Goal: Task Accomplishment & Management: Complete application form

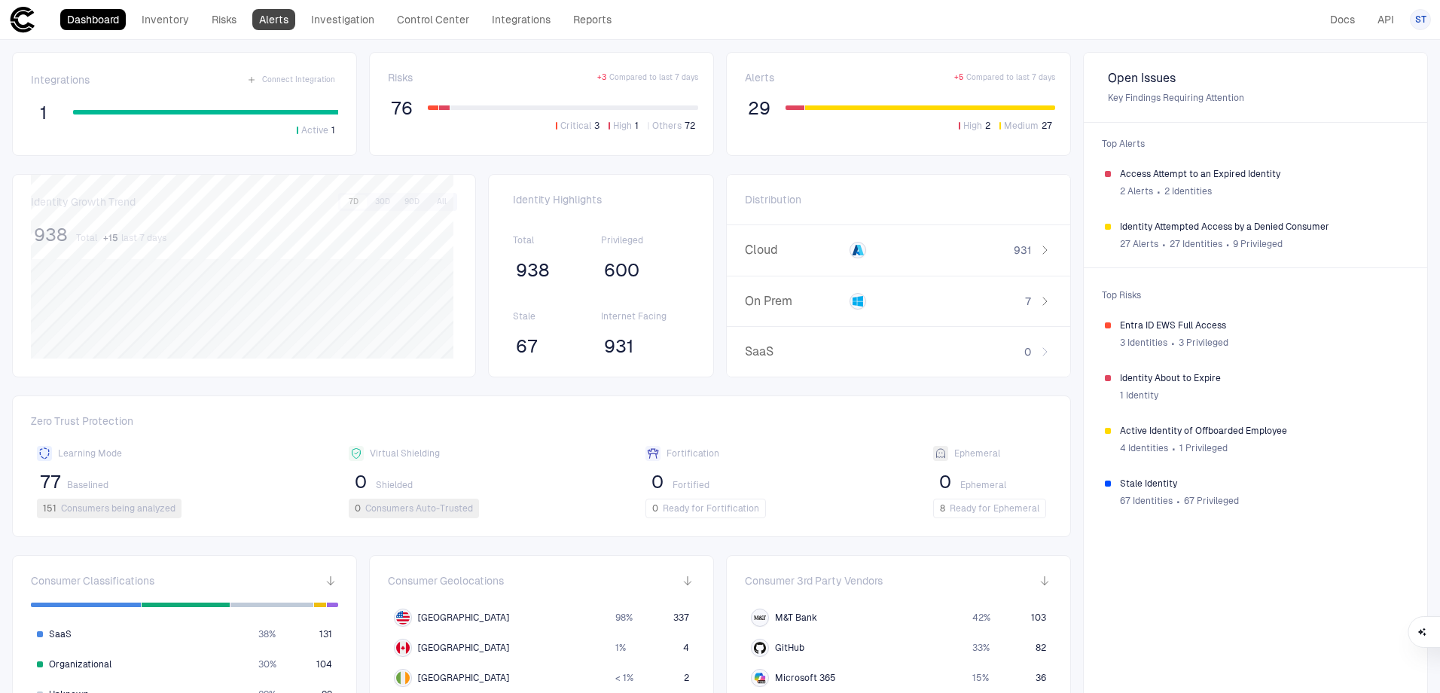
click at [268, 21] on link "Alerts" at bounding box center [273, 19] width 43 height 21
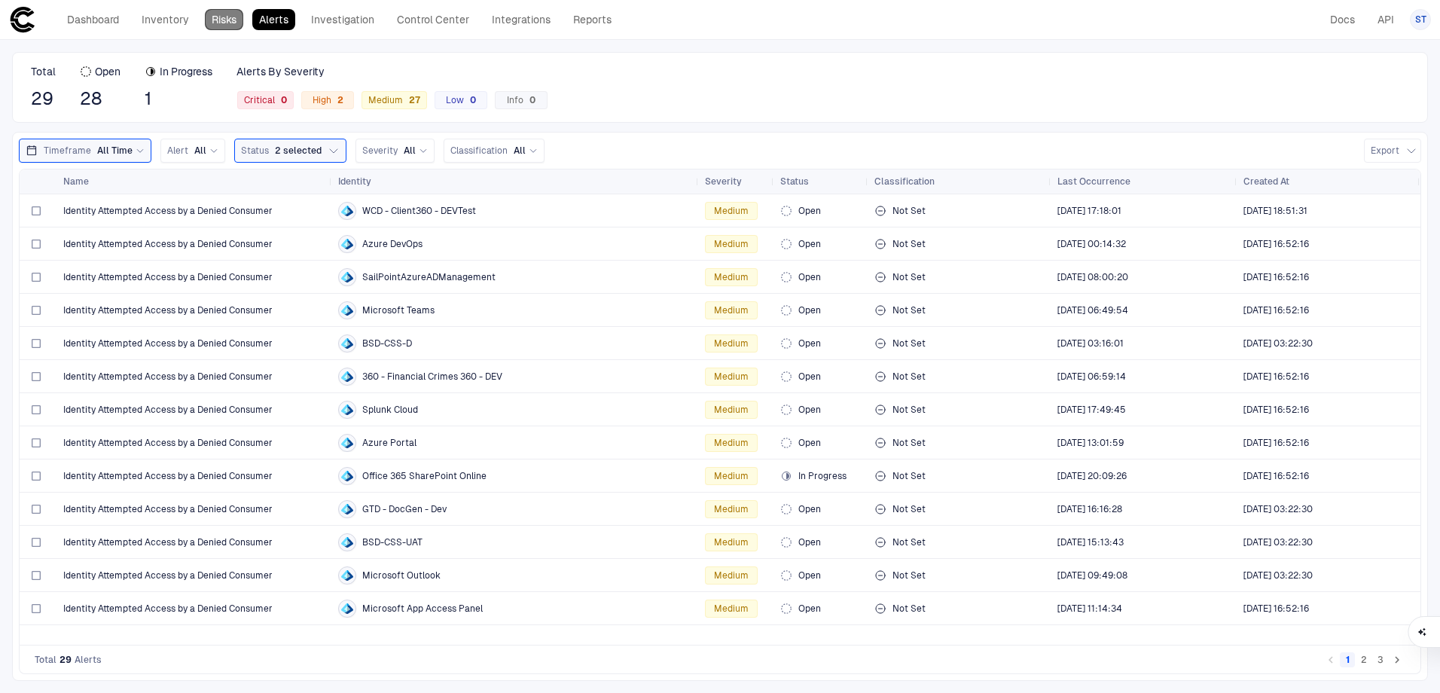
click at [214, 14] on link "Risks" at bounding box center [224, 19] width 38 height 21
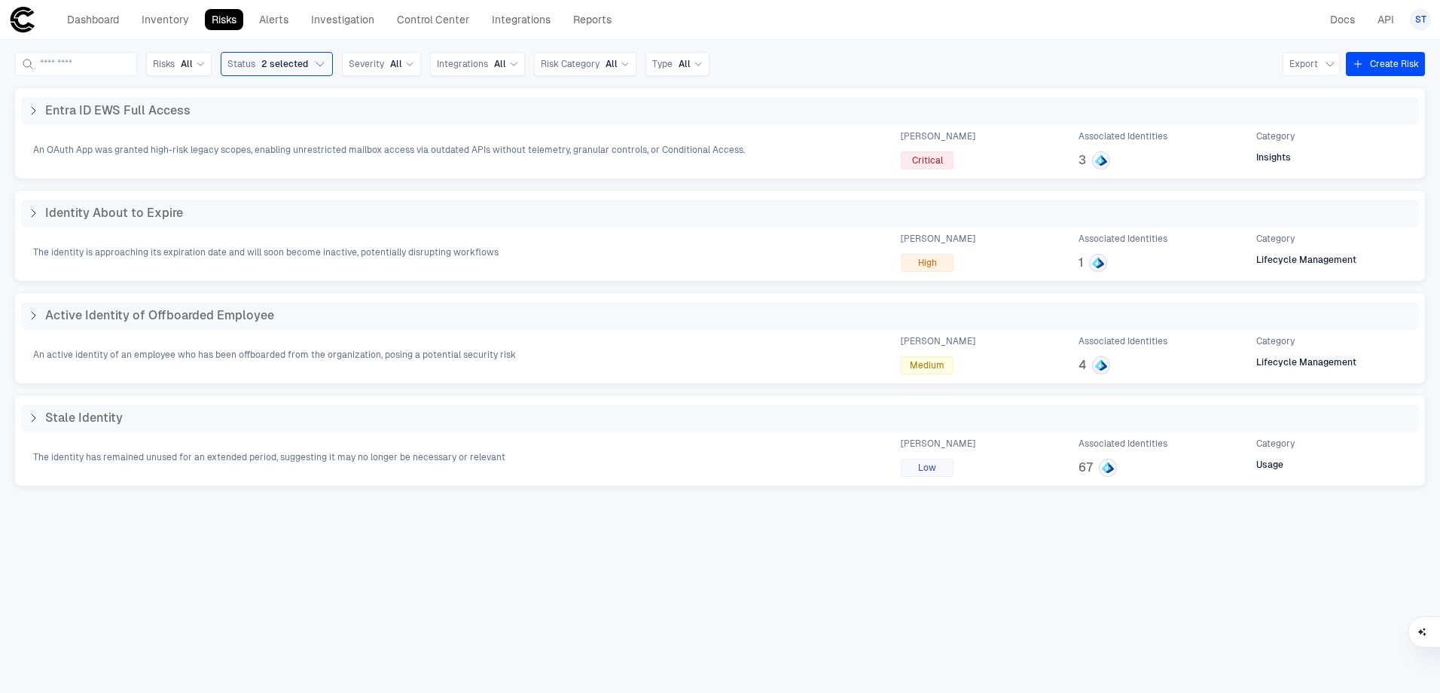
click at [1390, 66] on button "Create Risk" at bounding box center [1385, 64] width 79 height 24
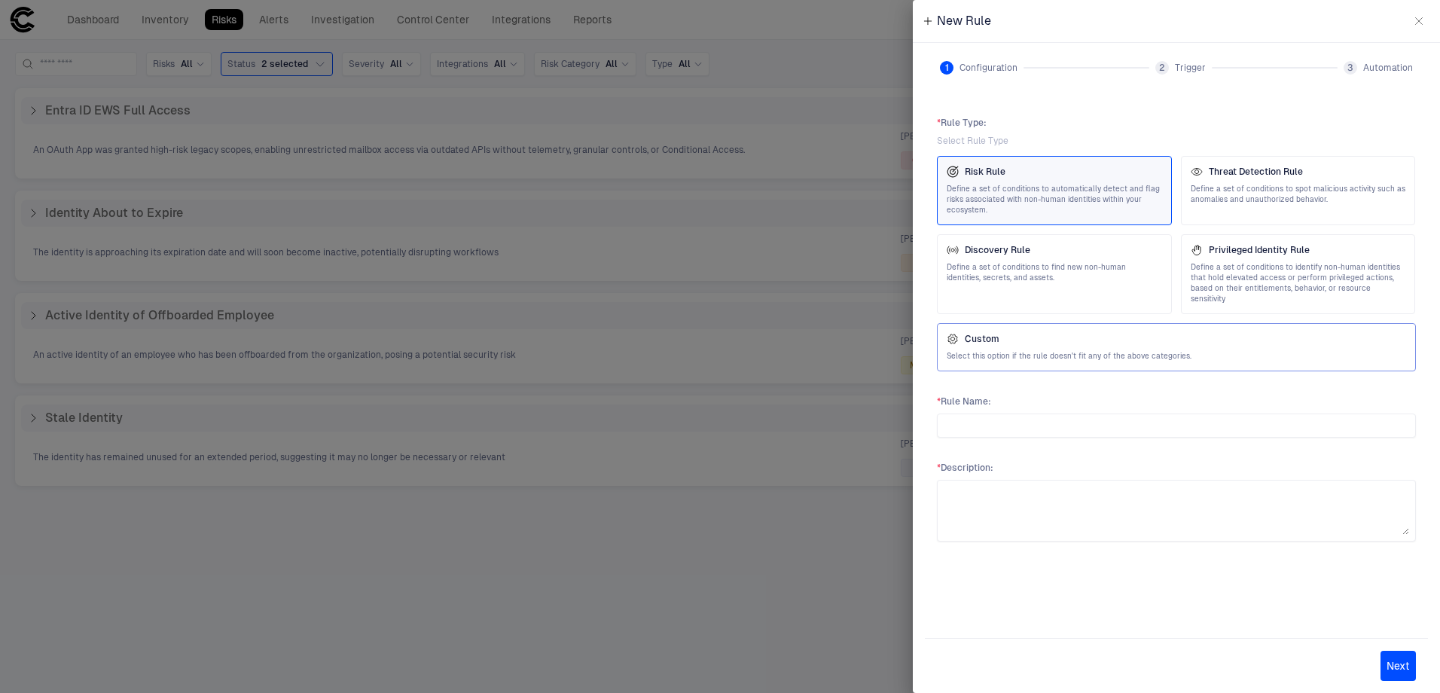
click at [1056, 351] on span "Select this option if the rule doesn't fit any of the above categories." at bounding box center [1177, 356] width 460 height 11
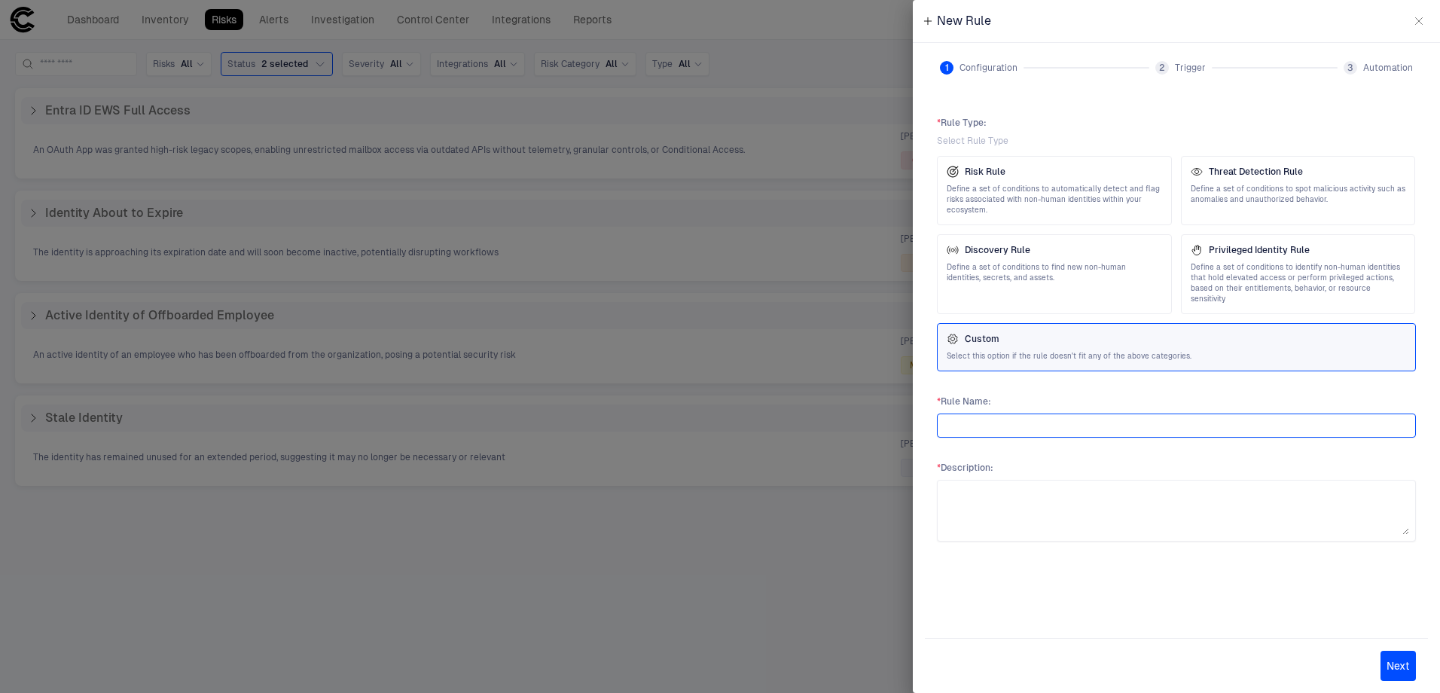
click at [999, 417] on input "text" at bounding box center [1177, 425] width 466 height 23
type input "**********"
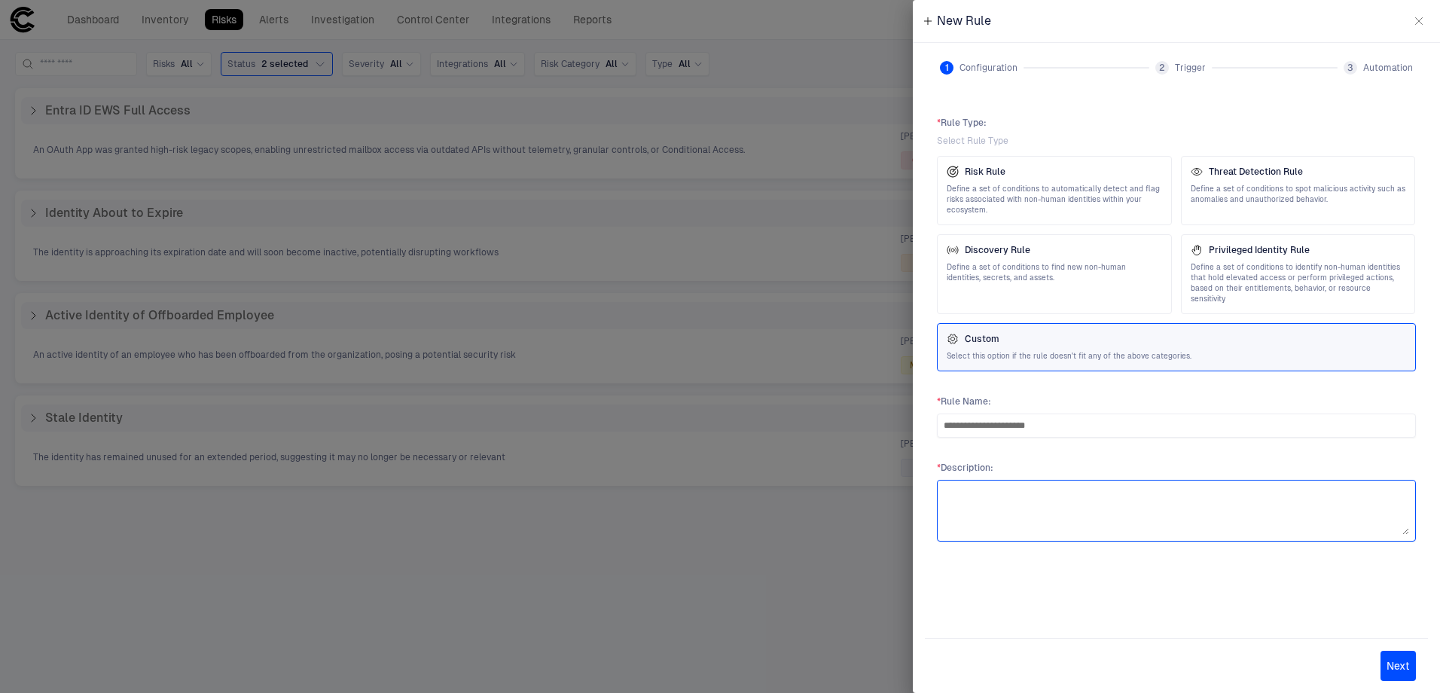
click at [1109, 507] on textarea at bounding box center [1177, 511] width 466 height 48
type textarea "**********"
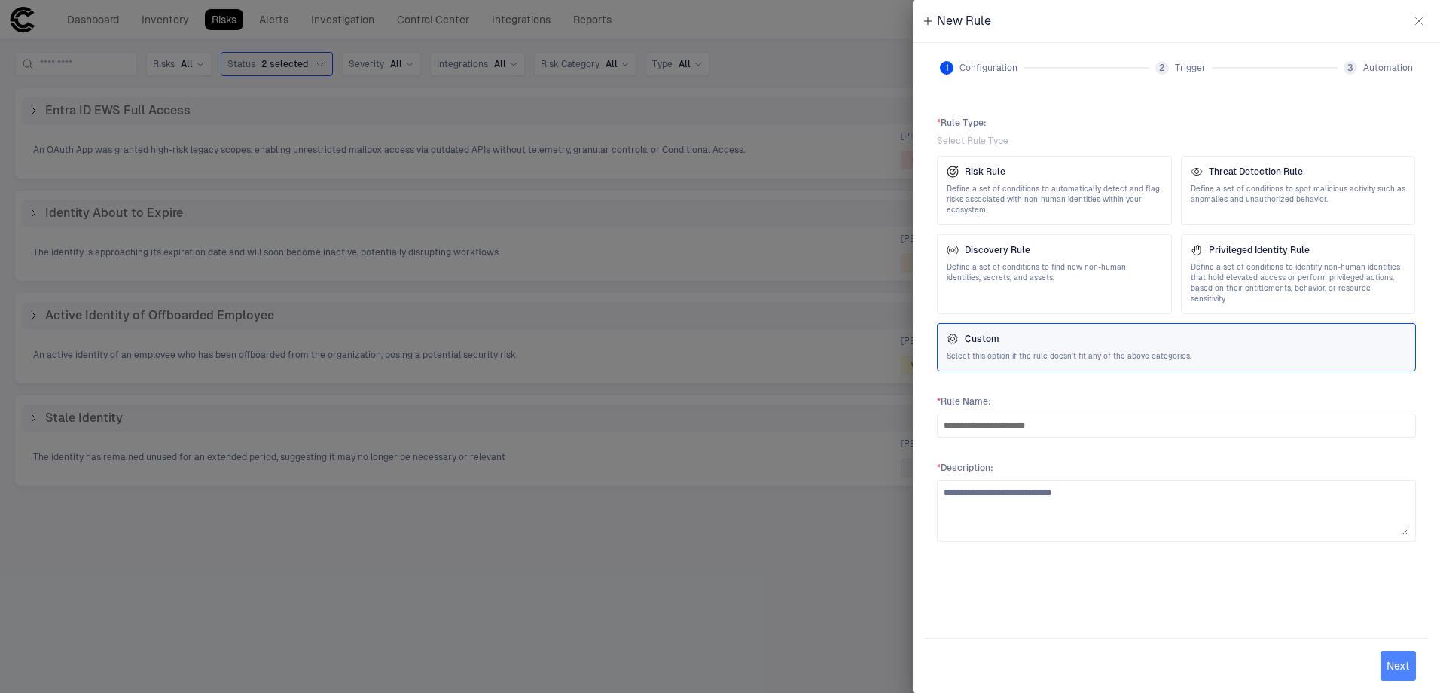
click at [1398, 671] on button "Next" at bounding box center [1398, 666] width 35 height 30
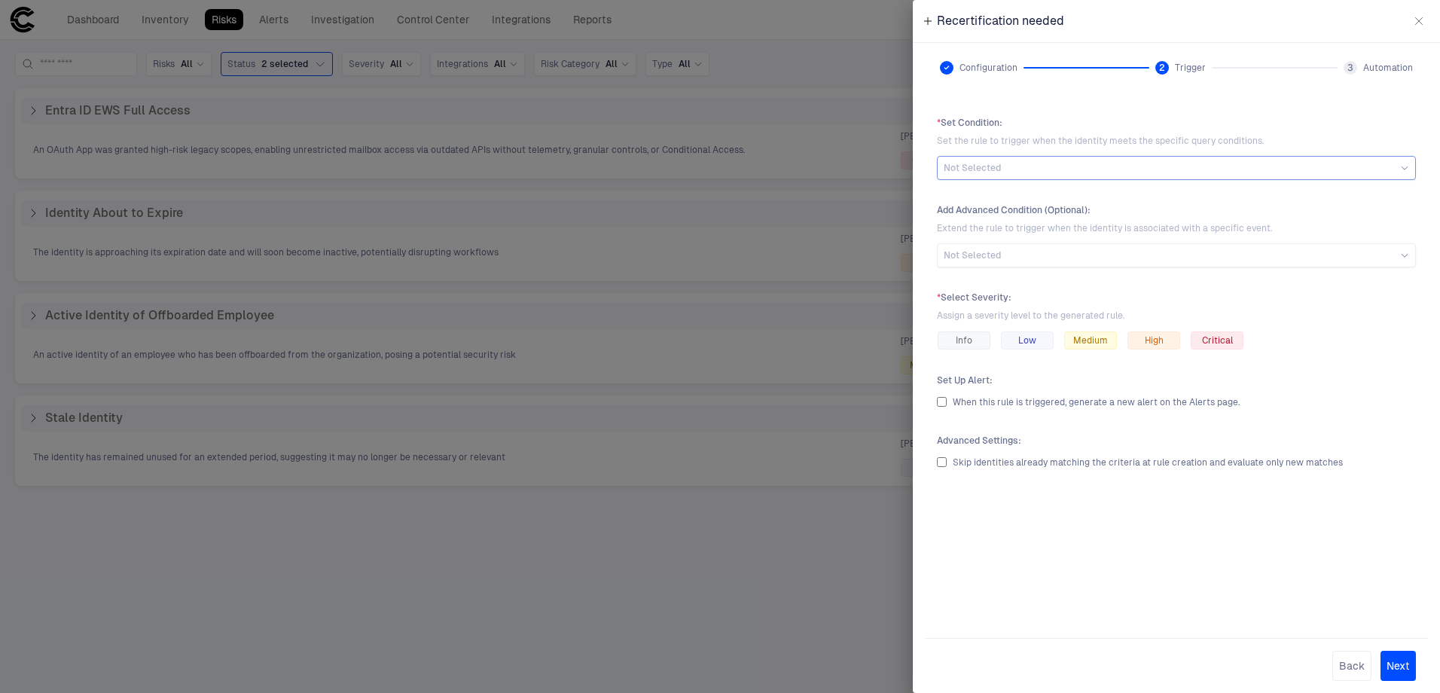
click at [1049, 168] on div "Not Selected" at bounding box center [1177, 168] width 466 height 12
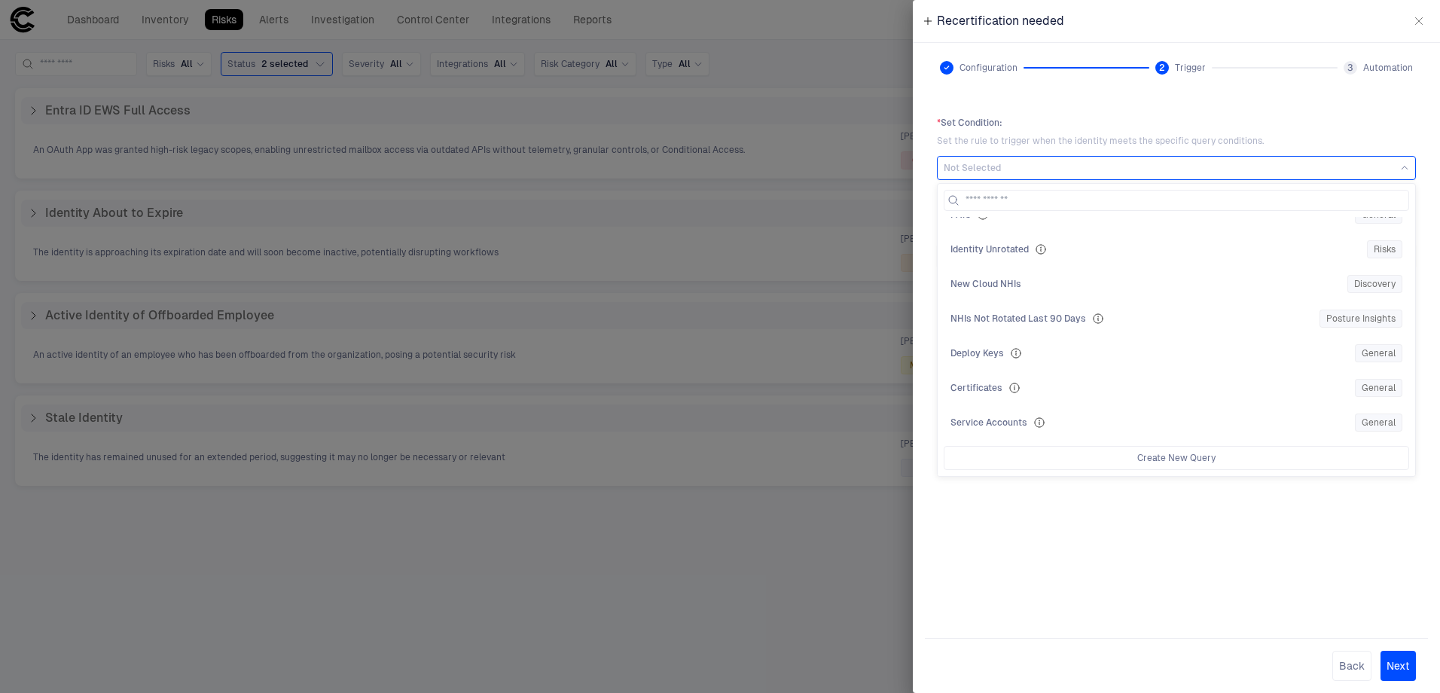
scroll to position [301, 0]
click at [1089, 345] on div "Service Accounts General" at bounding box center [1177, 347] width 452 height 18
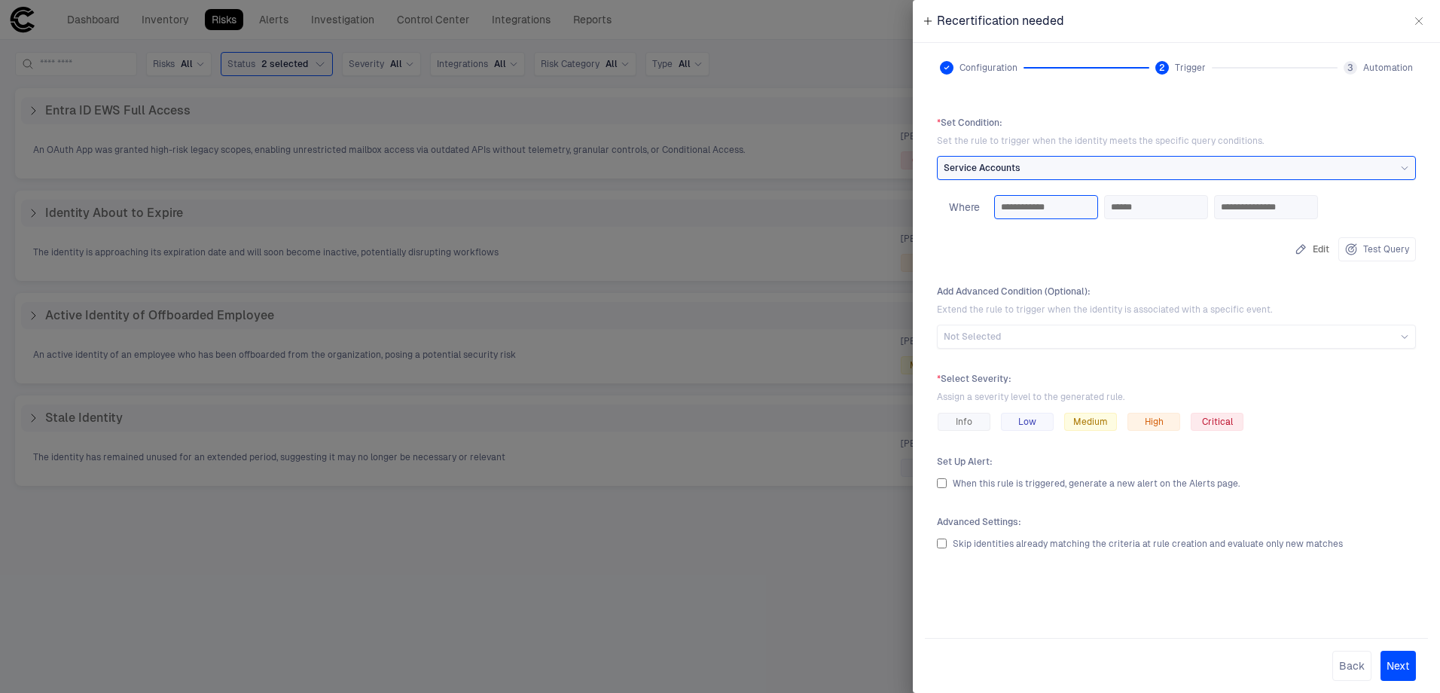
click at [1046, 208] on input "**********" at bounding box center [1046, 207] width 90 height 23
click at [1046, 213] on input "**********" at bounding box center [1046, 207] width 90 height 23
click at [1065, 211] on input "**********" at bounding box center [1046, 207] width 90 height 23
click at [1202, 212] on input "******" at bounding box center [1156, 207] width 90 height 23
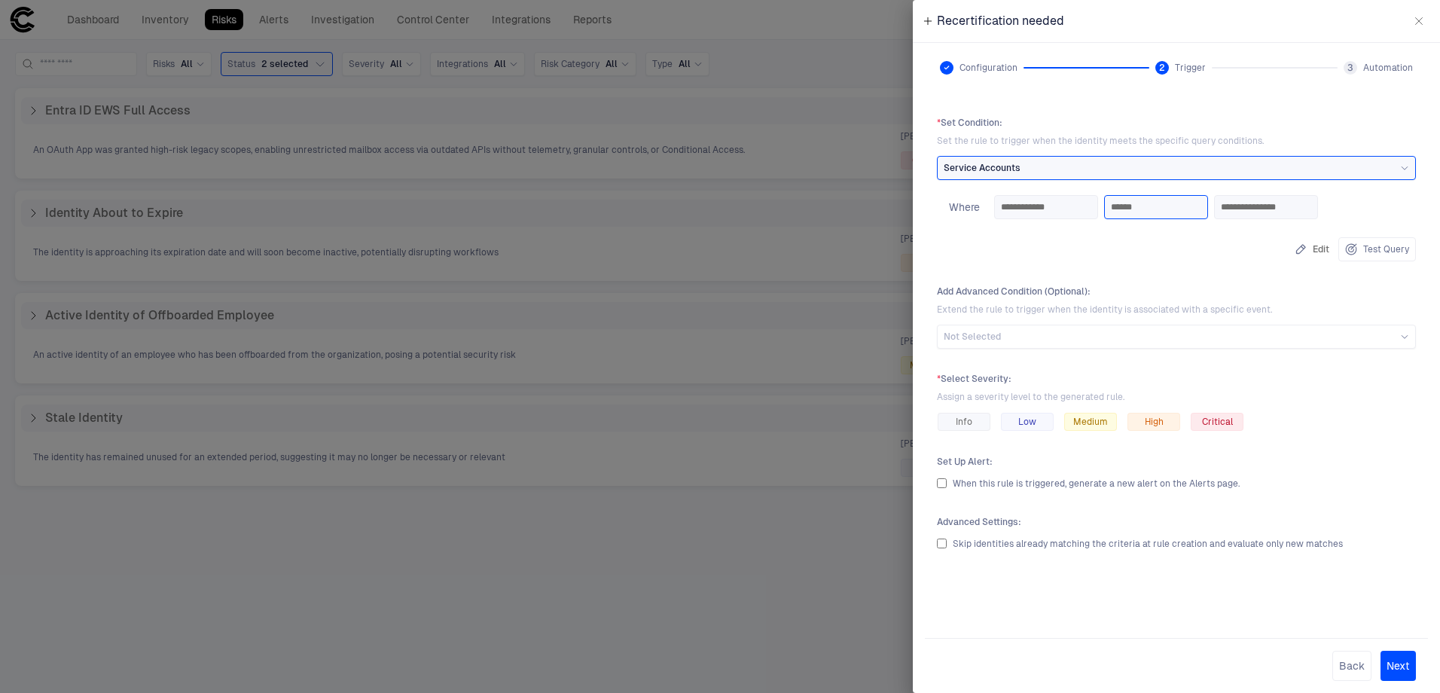
click at [1202, 212] on input "******" at bounding box center [1156, 207] width 90 height 23
drag, startPoint x: 1209, startPoint y: 212, endPoint x: 1353, endPoint y: 212, distance: 143.9
click at [1312, 212] on input "**********" at bounding box center [1266, 207] width 90 height 23
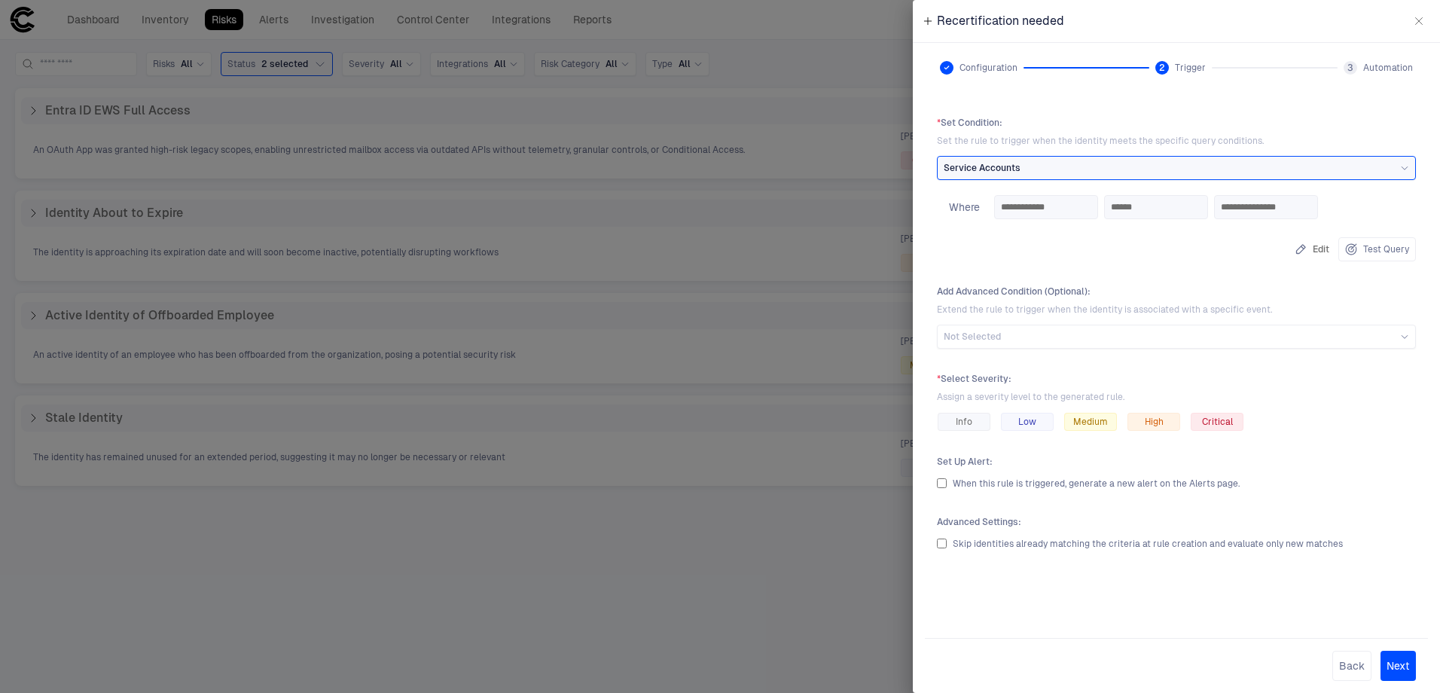
click at [1220, 231] on div "**********" at bounding box center [1176, 210] width 479 height 42
drag, startPoint x: 1366, startPoint y: 209, endPoint x: 1277, endPoint y: 201, distance: 89.3
click at [1277, 201] on div "**********" at bounding box center [1266, 207] width 104 height 24
drag, startPoint x: 1277, startPoint y: 201, endPoint x: 1331, endPoint y: 205, distance: 54.4
click at [1312, 205] on input "**********" at bounding box center [1266, 207] width 90 height 23
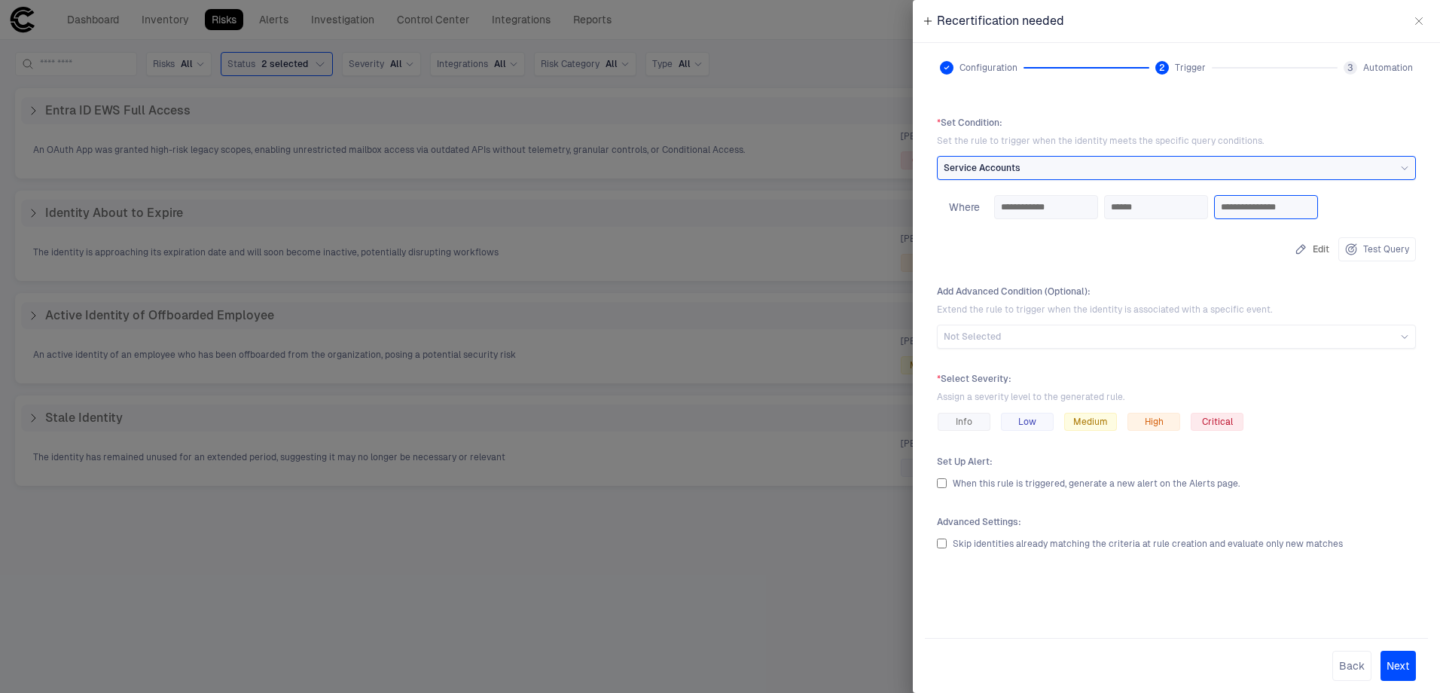
click at [1312, 205] on input "**********" at bounding box center [1266, 207] width 90 height 23
click at [1062, 217] on input "**********" at bounding box center [1046, 207] width 90 height 23
drag, startPoint x: 1283, startPoint y: 206, endPoint x: 1363, endPoint y: 207, distance: 79.9
click at [1312, 207] on input "**********" at bounding box center [1266, 207] width 90 height 23
click at [1391, 253] on button "Test Query" at bounding box center [1378, 249] width 78 height 24
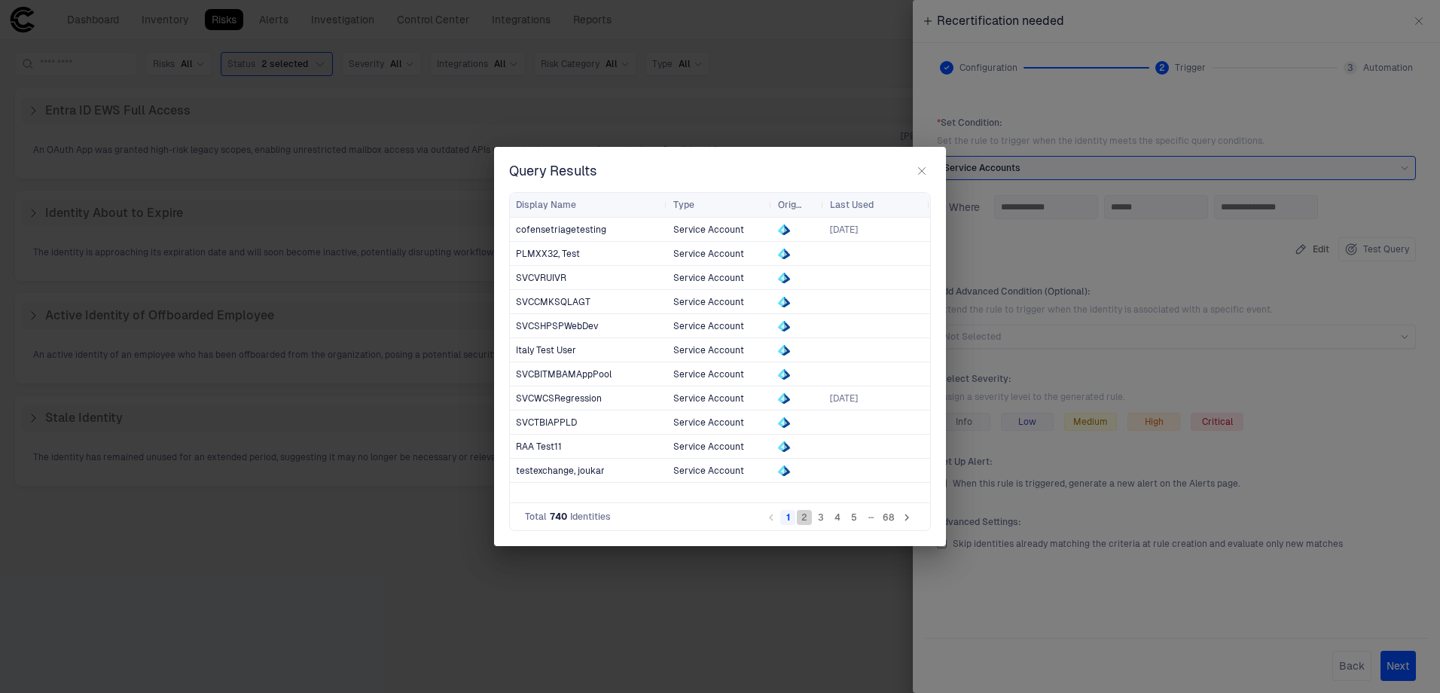
click at [806, 519] on button "2" at bounding box center [804, 517] width 15 height 15
click at [823, 518] on button "3" at bounding box center [821, 517] width 15 height 15
click at [564, 308] on span "[PERSON_NAME]" at bounding box center [588, 302] width 145 height 30
drag, startPoint x: 564, startPoint y: 308, endPoint x: 582, endPoint y: 309, distance: 18.1
click at [582, 309] on span "[PERSON_NAME]" at bounding box center [588, 302] width 145 height 30
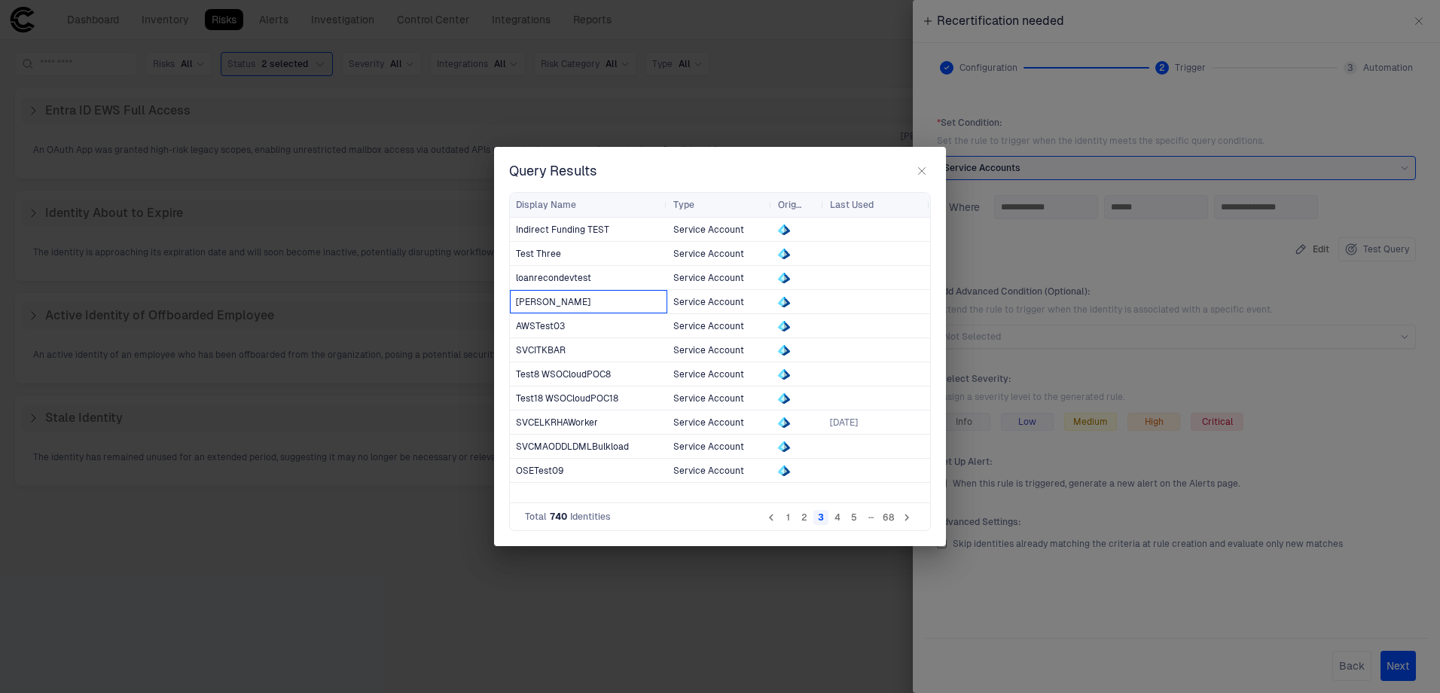
drag, startPoint x: 591, startPoint y: 304, endPoint x: 515, endPoint y: 308, distance: 75.5
click at [515, 308] on div "[PERSON_NAME]" at bounding box center [588, 301] width 157 height 23
click at [726, 177] on div "Query Results" at bounding box center [720, 171] width 422 height 18
click at [922, 173] on icon "button" at bounding box center [922, 171] width 12 height 12
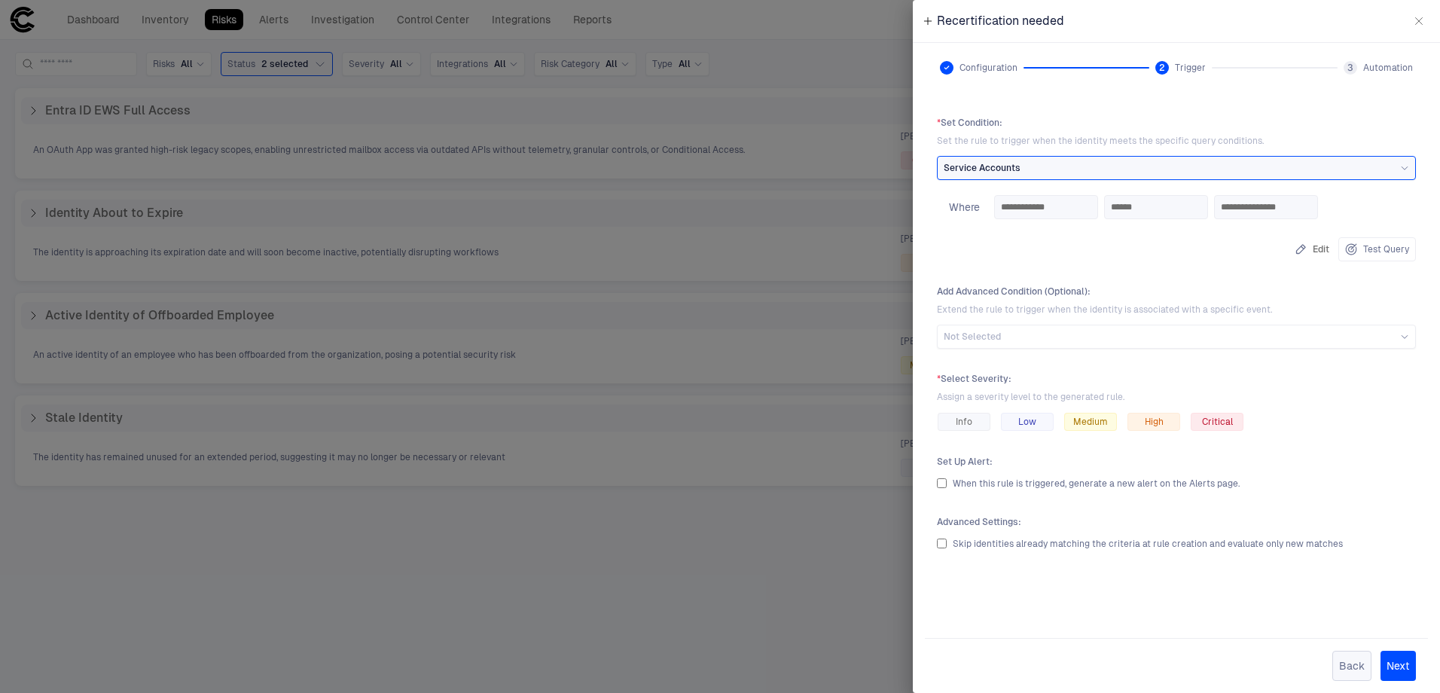
click at [1346, 666] on button "Back" at bounding box center [1352, 666] width 39 height 30
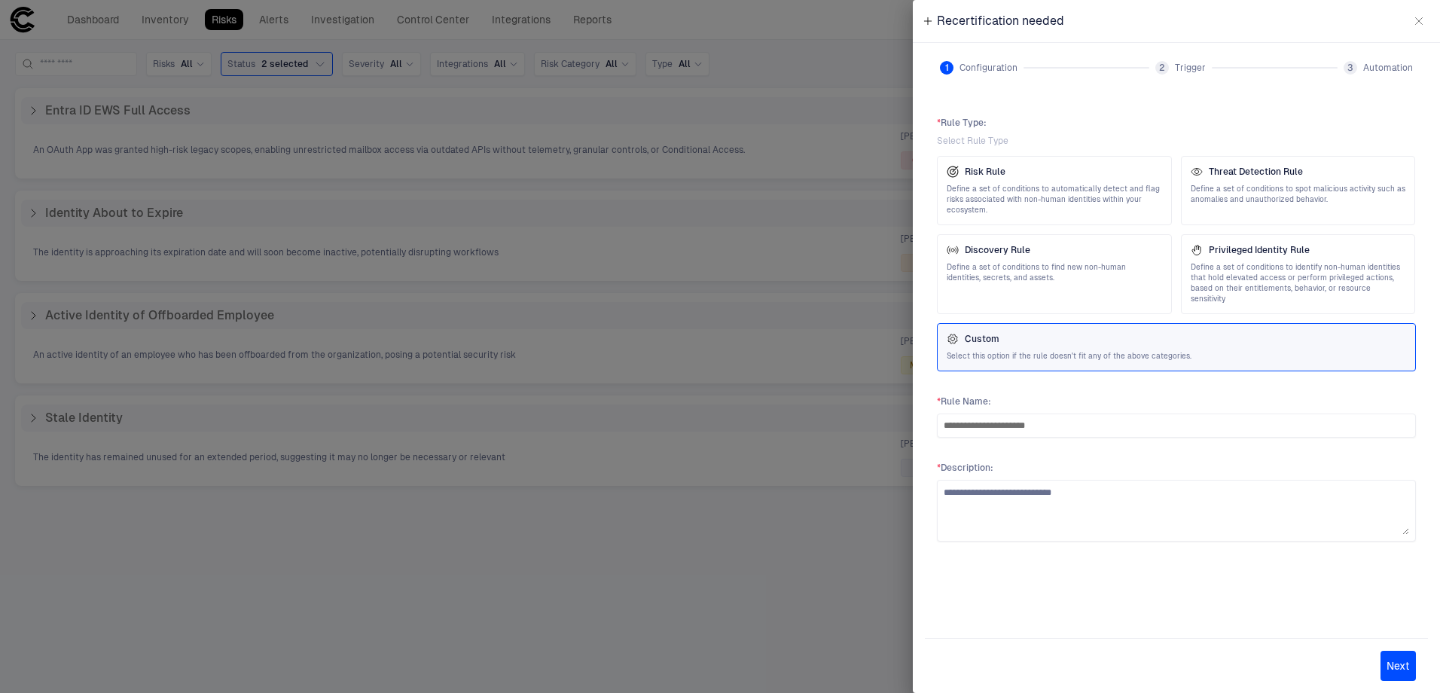
click at [1408, 23] on button "button" at bounding box center [1419, 21] width 24 height 24
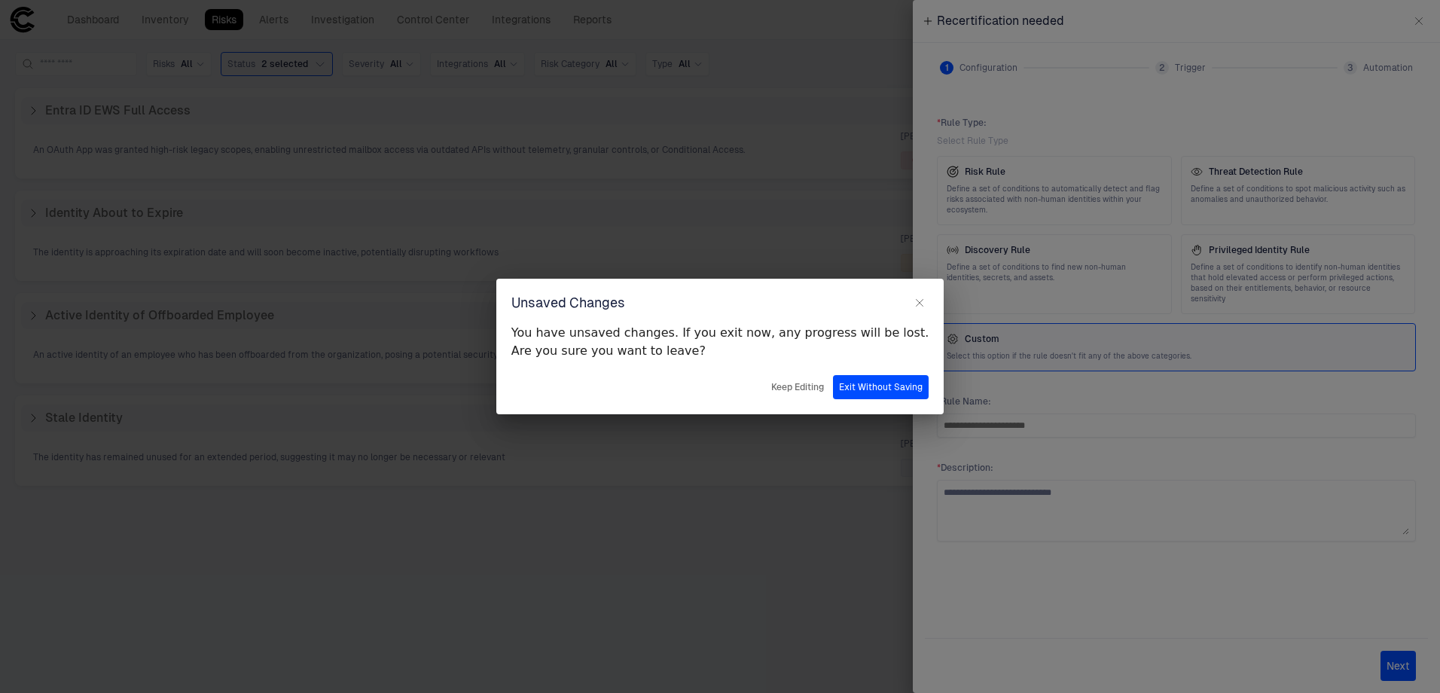
drag, startPoint x: 845, startPoint y: 390, endPoint x: 1144, endPoint y: 389, distance: 298.3
click at [1144, 389] on div "Unsaved Changes You have unsaved changes. If you exit now, any progress will be…" at bounding box center [720, 346] width 1440 height 693
click at [914, 303] on icon "button" at bounding box center [920, 303] width 12 height 12
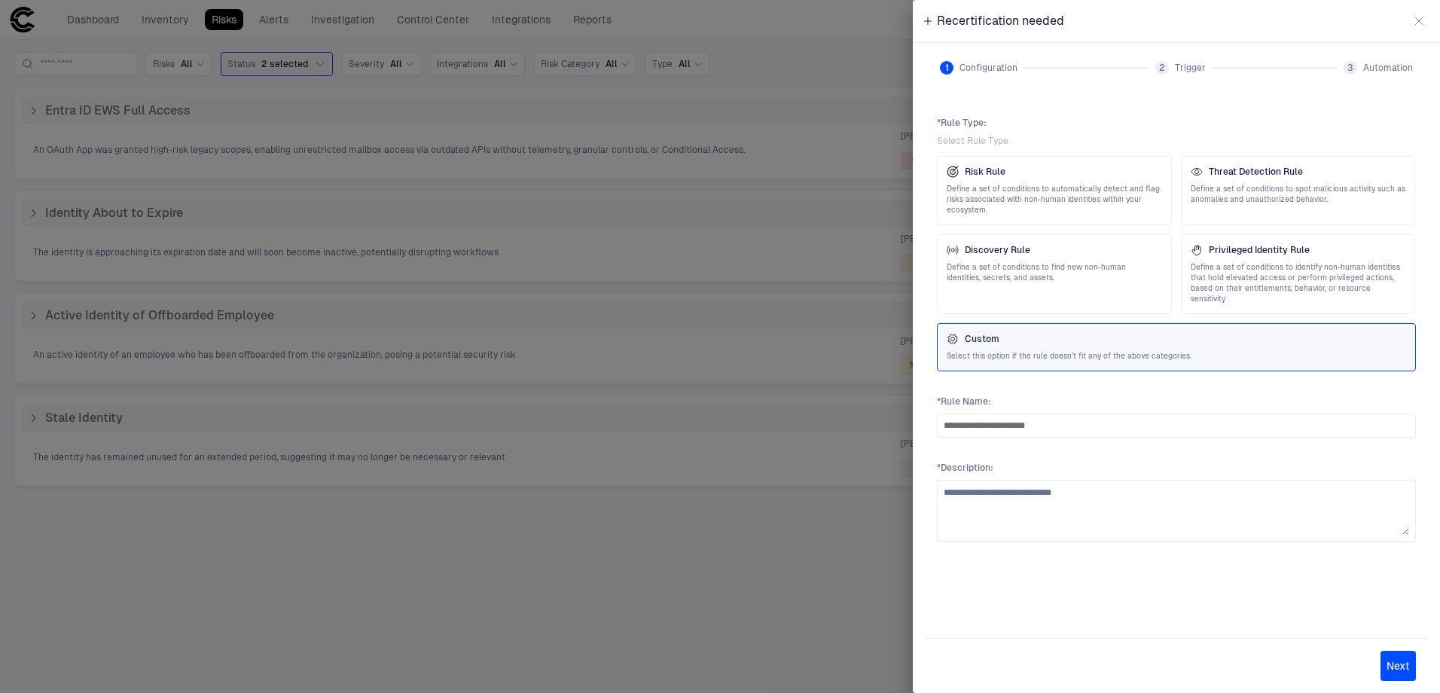
click at [1060, 351] on span "Select this option if the rule doesn't fit any of the above categories." at bounding box center [1177, 356] width 460 height 11
click at [1421, 18] on icon "button" at bounding box center [1419, 21] width 12 height 12
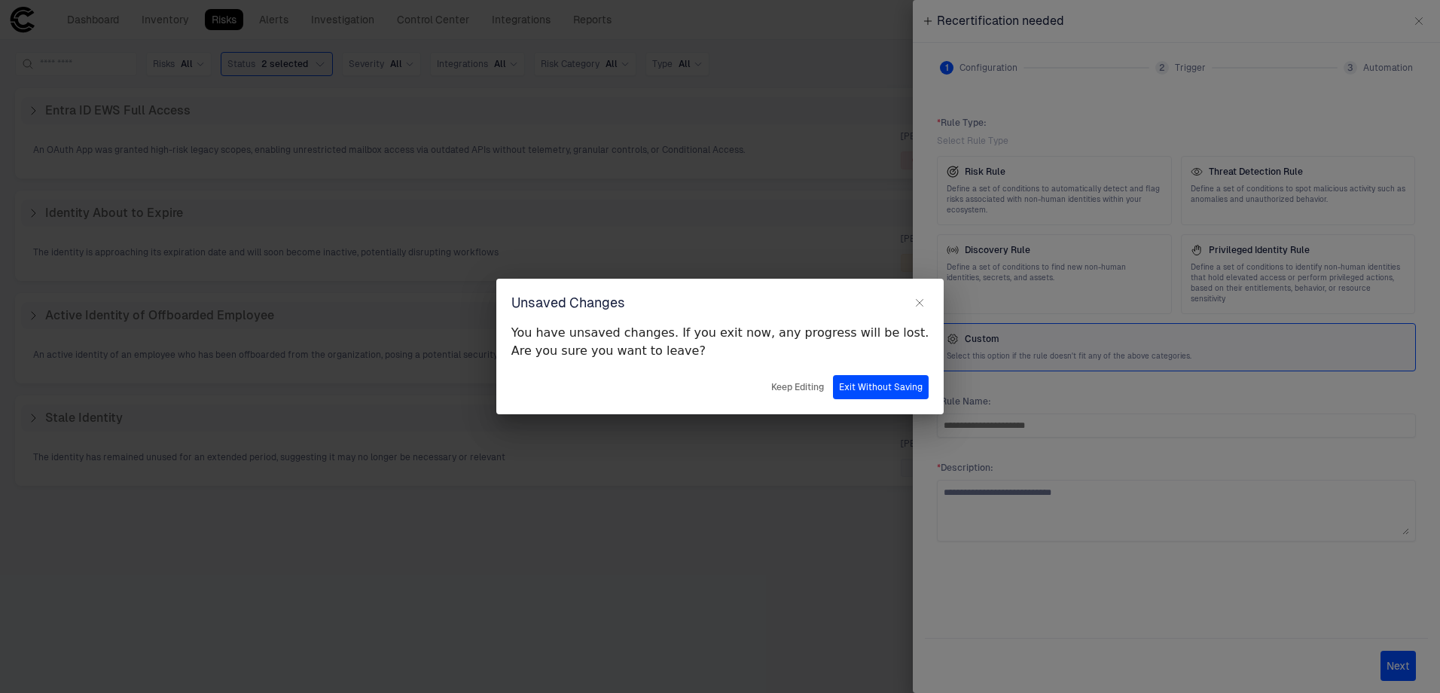
drag, startPoint x: 776, startPoint y: 393, endPoint x: 894, endPoint y: 348, distance: 125.7
click at [894, 348] on div "Unsaved Changes You have unsaved changes. If you exit now, any progress will be…" at bounding box center [720, 347] width 448 height 136
click at [859, 393] on button "Exit Without Saving" at bounding box center [881, 387] width 96 height 24
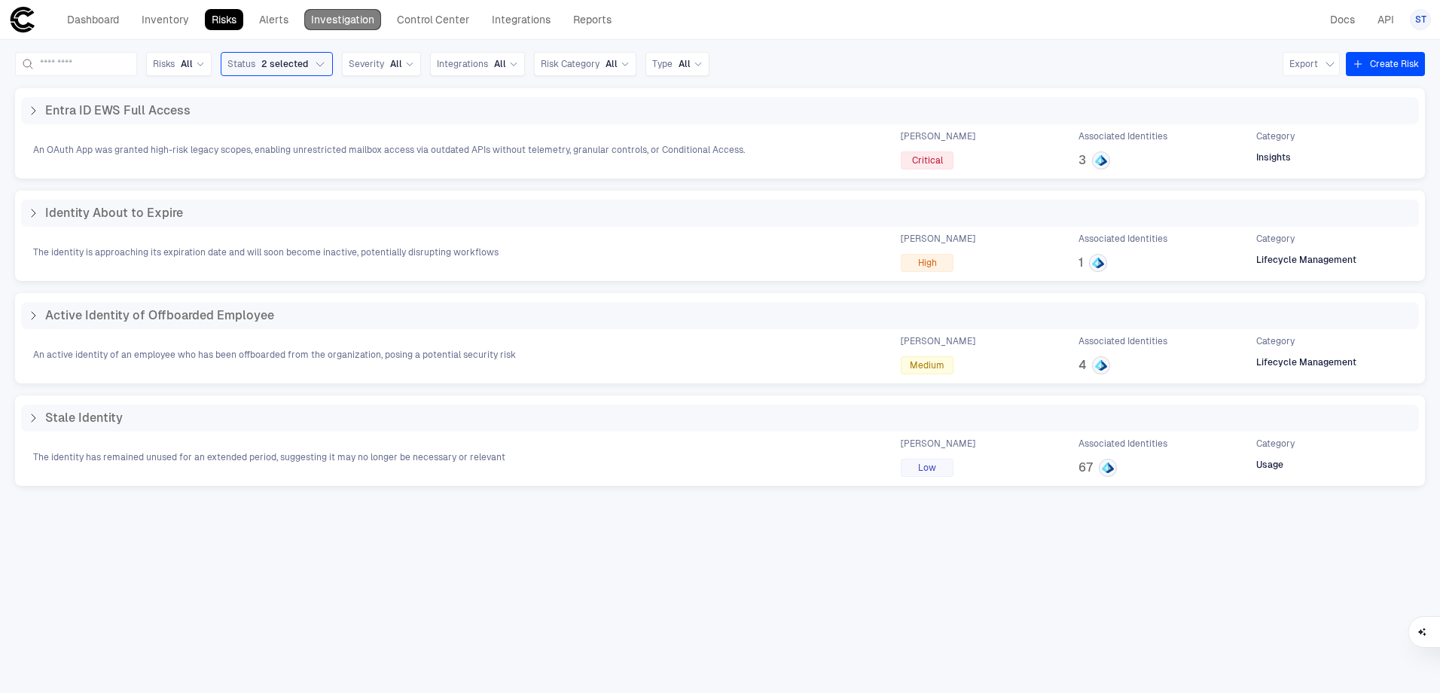
click at [339, 17] on link "Investigation" at bounding box center [342, 19] width 77 height 21
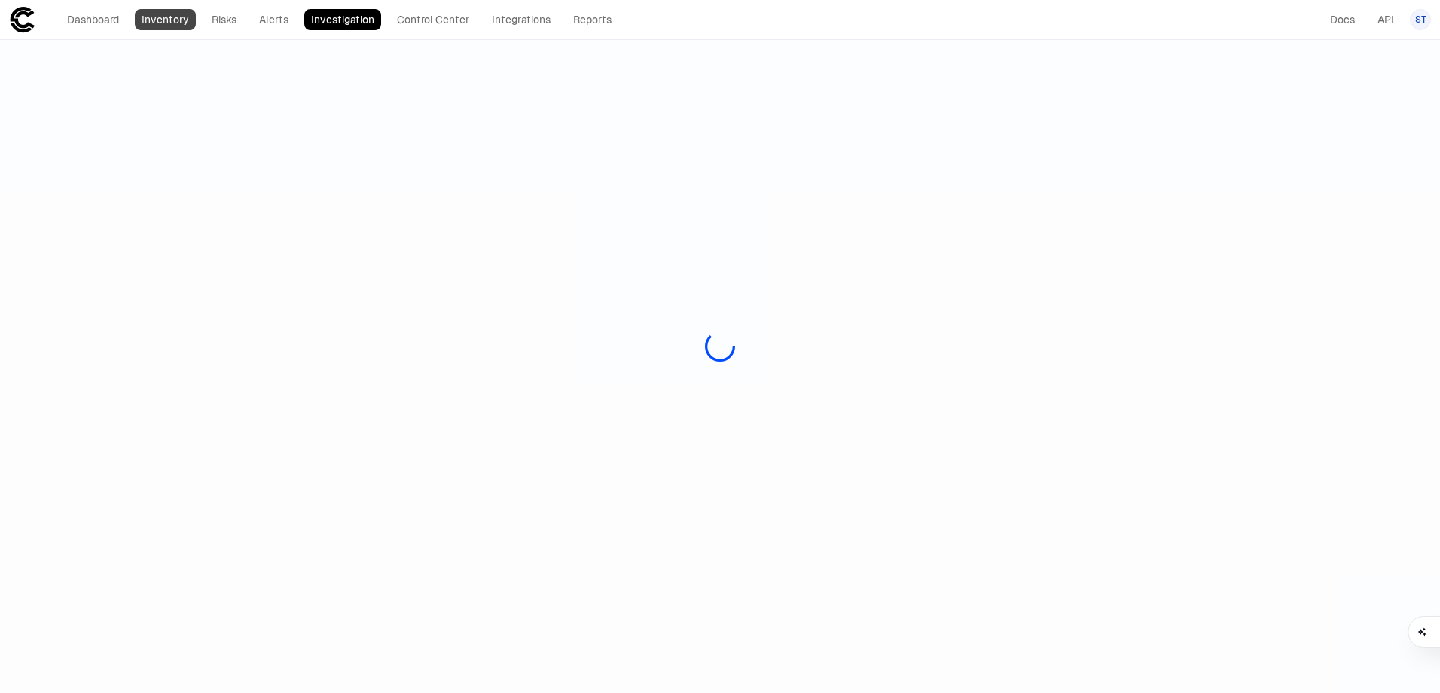
click at [157, 23] on link "Inventory" at bounding box center [165, 19] width 61 height 21
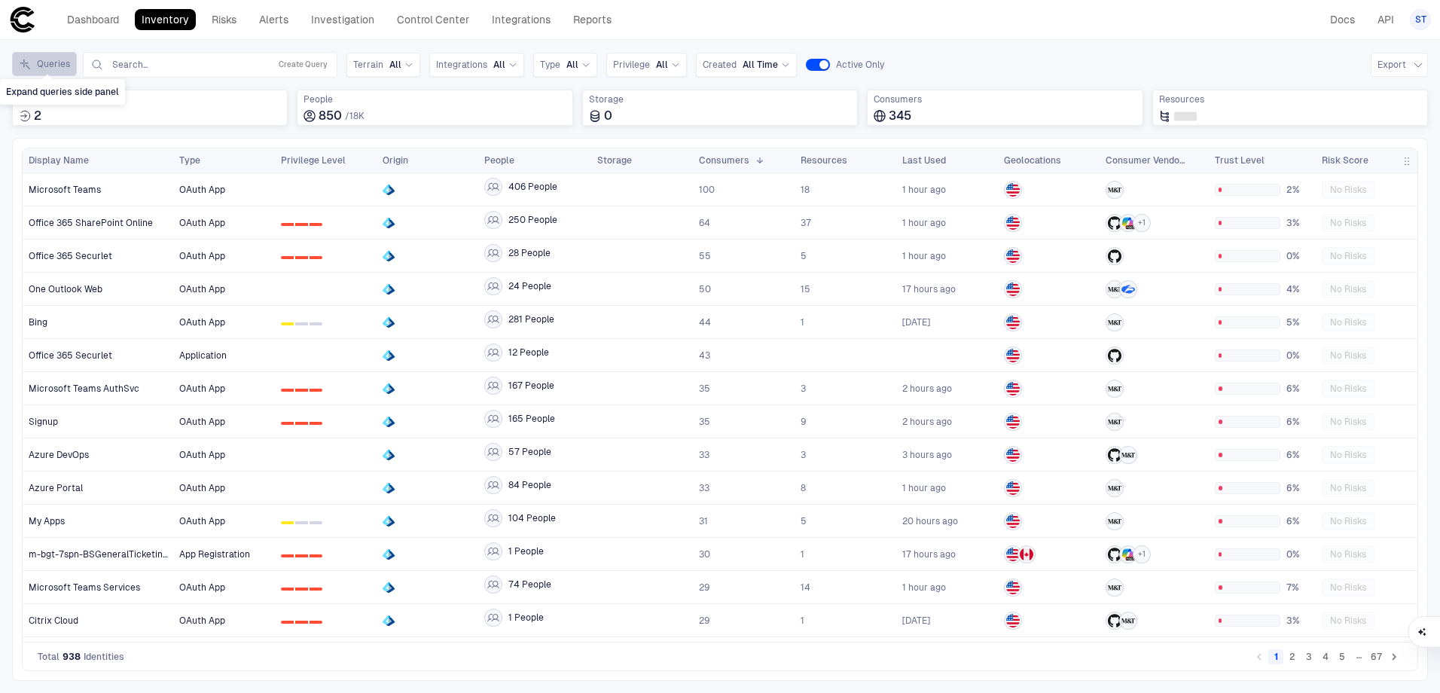
click at [33, 56] on button "Queries" at bounding box center [44, 64] width 65 height 24
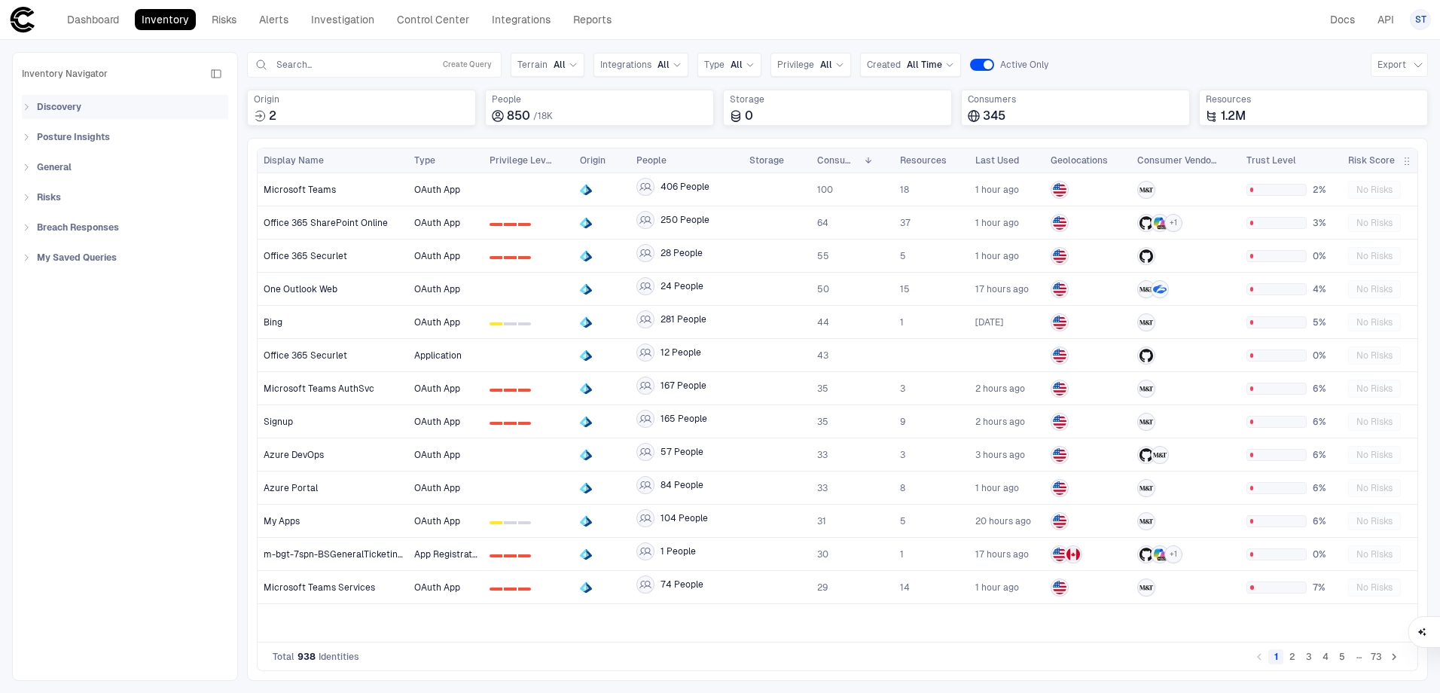
click at [25, 108] on icon at bounding box center [26, 106] width 9 height 9
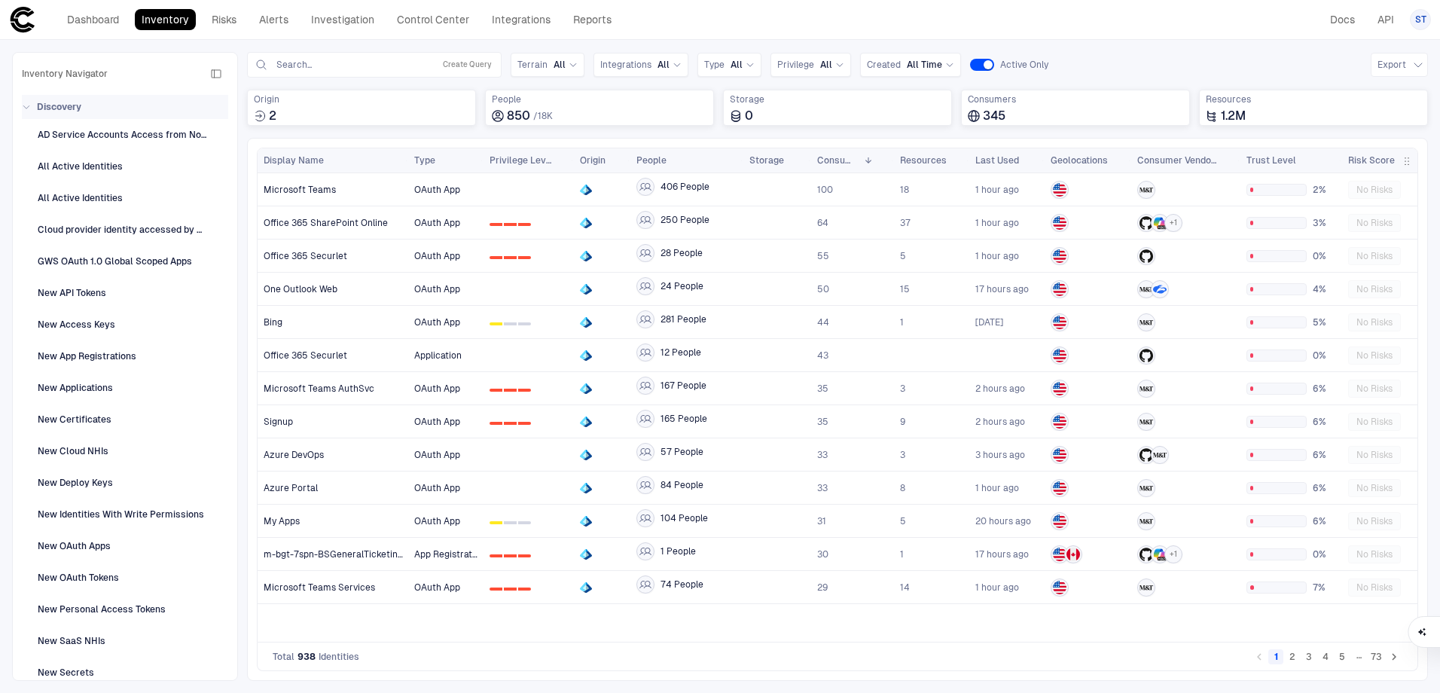
click at [29, 106] on icon at bounding box center [26, 106] width 9 height 9
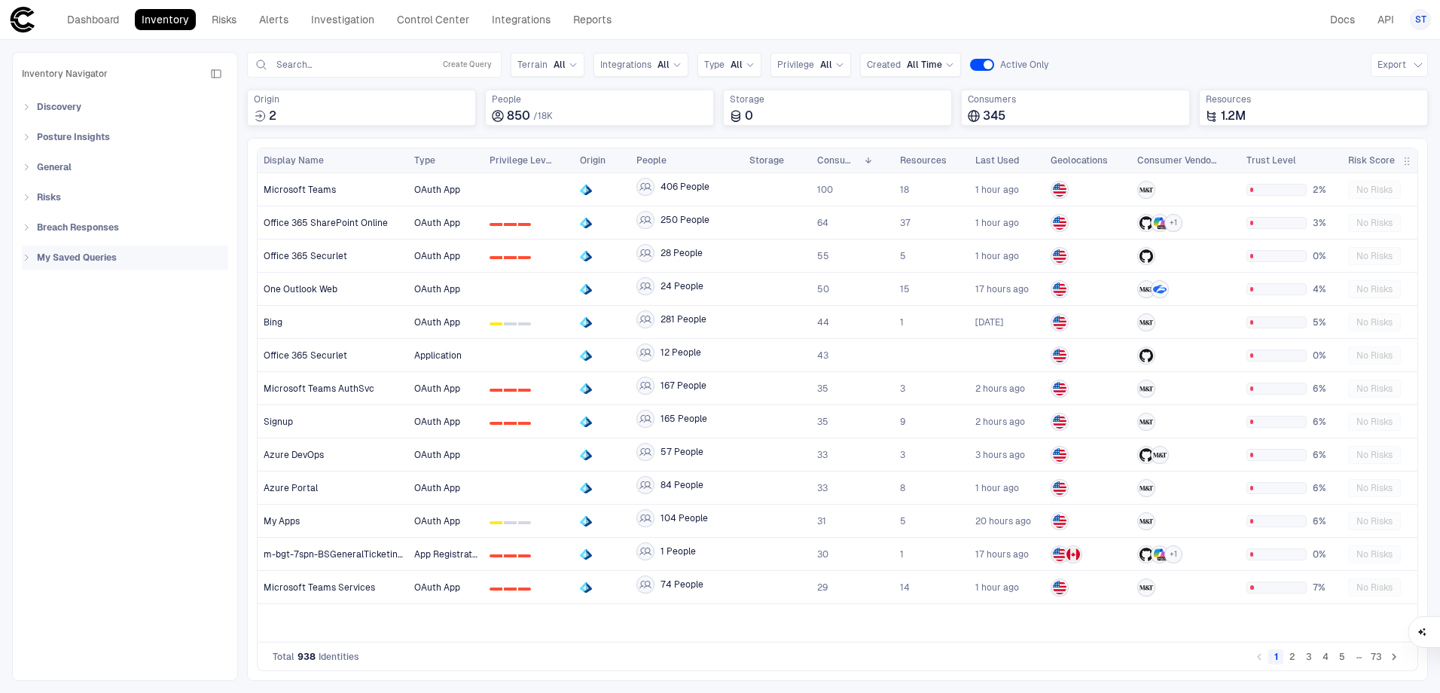
click at [31, 261] on div "My Saved Queries" at bounding box center [129, 258] width 197 height 24
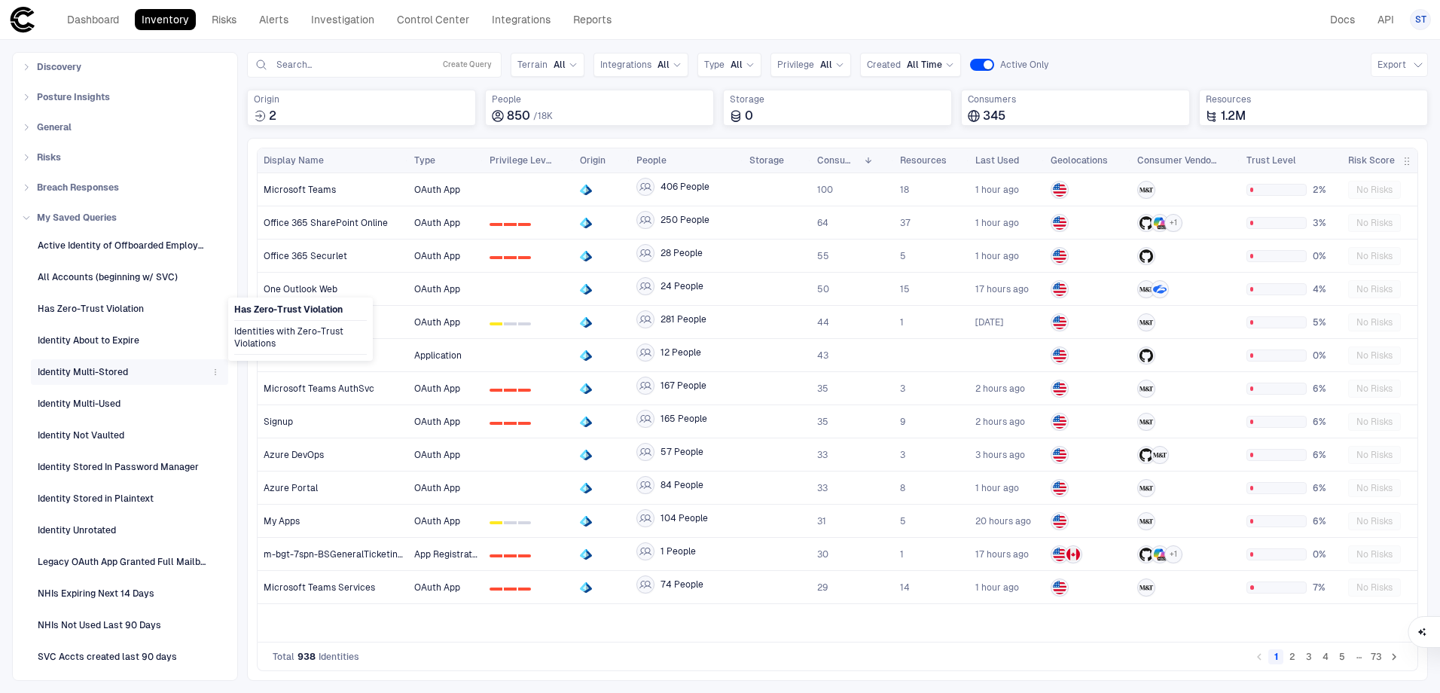
scroll to position [61, 0]
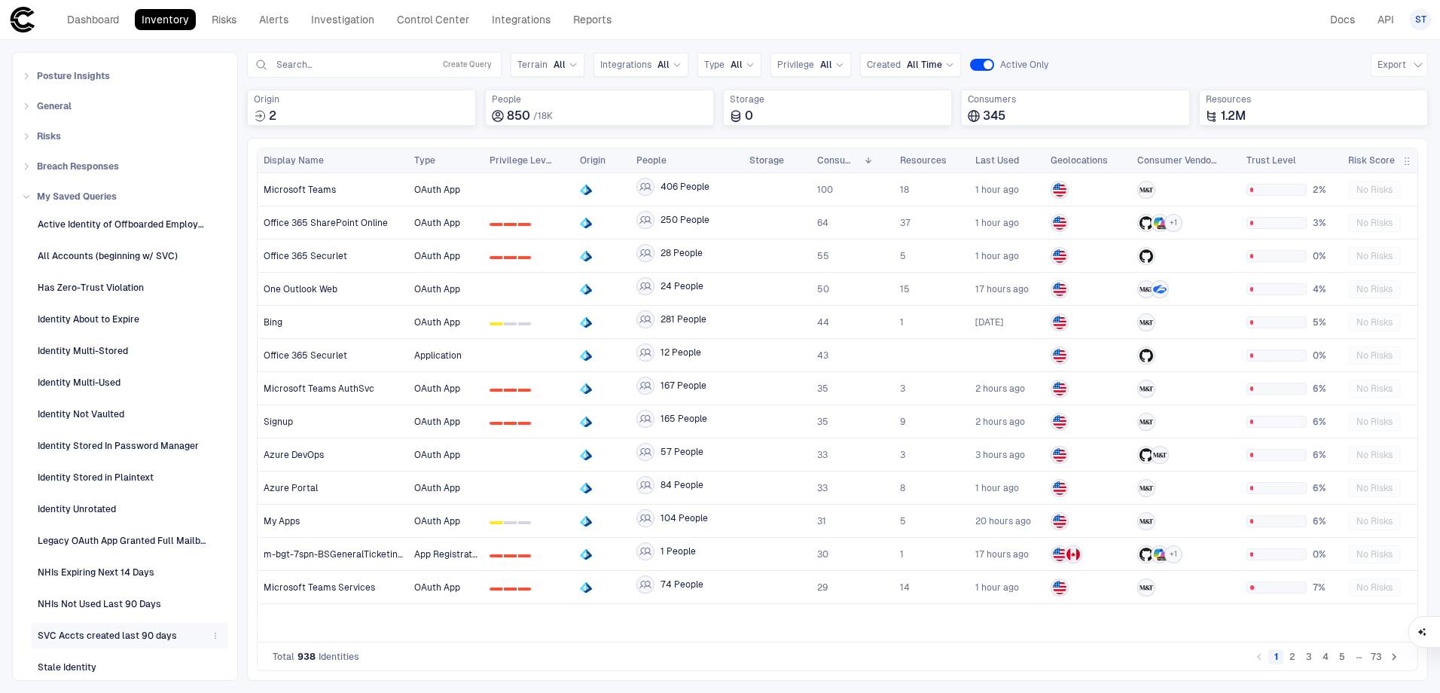
click at [97, 645] on span "SVC Accts created last 90 days" at bounding box center [107, 636] width 139 height 20
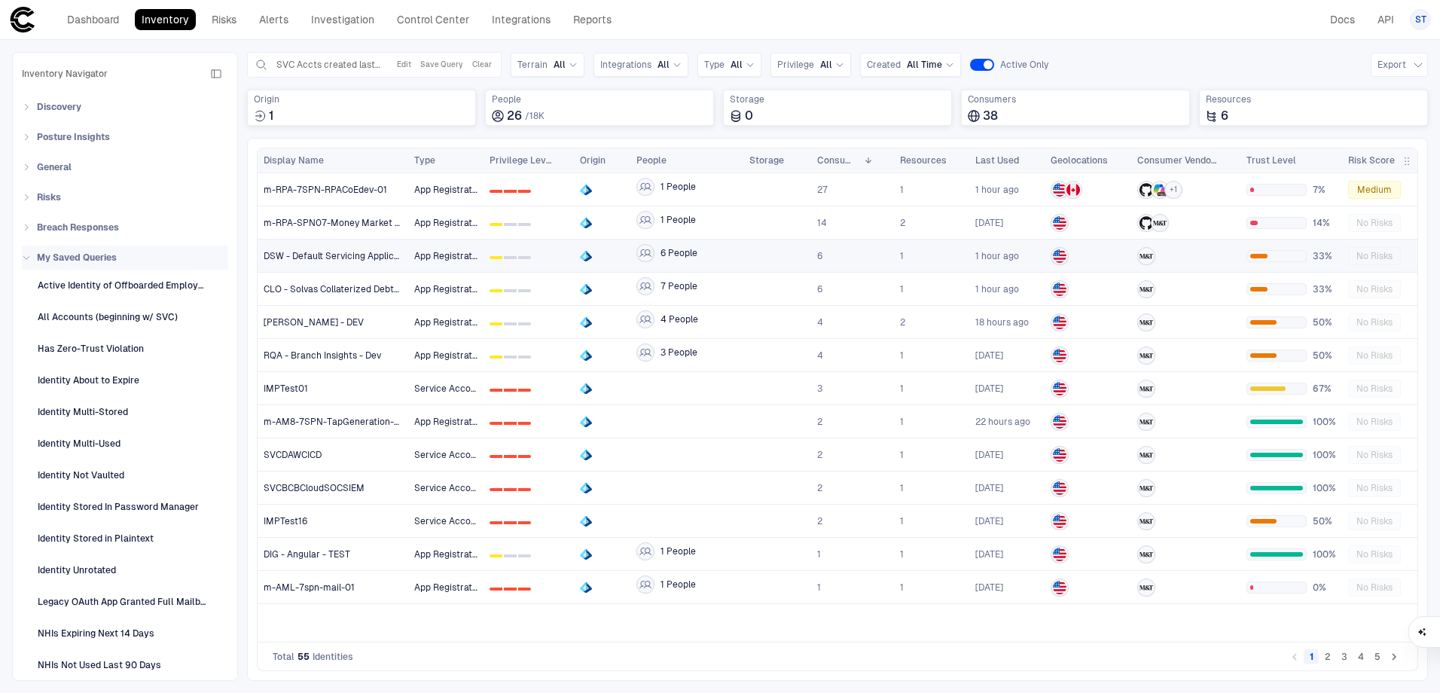
click at [66, 255] on span "My Saved Queries" at bounding box center [77, 258] width 80 height 12
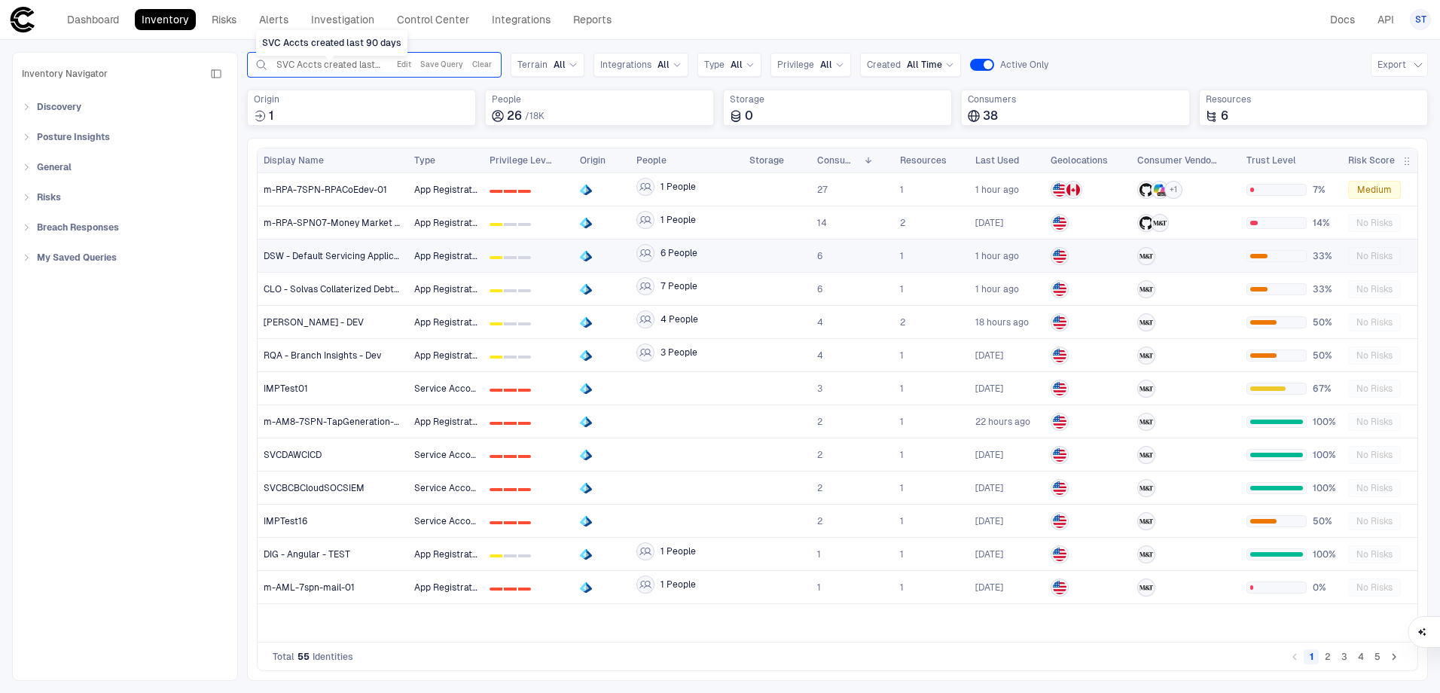
click at [338, 60] on span "SVC Accts created last 90 days" at bounding box center [328, 65] width 104 height 12
click at [310, 64] on span "SVC Accts created last 90 days" at bounding box center [328, 65] width 104 height 12
click at [481, 57] on button "Clear" at bounding box center [482, 65] width 26 height 18
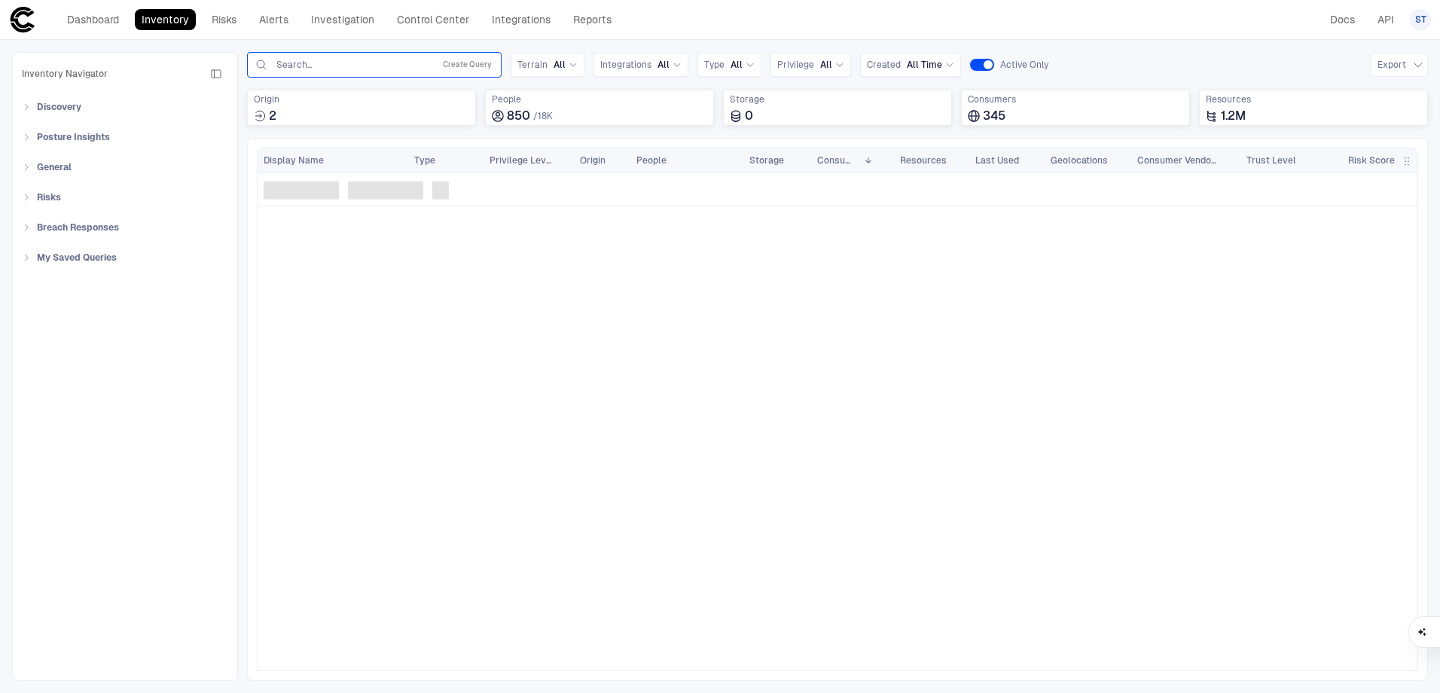
click at [316, 56] on div "Search... Create Query" at bounding box center [374, 65] width 241 height 18
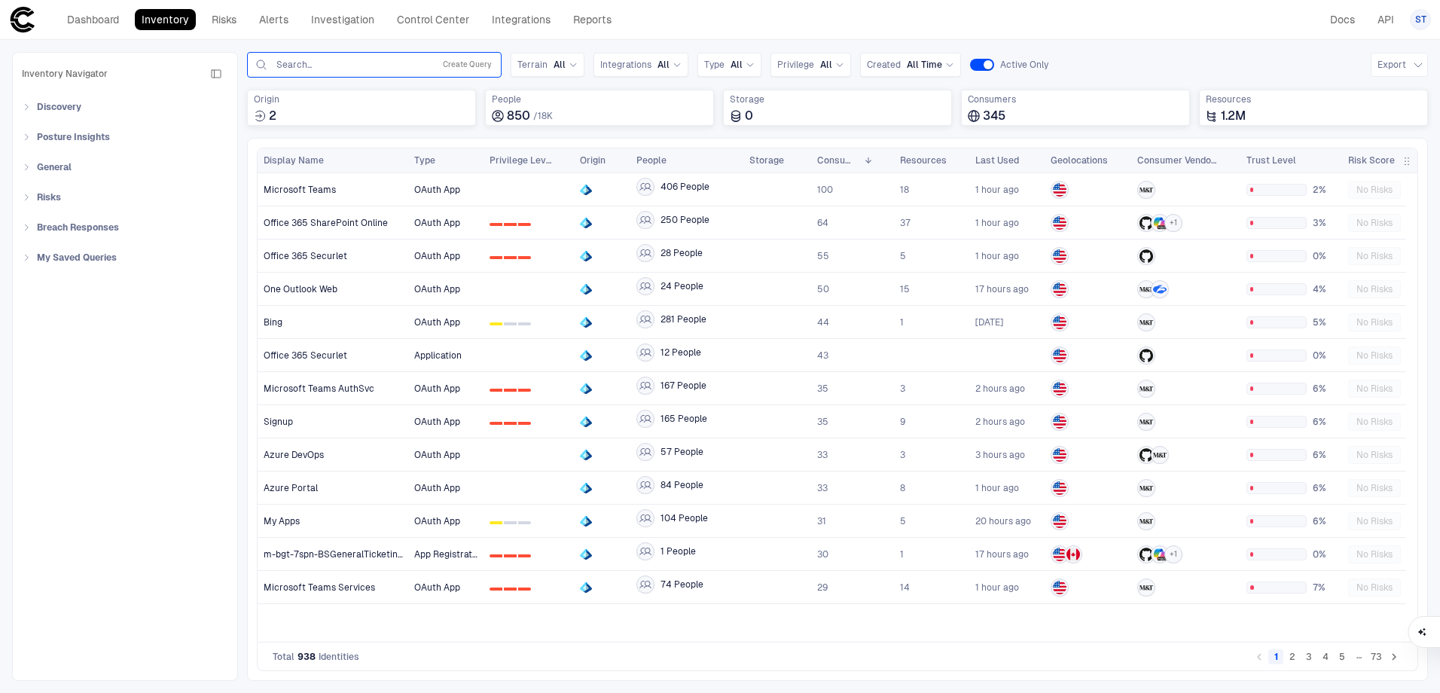
click at [315, 60] on input "text" at bounding box center [351, 65] width 153 height 12
click at [347, 60] on input "text" at bounding box center [351, 65] width 153 height 12
click at [373, 107] on span "All Accounts (beginning w/ SVC)" at bounding box center [337, 106] width 155 height 14
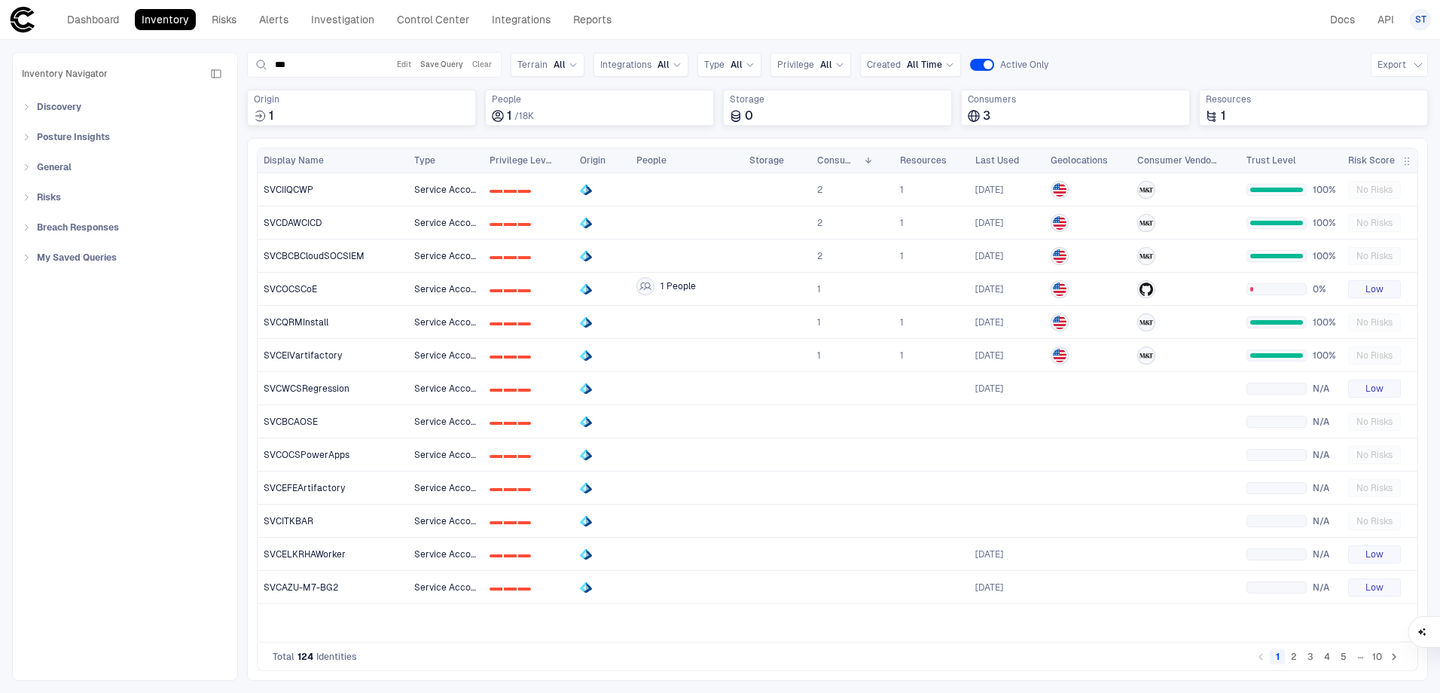
click at [441, 63] on button "Save Query" at bounding box center [441, 65] width 49 height 18
type input "***"
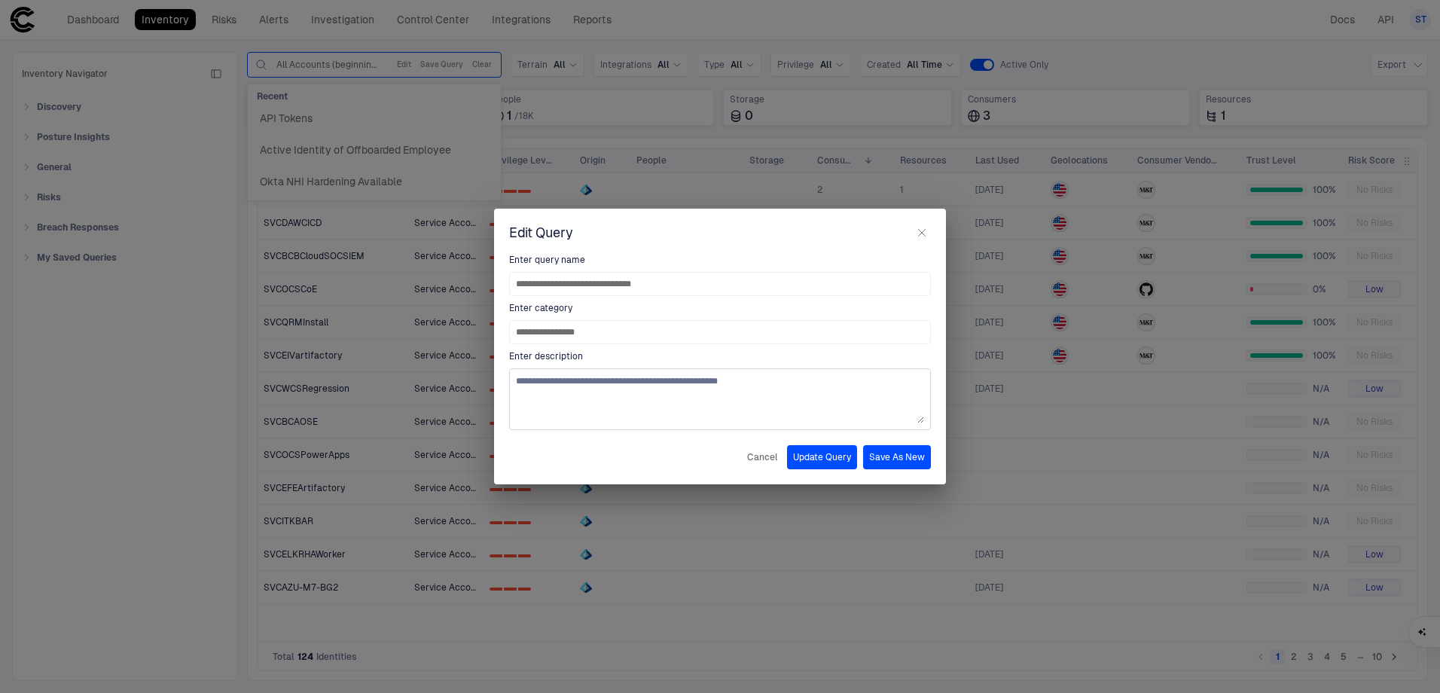
type input "**********"
click at [669, 383] on textarea "**********" at bounding box center [720, 399] width 408 height 48
type textarea "**********"
click at [916, 462] on button "Save As New" at bounding box center [897, 457] width 68 height 24
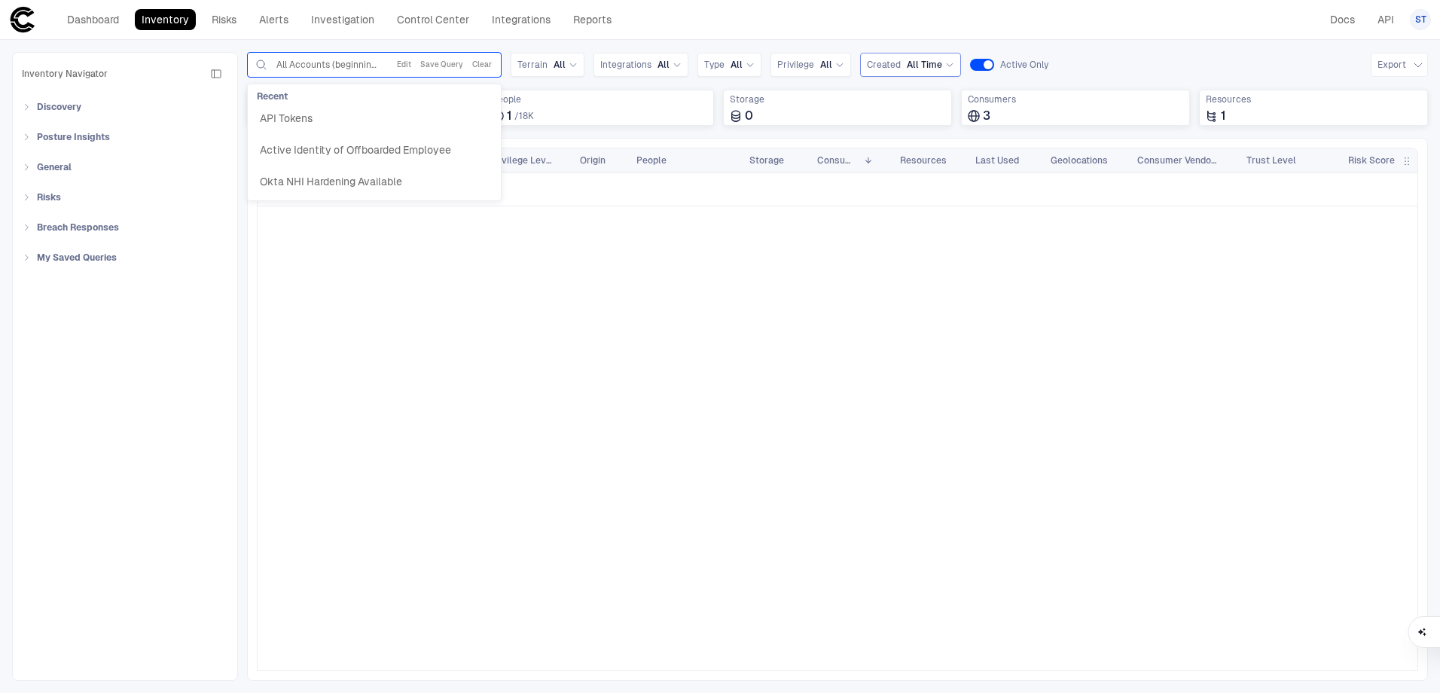
drag, startPoint x: 1143, startPoint y: 72, endPoint x: 935, endPoint y: 70, distance: 207.9
click at [1144, 72] on div "Queries option [object Object], selected. 3 results available. Use Up and Down …" at bounding box center [837, 65] width 1181 height 26
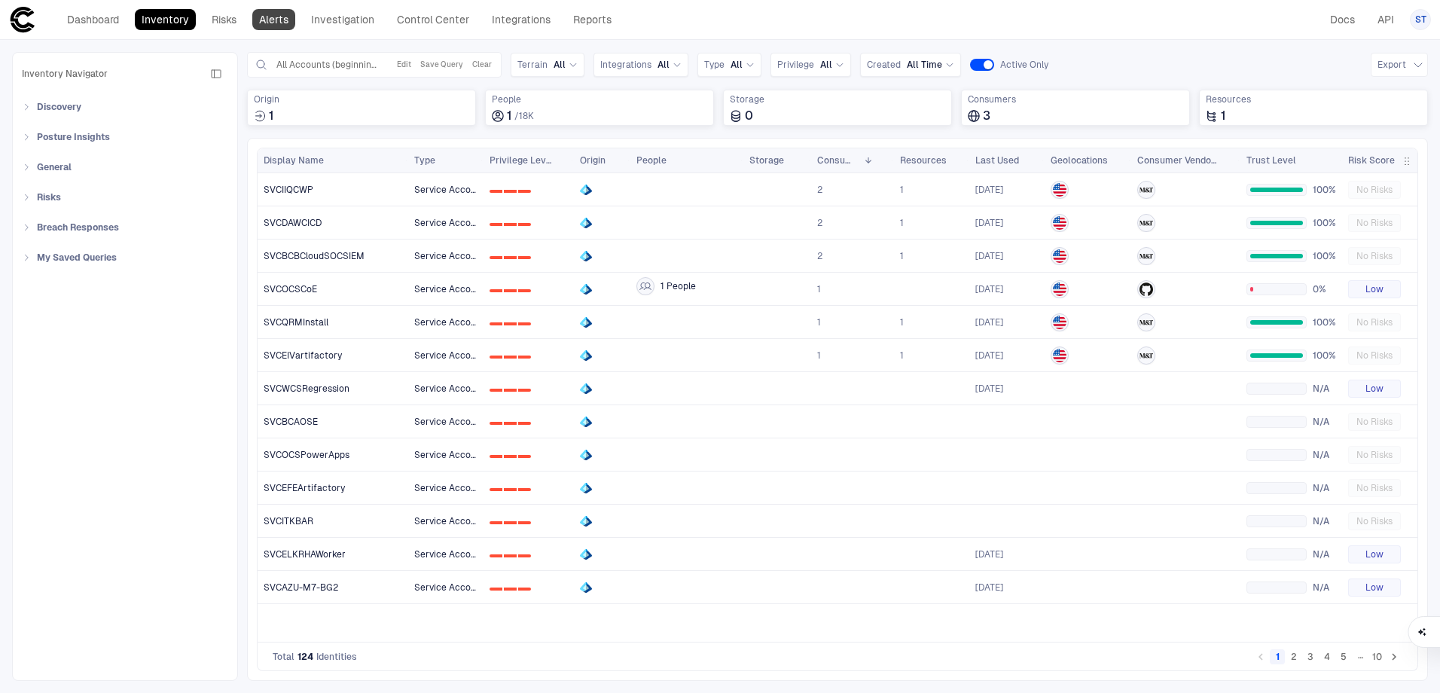
click at [261, 25] on link "Alerts" at bounding box center [273, 19] width 43 height 21
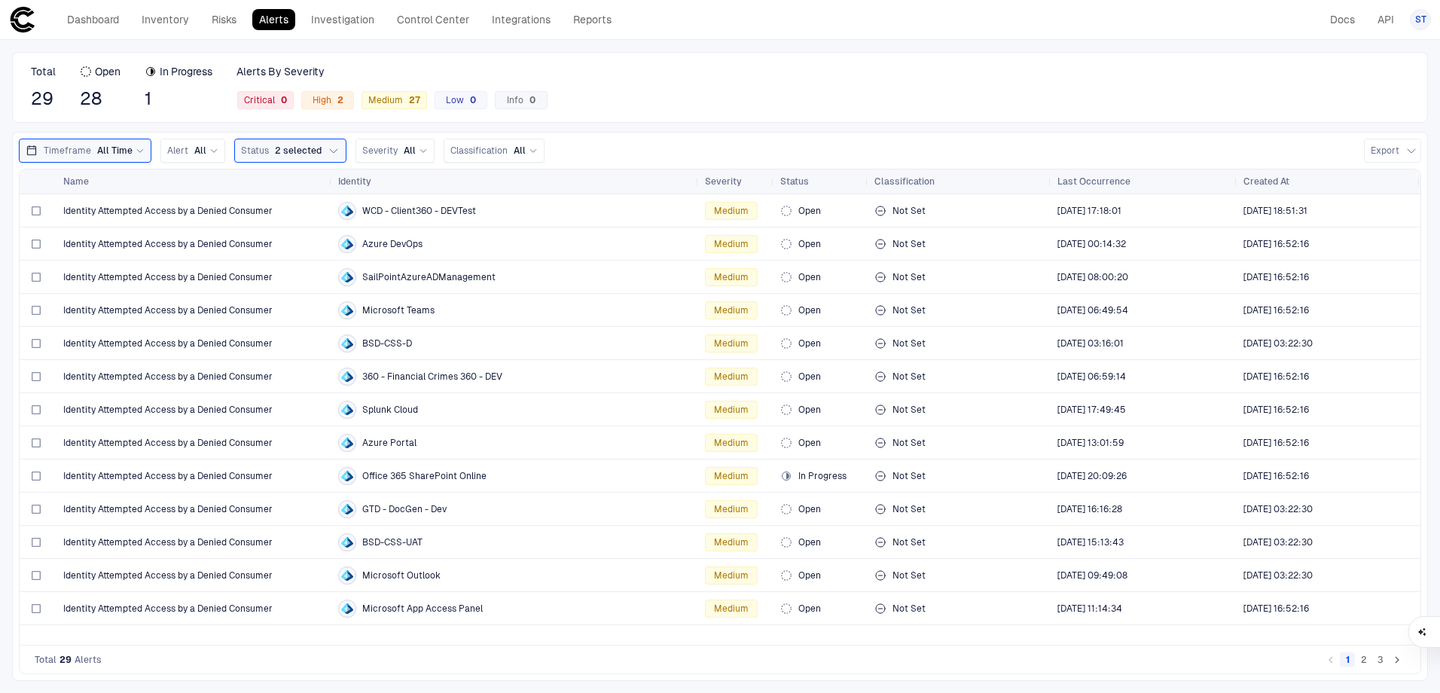
click at [1057, 103] on div "Total 29 Open 28 In Progress 1 Alerts By Severity Critical 0 High 2 Medium 27 L…" at bounding box center [720, 87] width 1416 height 71
click at [1011, 138] on div "Timeframe All Time Alert All Status 2 selected Severity All Classification All …" at bounding box center [720, 406] width 1416 height 549
click at [228, 29] on div "Dashboard Inventory Risks Alerts Investigation Control Center Integrations Repo…" at bounding box center [313, 19] width 609 height 27
click at [232, 17] on link "Risks" at bounding box center [224, 19] width 38 height 21
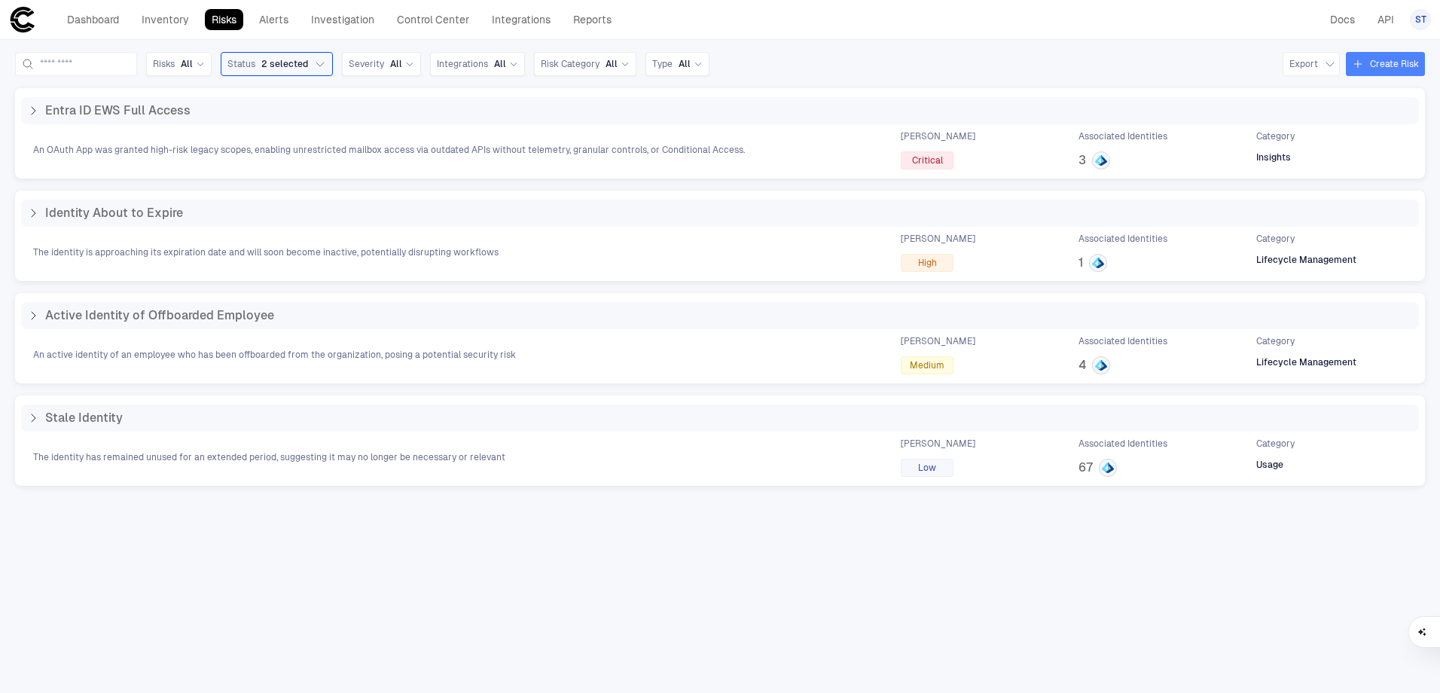
click at [1398, 53] on button "Create Risk" at bounding box center [1385, 64] width 79 height 24
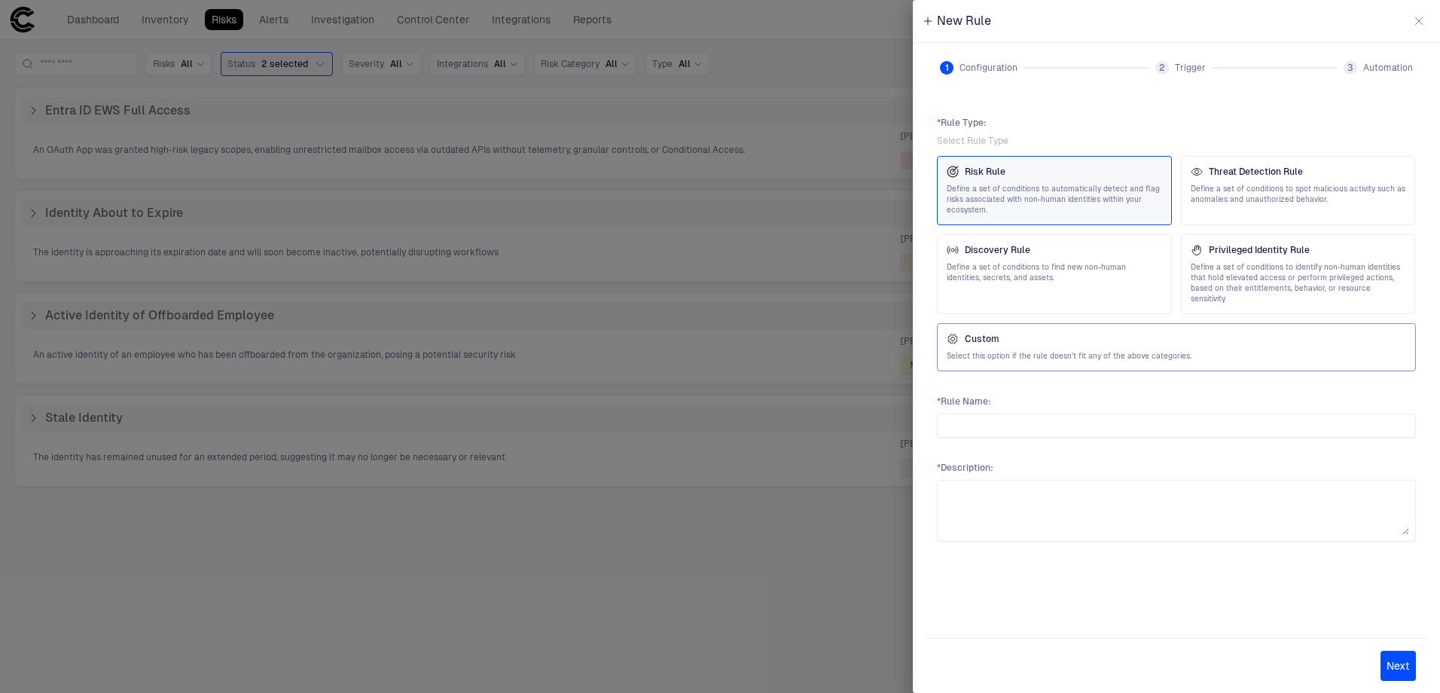
click at [1161, 354] on div "Custom Select this option if the rule doesn't fit any of the above categories." at bounding box center [1176, 347] width 479 height 48
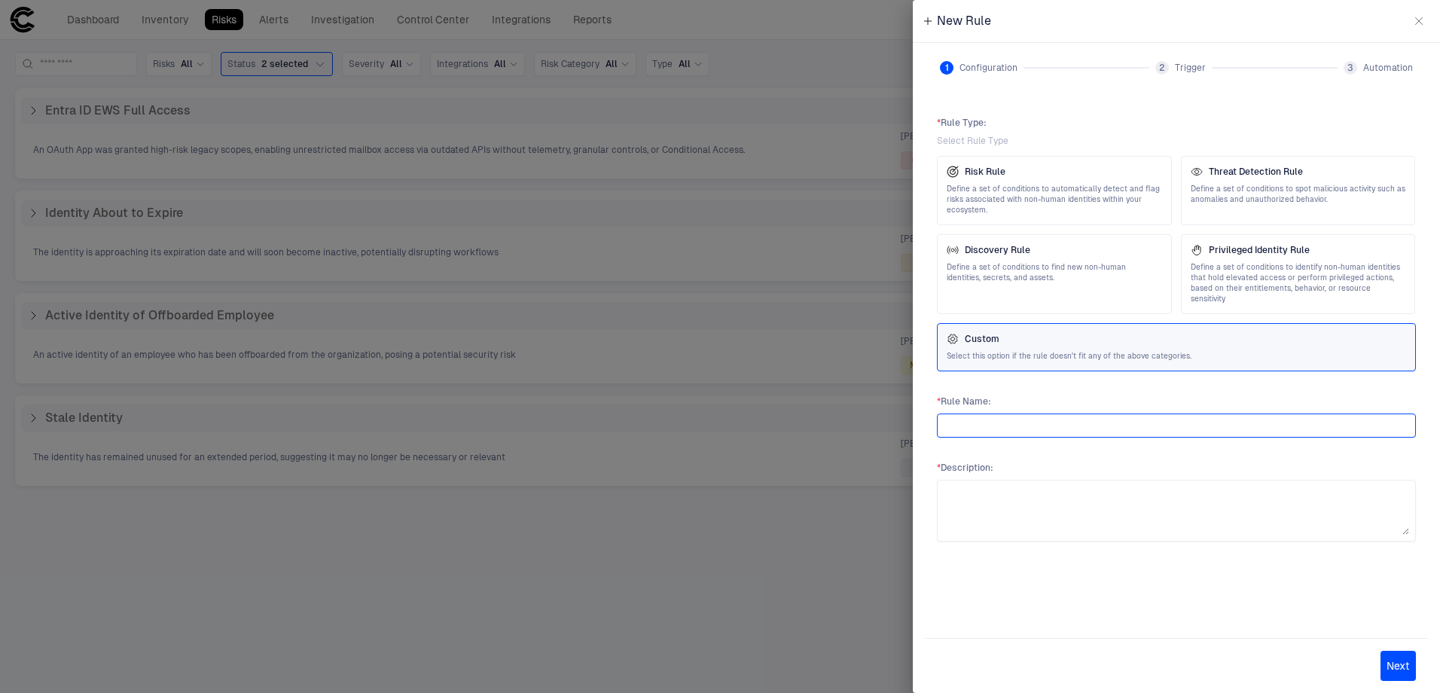
click at [976, 414] on input "text" at bounding box center [1177, 425] width 466 height 23
type input "*"
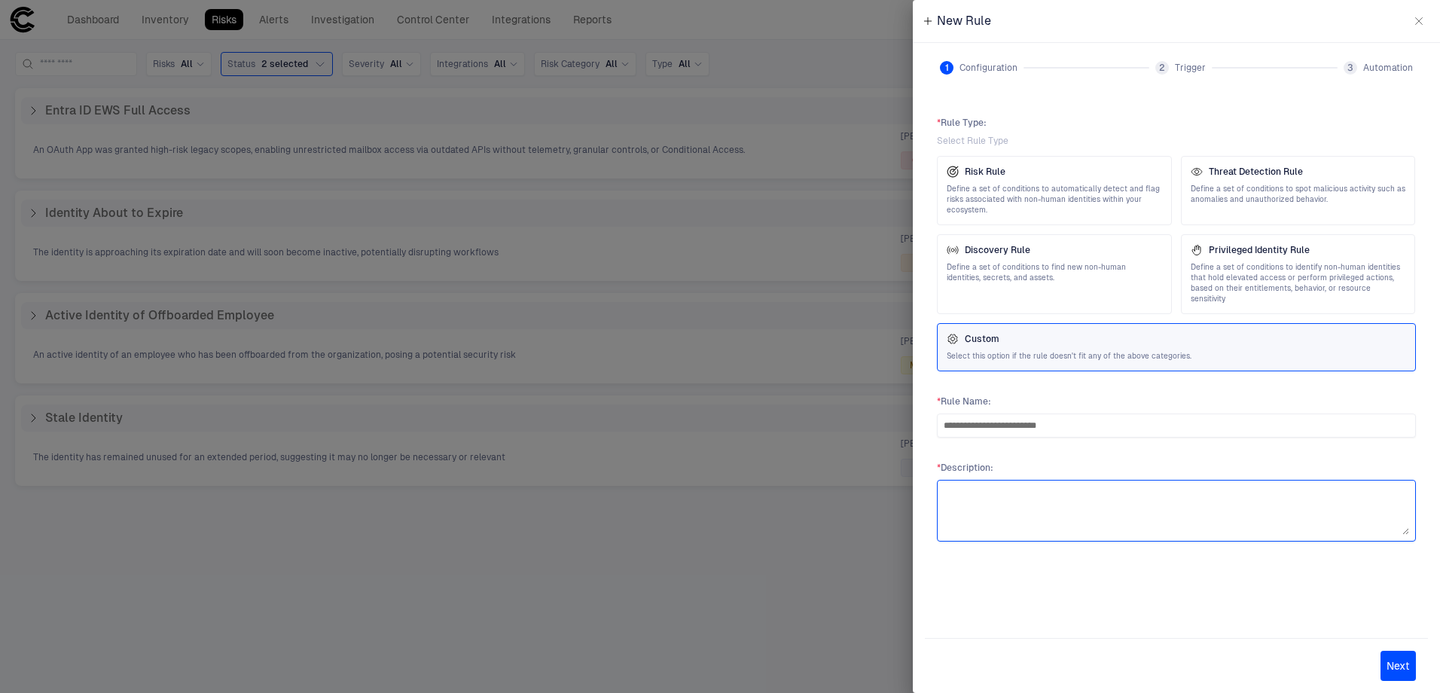
click at [1083, 487] on textarea at bounding box center [1177, 511] width 466 height 48
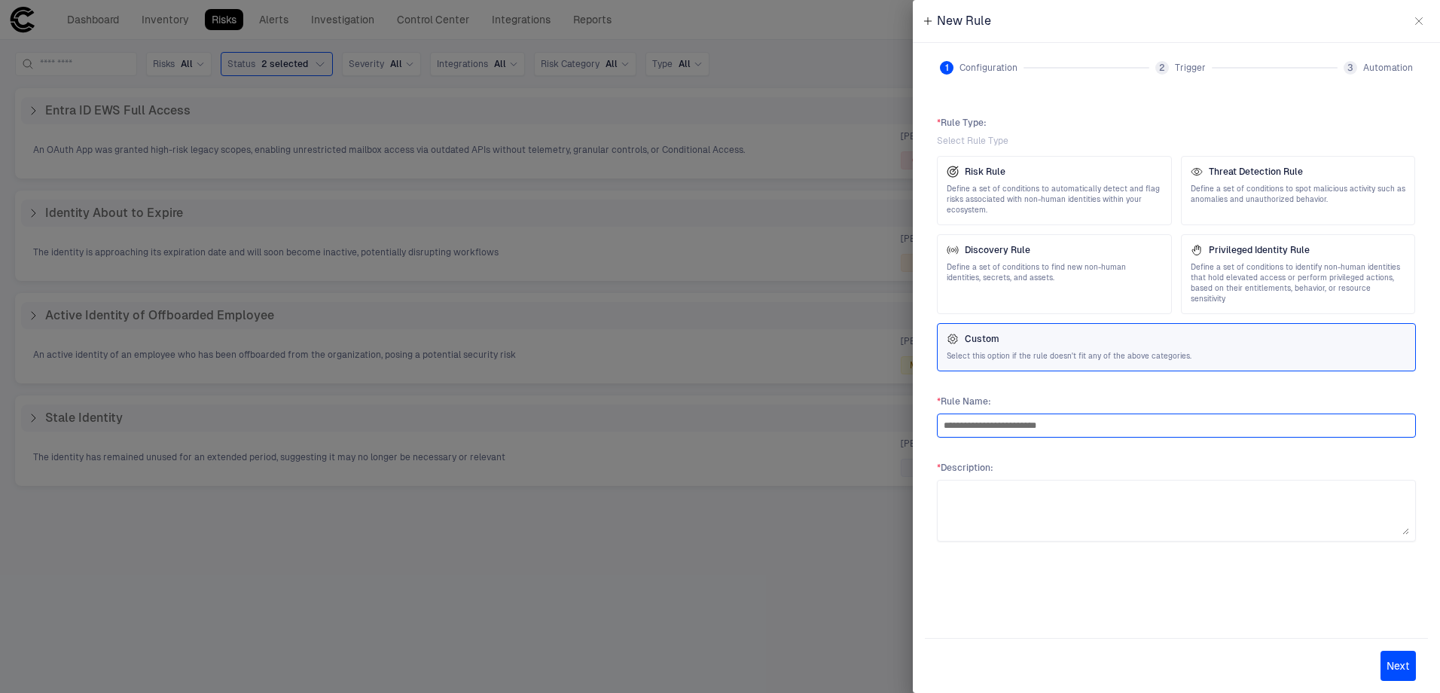
click at [1032, 419] on input "**********" at bounding box center [1177, 425] width 466 height 23
type input "**********"
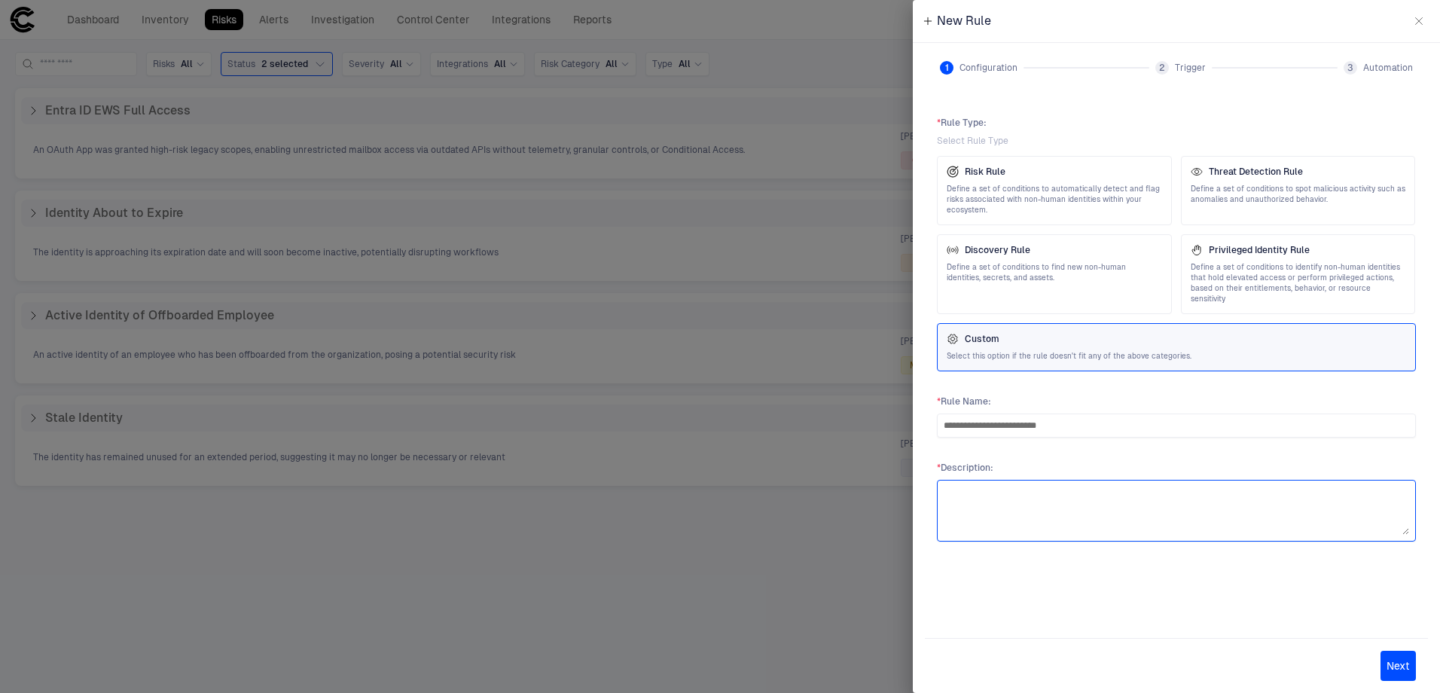
drag, startPoint x: 1096, startPoint y: 494, endPoint x: 1097, endPoint y: 502, distance: 7.6
click at [1096, 502] on textarea at bounding box center [1177, 511] width 466 height 48
type textarea "*"
type textarea "**********"
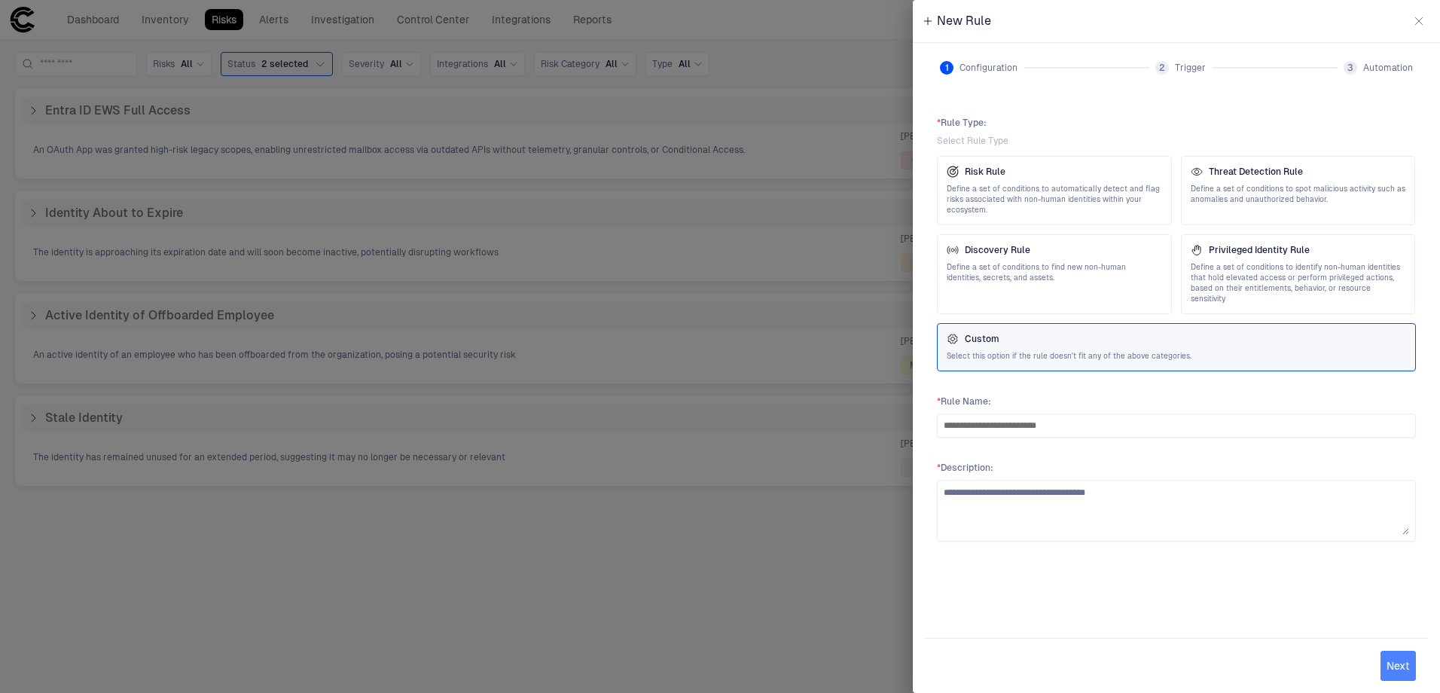
click at [1398, 676] on button "Next" at bounding box center [1398, 666] width 35 height 30
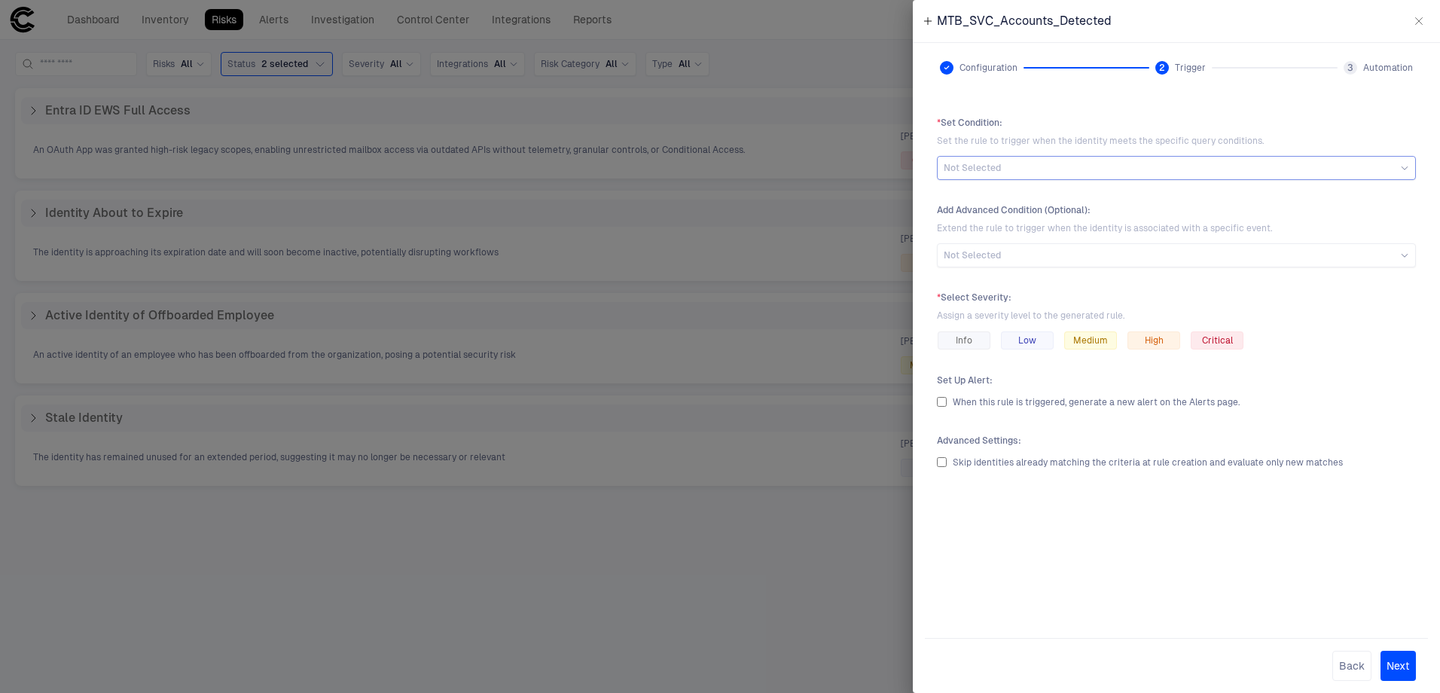
click at [1071, 175] on div "Not Selected" at bounding box center [1177, 168] width 466 height 17
type input "*"
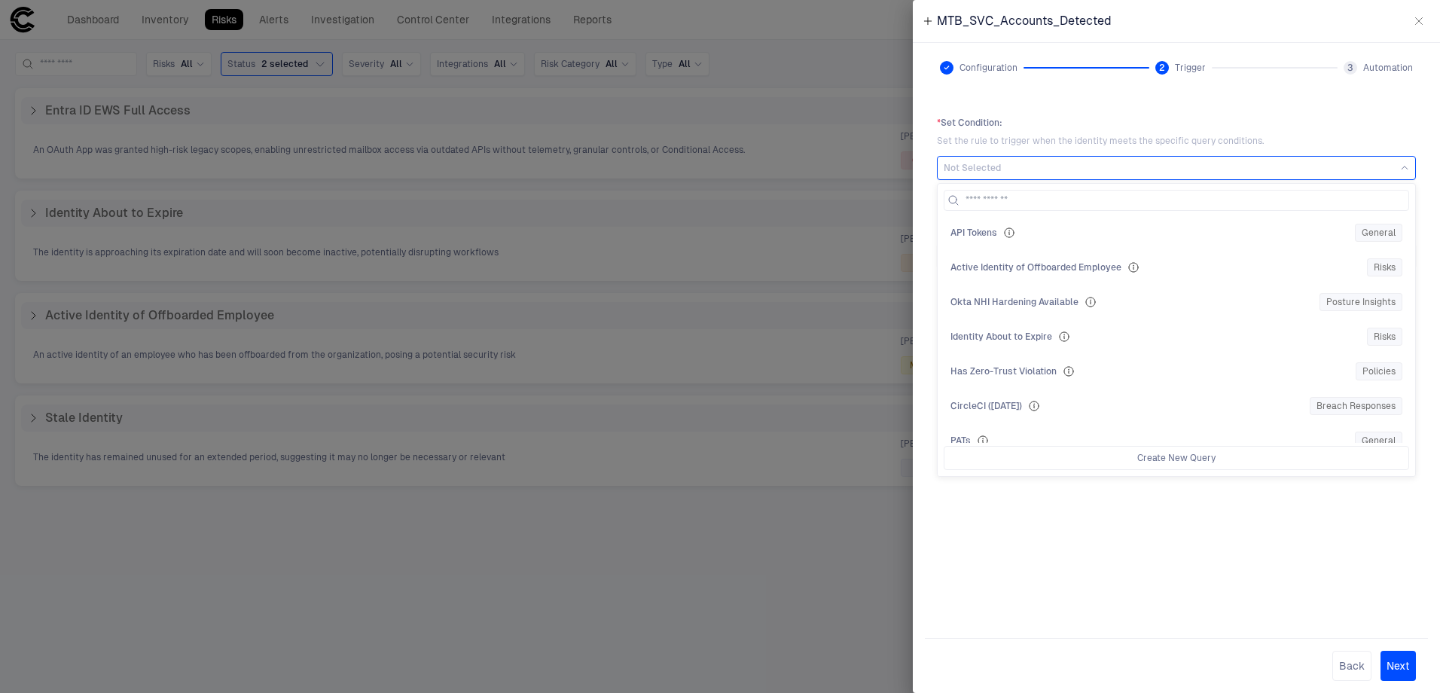
click at [1361, 599] on div "* Set Condition : Set the rule to trigger when the identity meets the specific …" at bounding box center [1176, 359] width 503 height 509
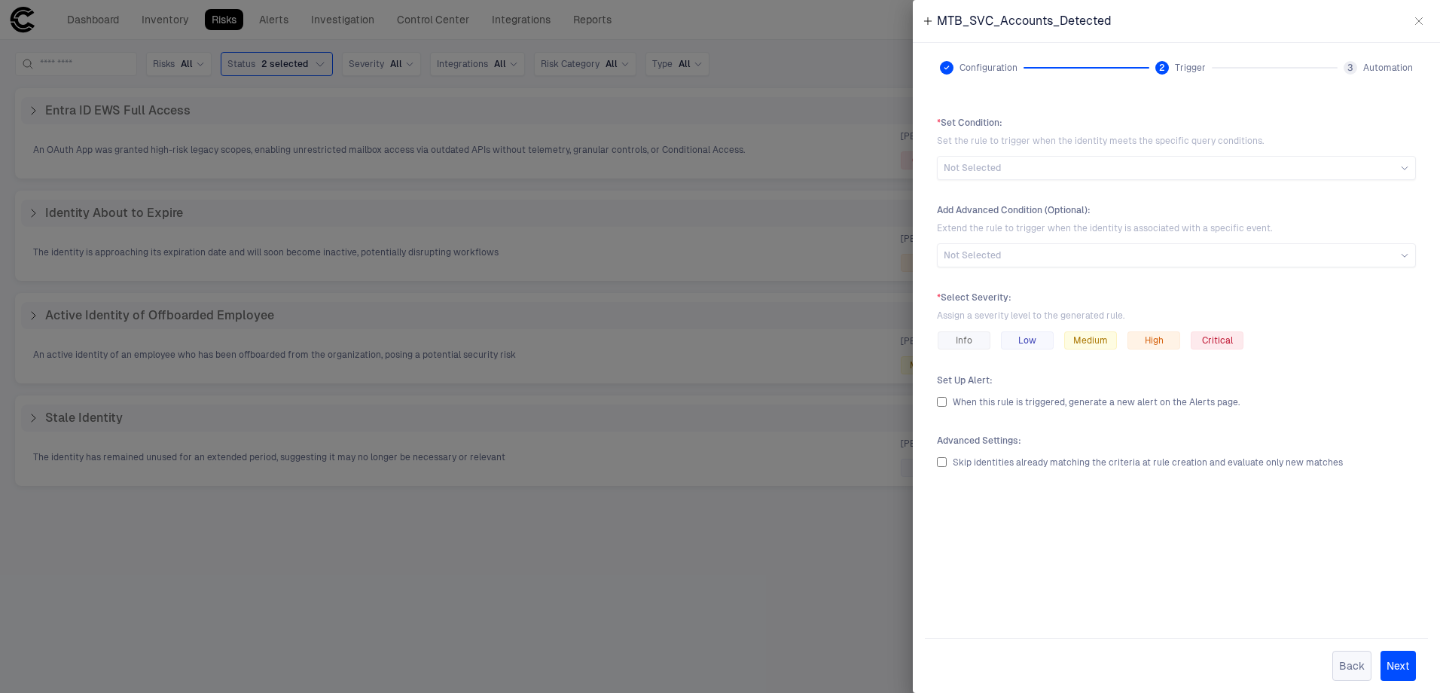
click at [1366, 666] on button "Back" at bounding box center [1352, 666] width 39 height 30
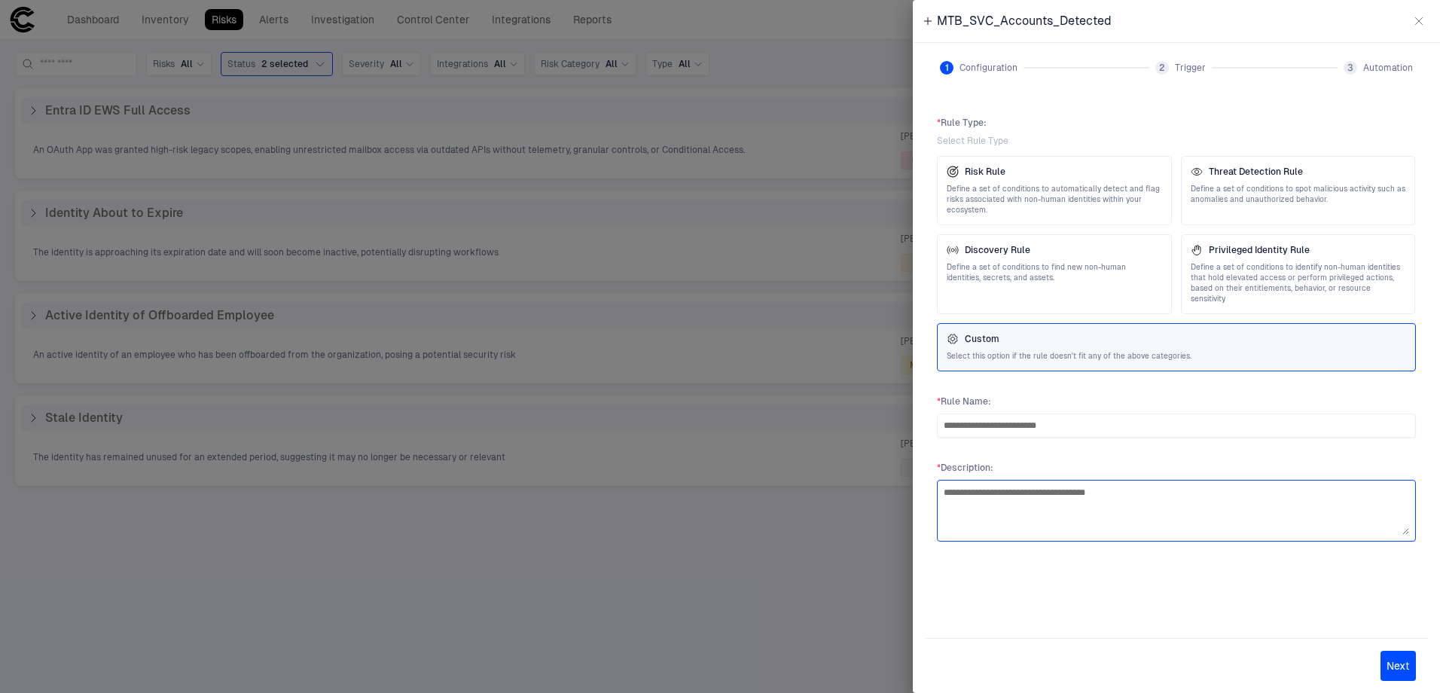
click at [1124, 493] on textarea "**********" at bounding box center [1177, 511] width 466 height 48
click at [1125, 493] on textarea "**********" at bounding box center [1177, 511] width 466 height 48
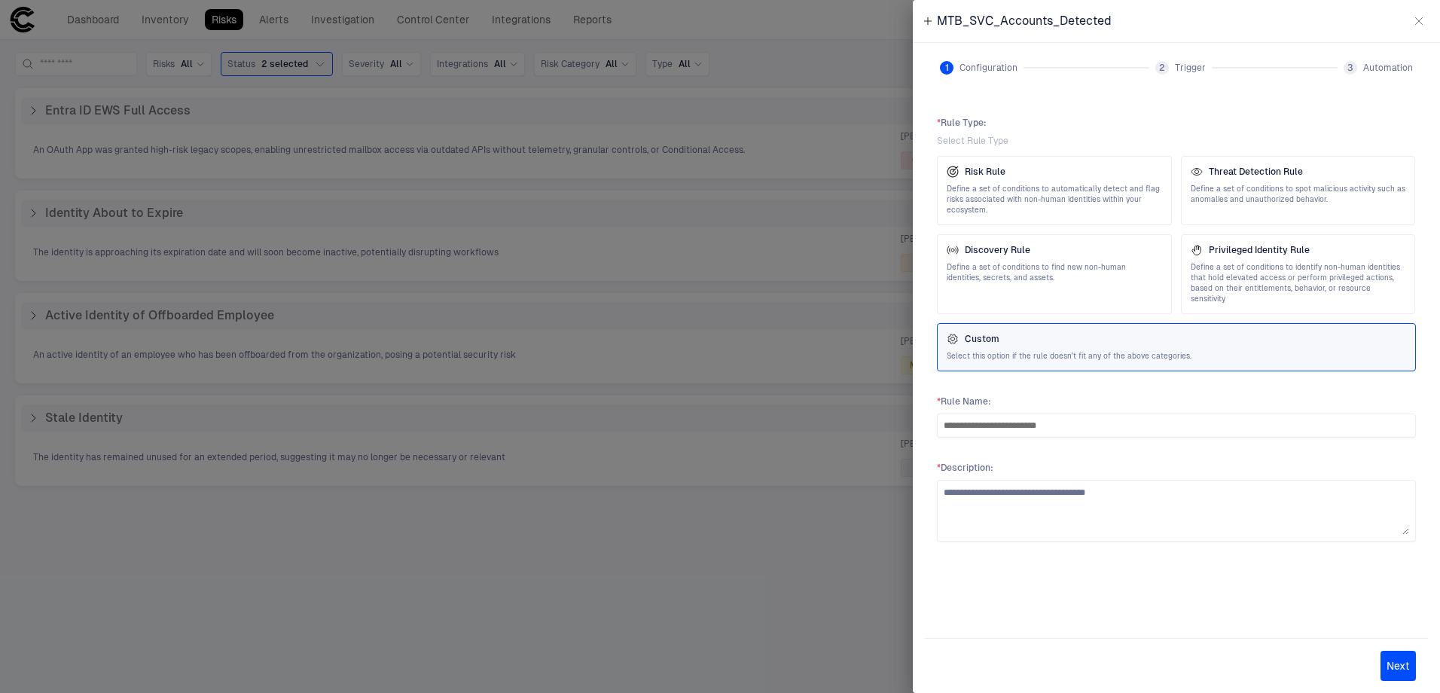
click at [1413, 27] on button "button" at bounding box center [1419, 21] width 24 height 24
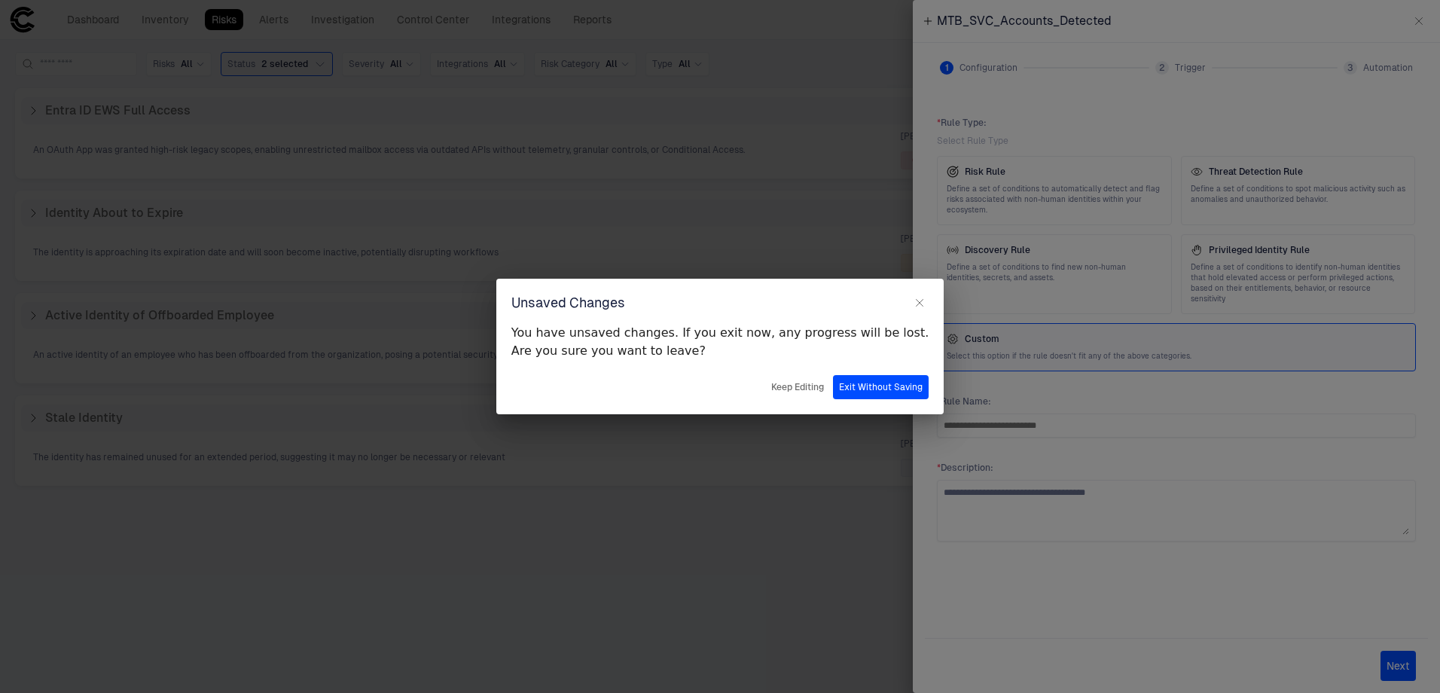
click at [867, 388] on button "Exit Without Saving" at bounding box center [881, 387] width 96 height 24
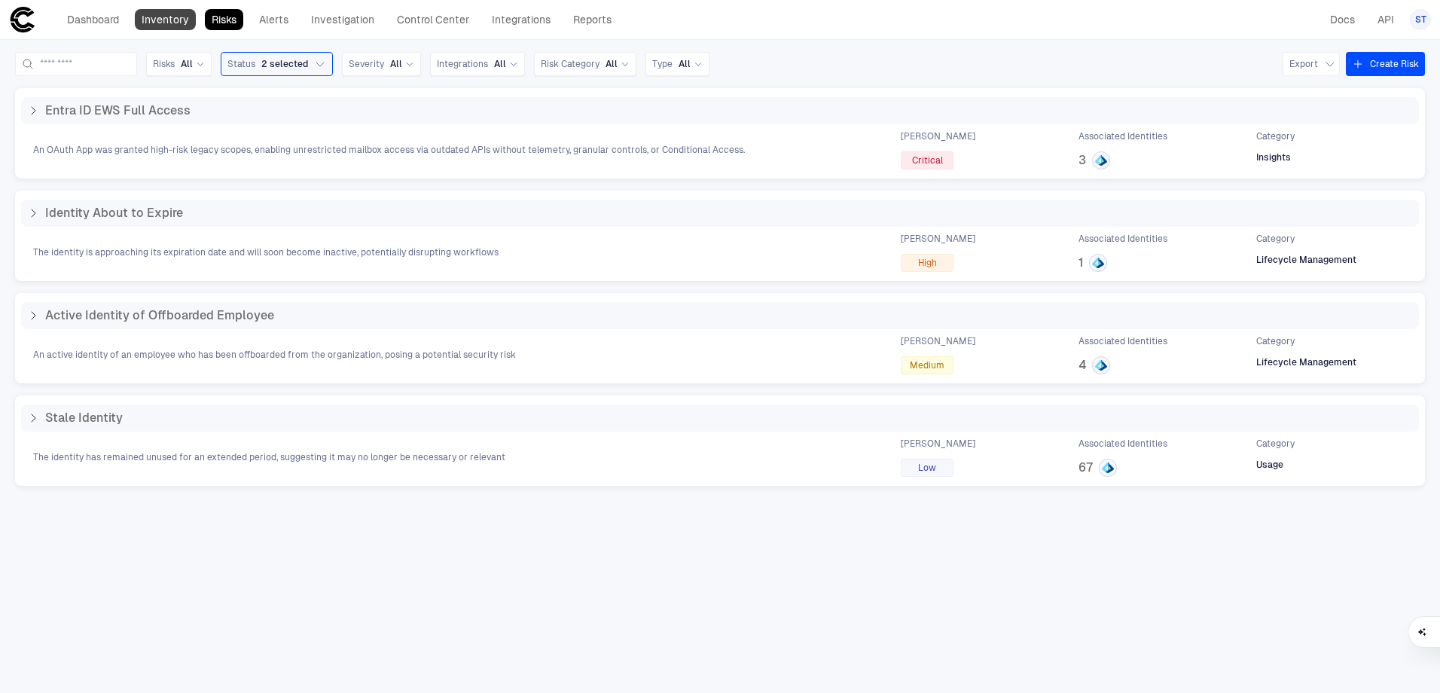
click at [159, 20] on link "Inventory" at bounding box center [165, 19] width 61 height 21
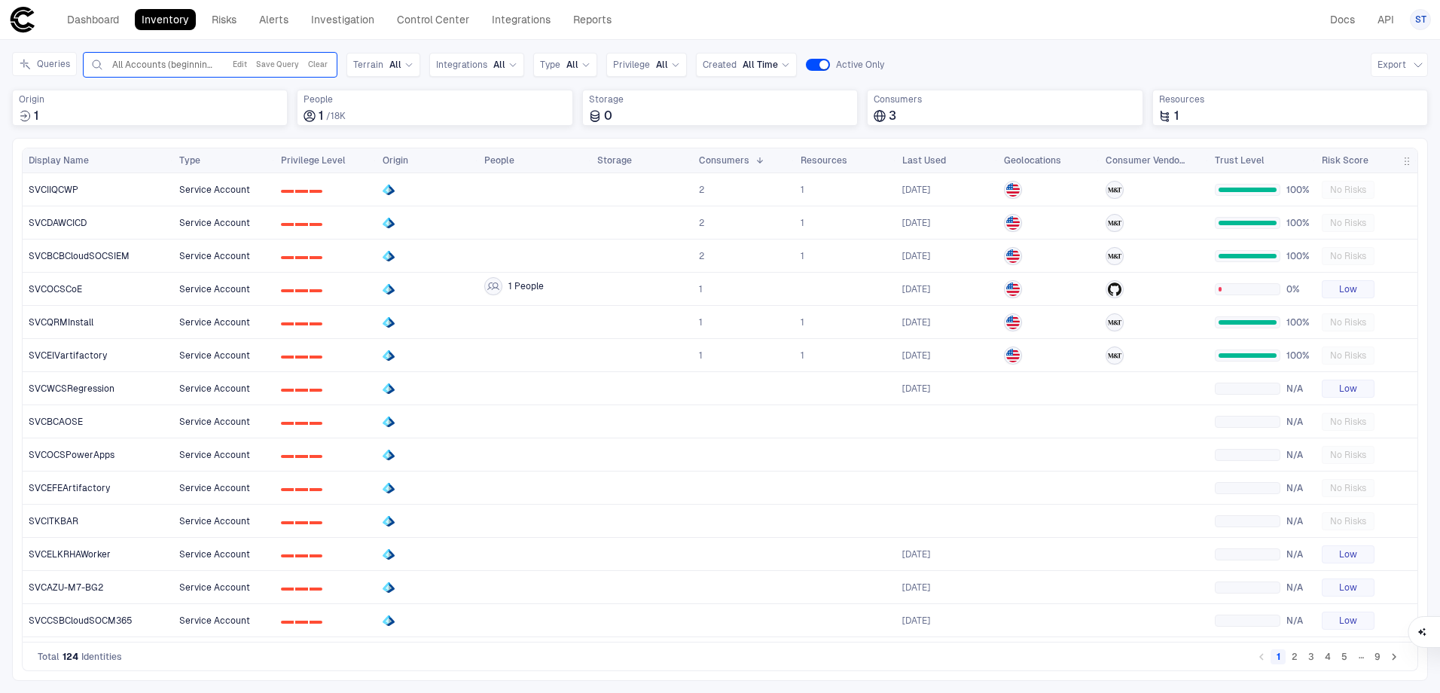
click at [159, 68] on input "text" at bounding box center [164, 65] width 107 height 12
click at [51, 67] on button "Queries" at bounding box center [44, 64] width 65 height 24
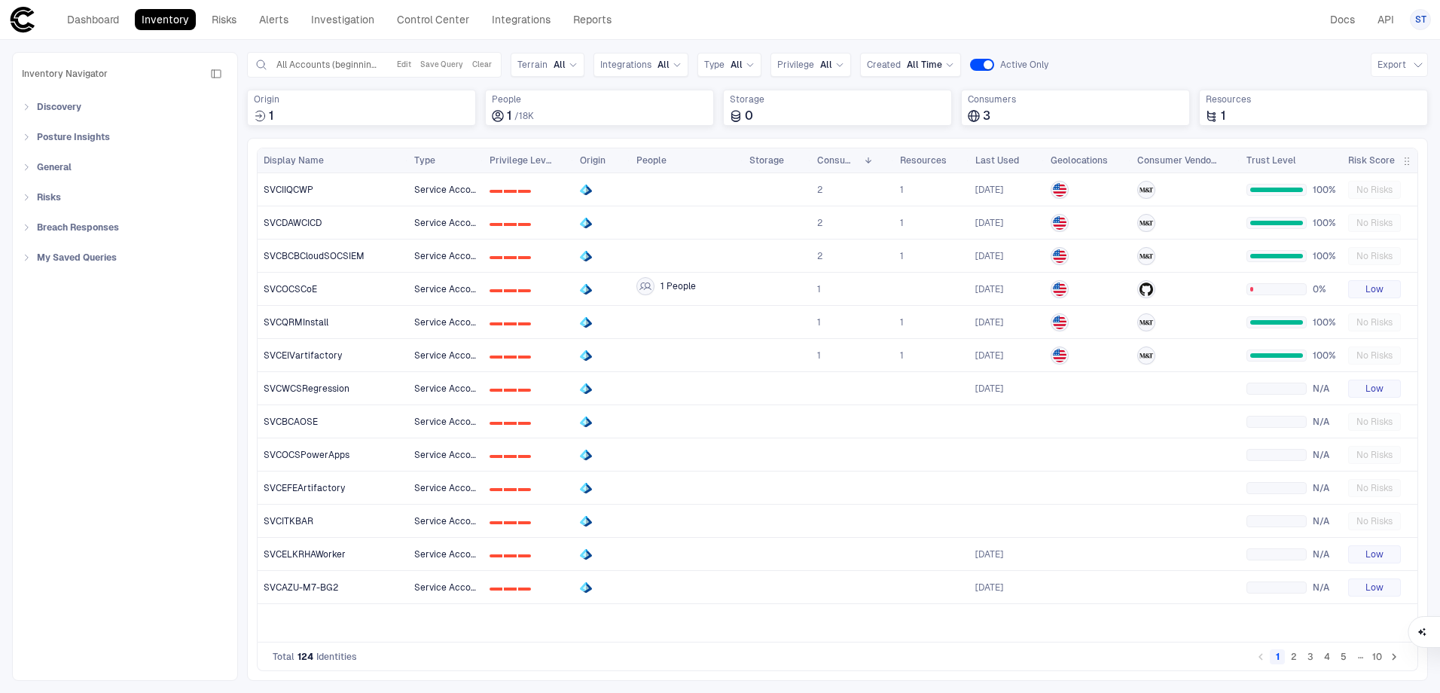
click at [58, 309] on div "Inventory Navigator Discovery AD Service Accounts Access from Non-Org Addresses…" at bounding box center [125, 366] width 206 height 609
click at [34, 247] on div "My Saved Queries" at bounding box center [129, 258] width 197 height 24
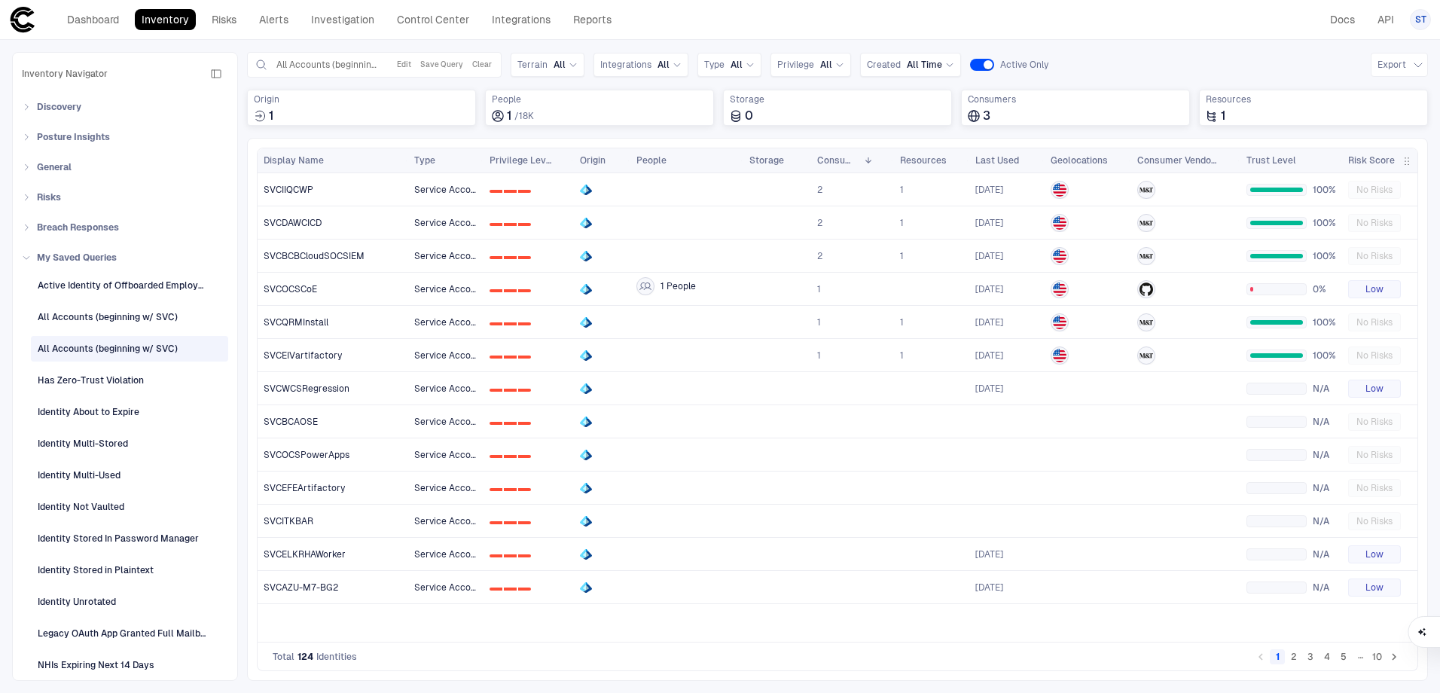
scroll to position [93, 0]
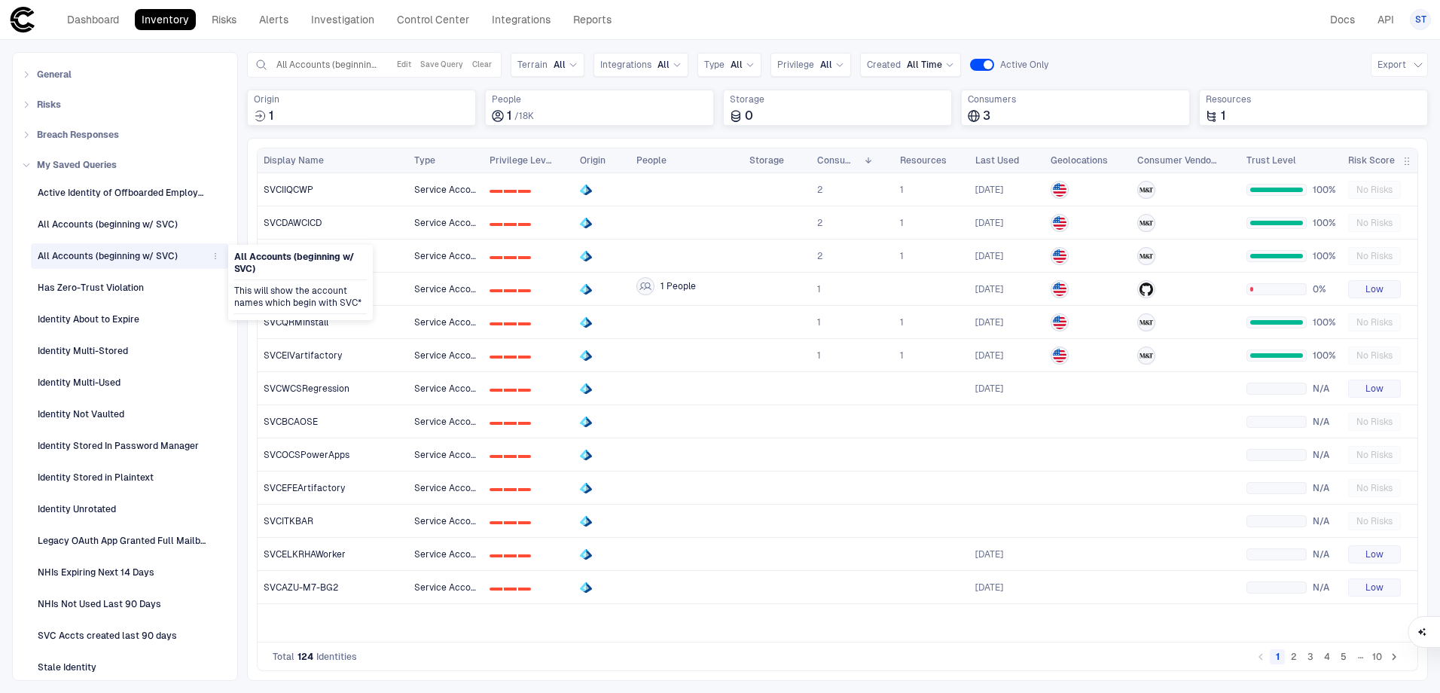
click at [137, 249] on span "All Accounts (beginning w/ SVC)" at bounding box center [108, 256] width 140 height 20
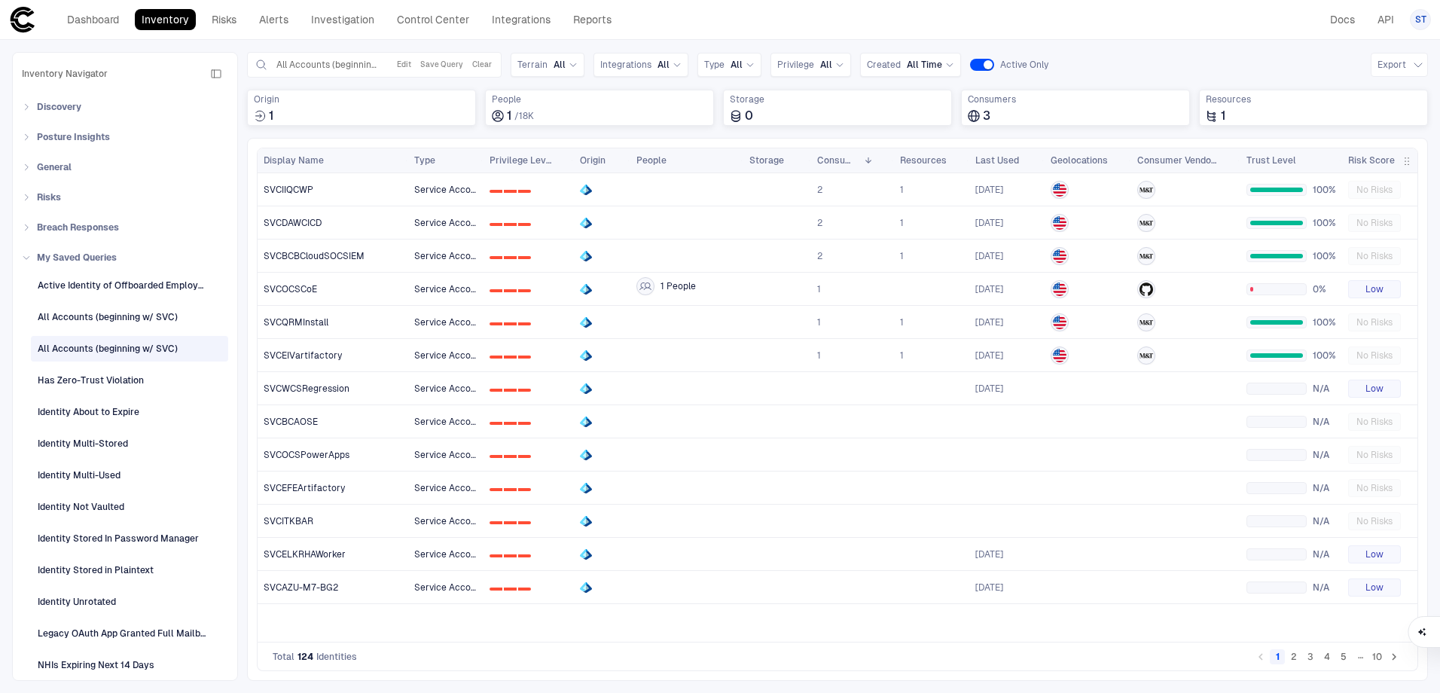
click at [1293, 660] on button "2" at bounding box center [1294, 656] width 15 height 15
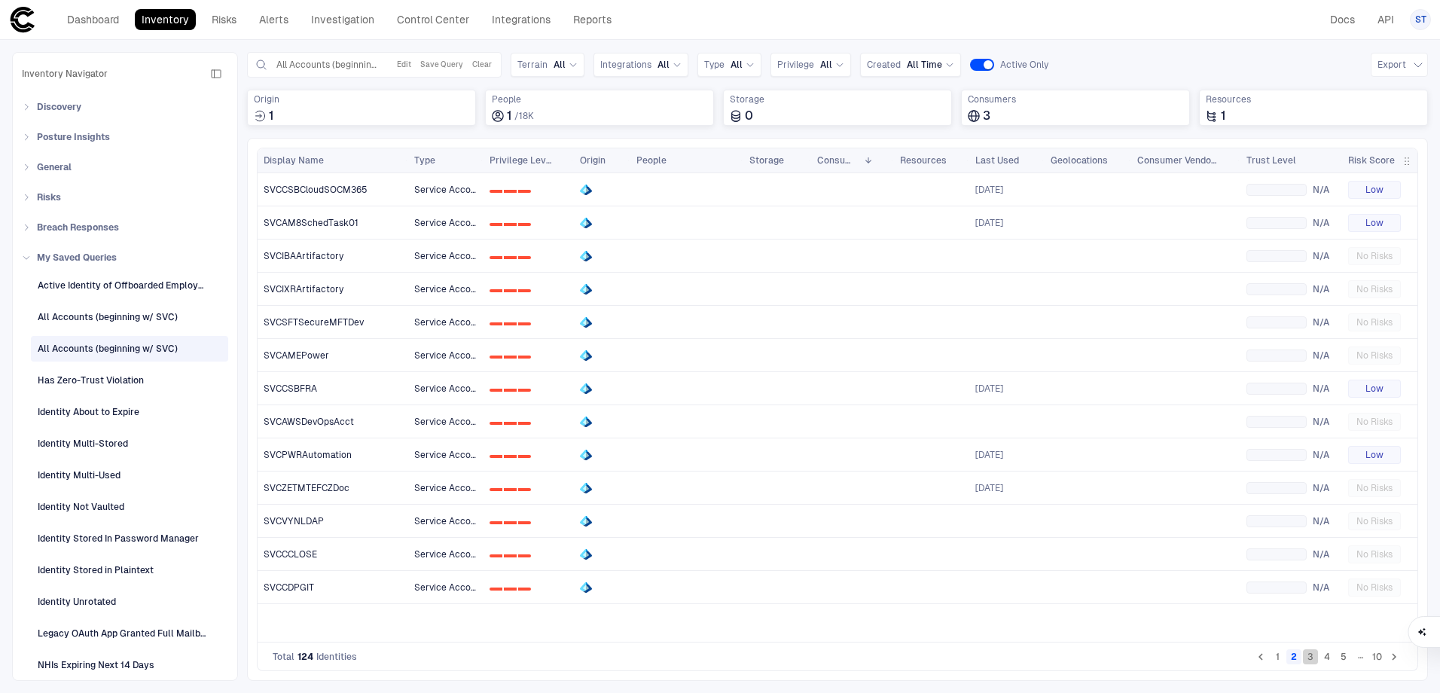
click at [1308, 661] on button "3" at bounding box center [1310, 656] width 15 height 15
click at [1324, 658] on button "4" at bounding box center [1327, 656] width 15 height 15
click at [1343, 658] on button "5" at bounding box center [1344, 656] width 15 height 15
click at [1380, 655] on button "10" at bounding box center [1378, 656] width 16 height 15
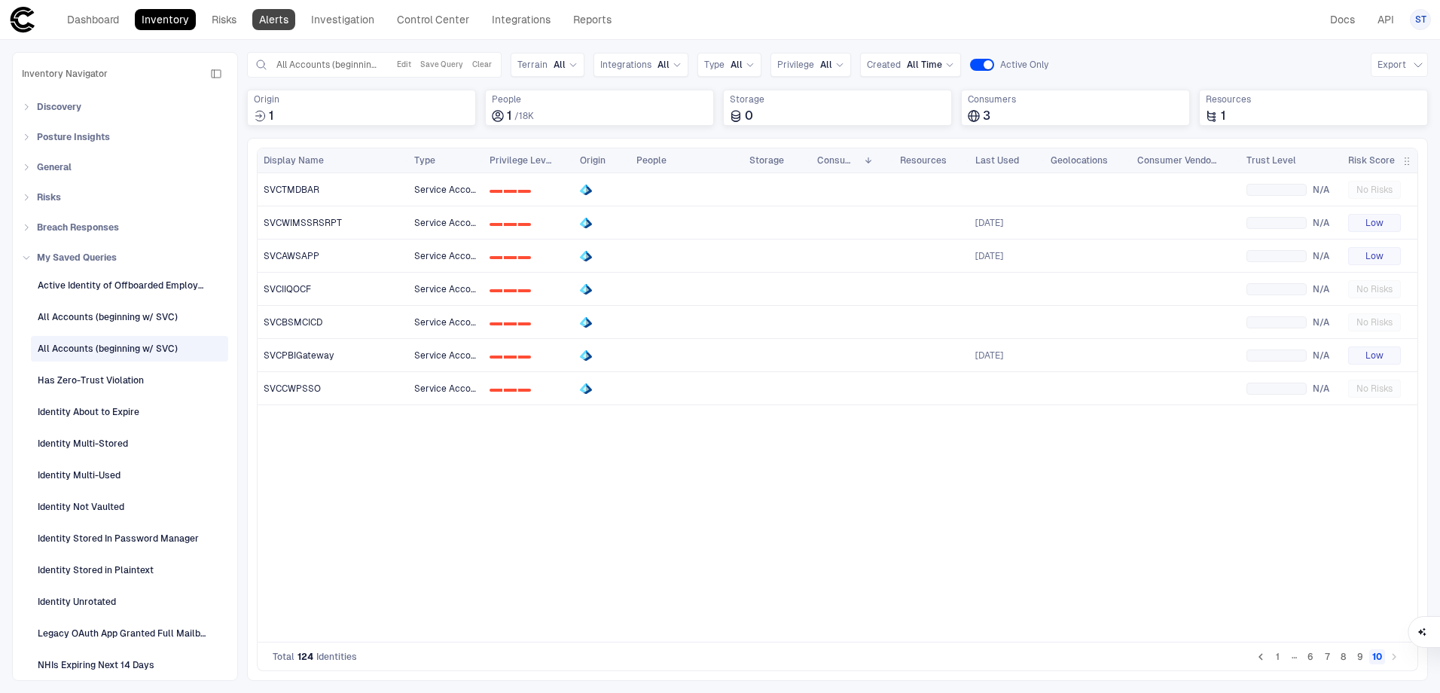
click at [273, 15] on link "Alerts" at bounding box center [273, 19] width 43 height 21
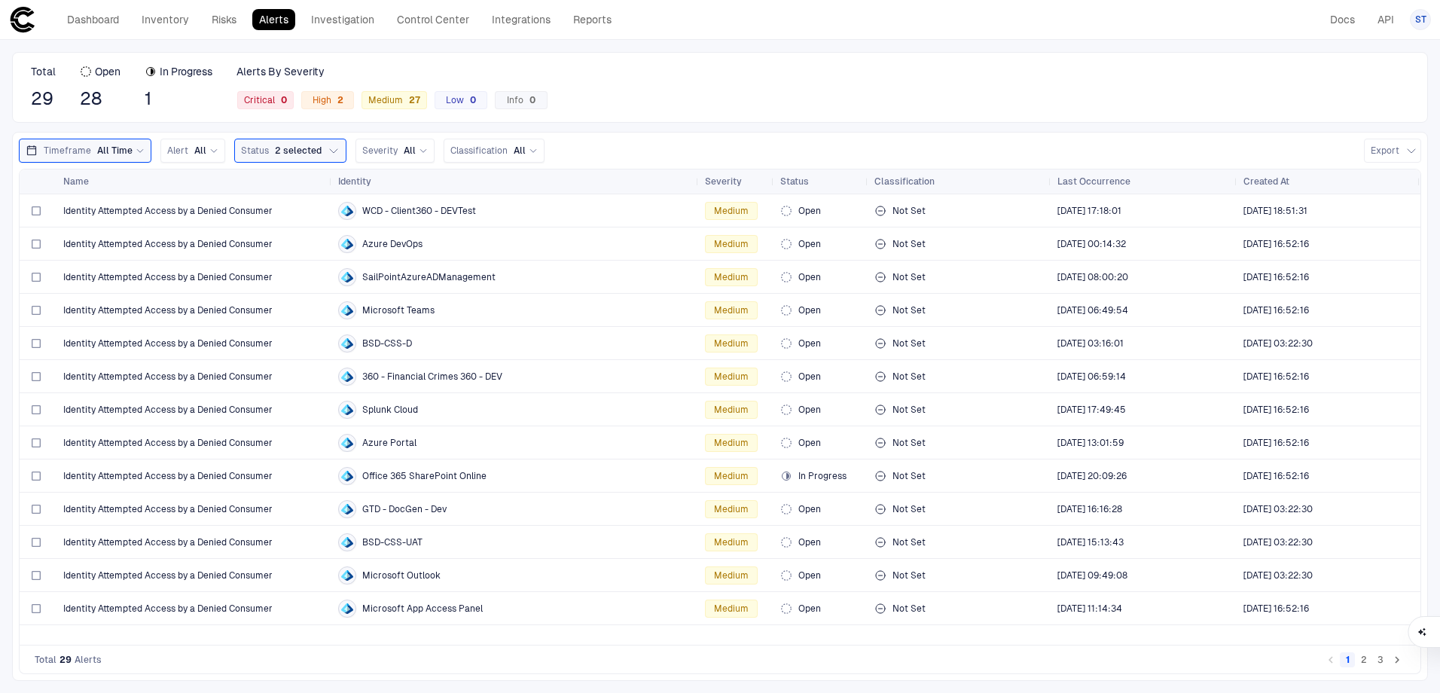
click at [673, 71] on div "Total 29 Open 28 In Progress 1 Alerts By Severity Critical 0 High 2 Medium 27 L…" at bounding box center [720, 87] width 1416 height 71
click at [231, 26] on link "Risks" at bounding box center [224, 19] width 38 height 21
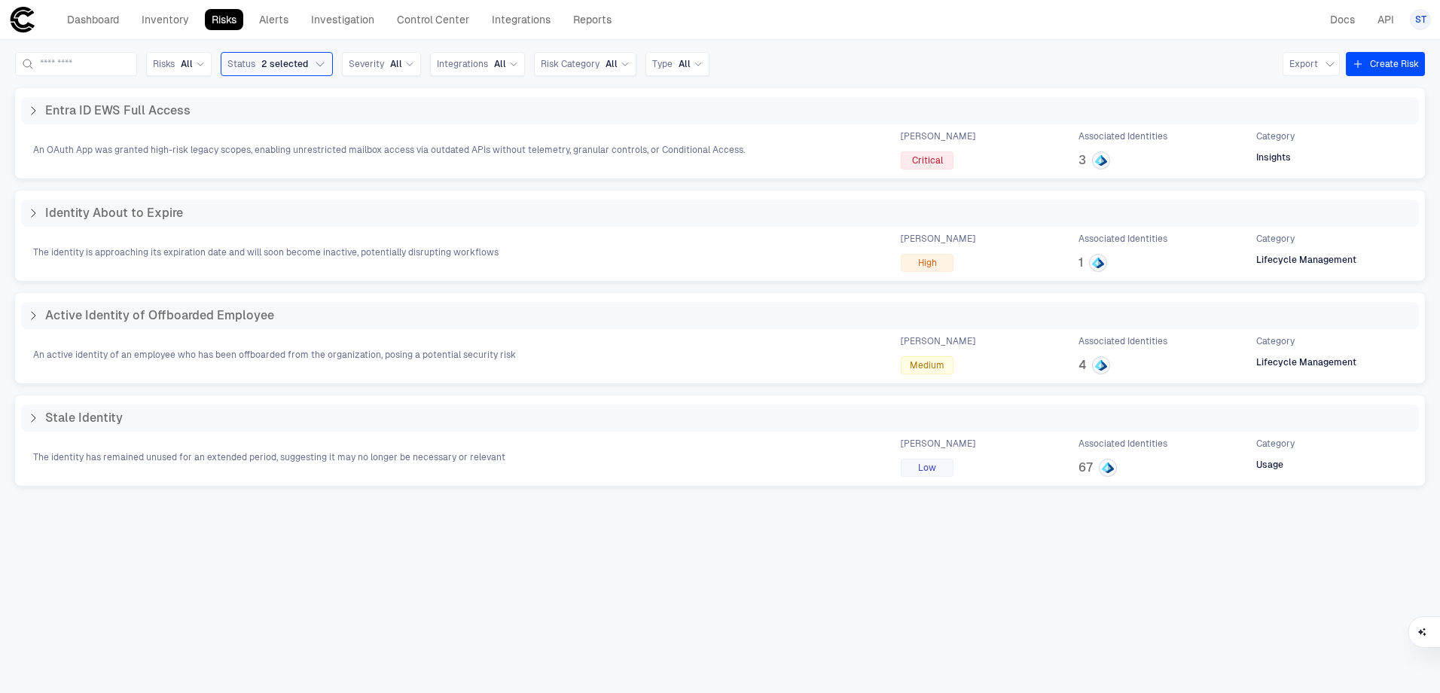
click at [1386, 56] on button "Create Risk" at bounding box center [1385, 64] width 79 height 24
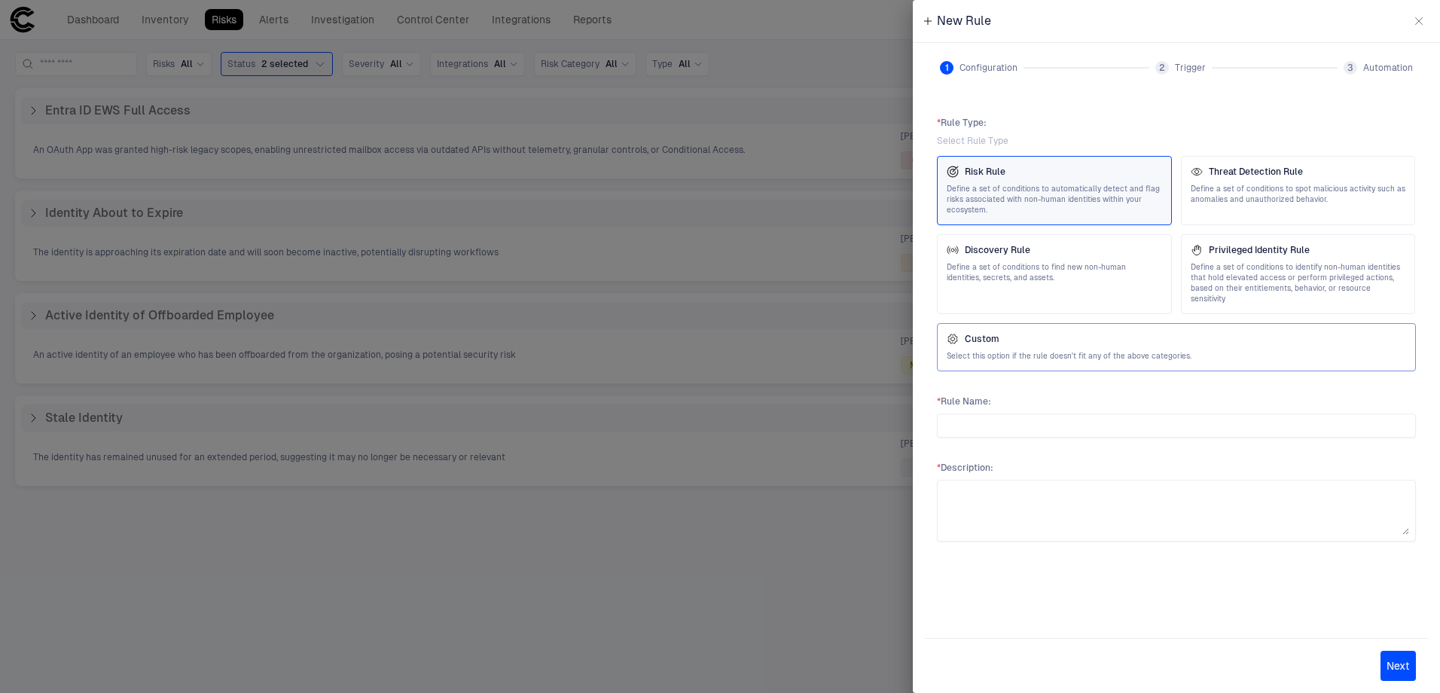
click at [1162, 351] on div "Custom Select this option if the rule doesn't fit any of the above categories." at bounding box center [1176, 347] width 479 height 48
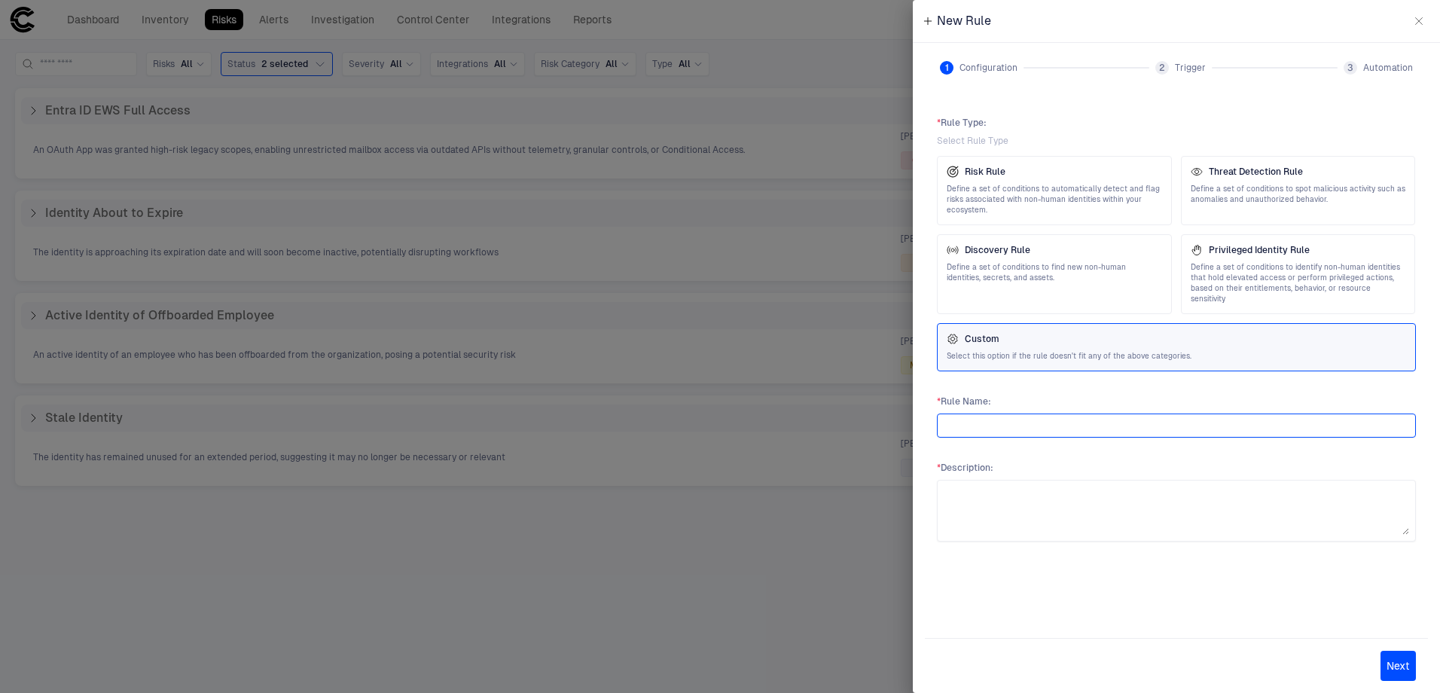
click at [1048, 414] on input "text" at bounding box center [1177, 425] width 466 height 23
type input "**********"
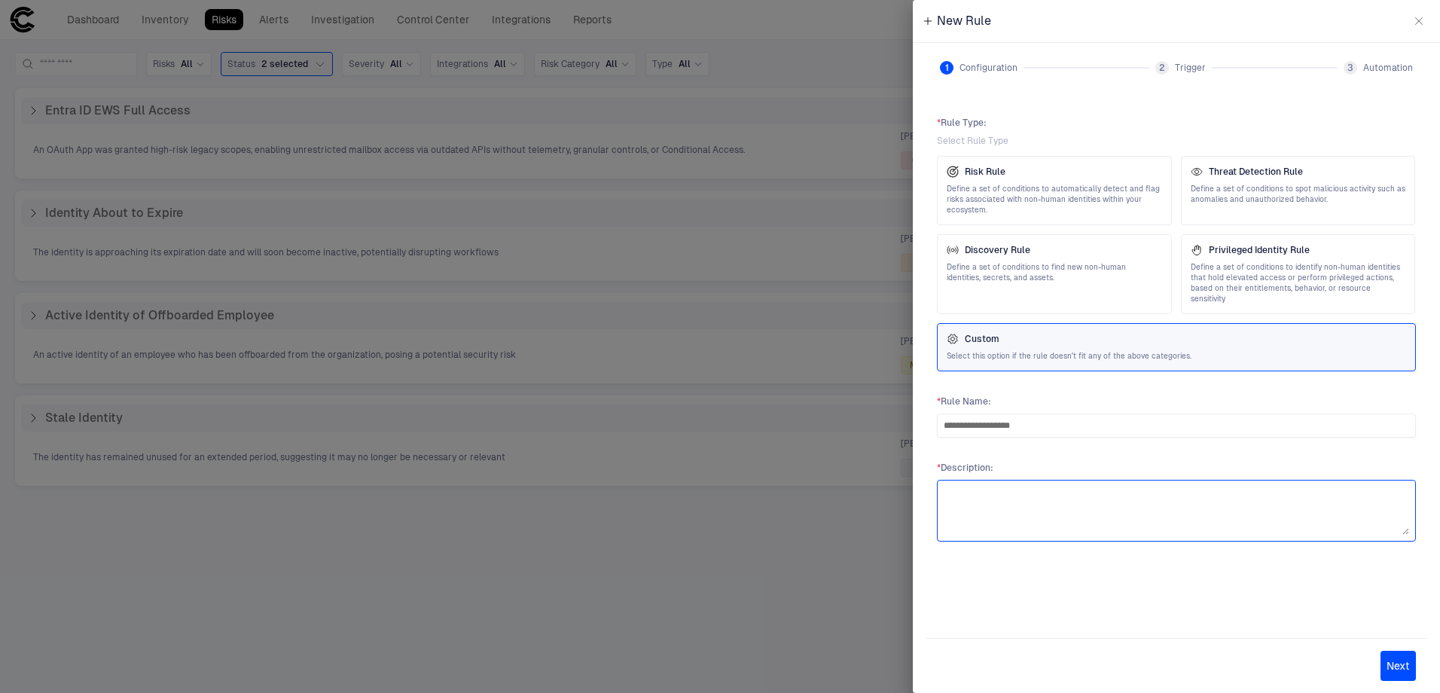
click at [1156, 495] on textarea at bounding box center [1177, 511] width 466 height 48
paste textarea "**********"
type textarea "**********"
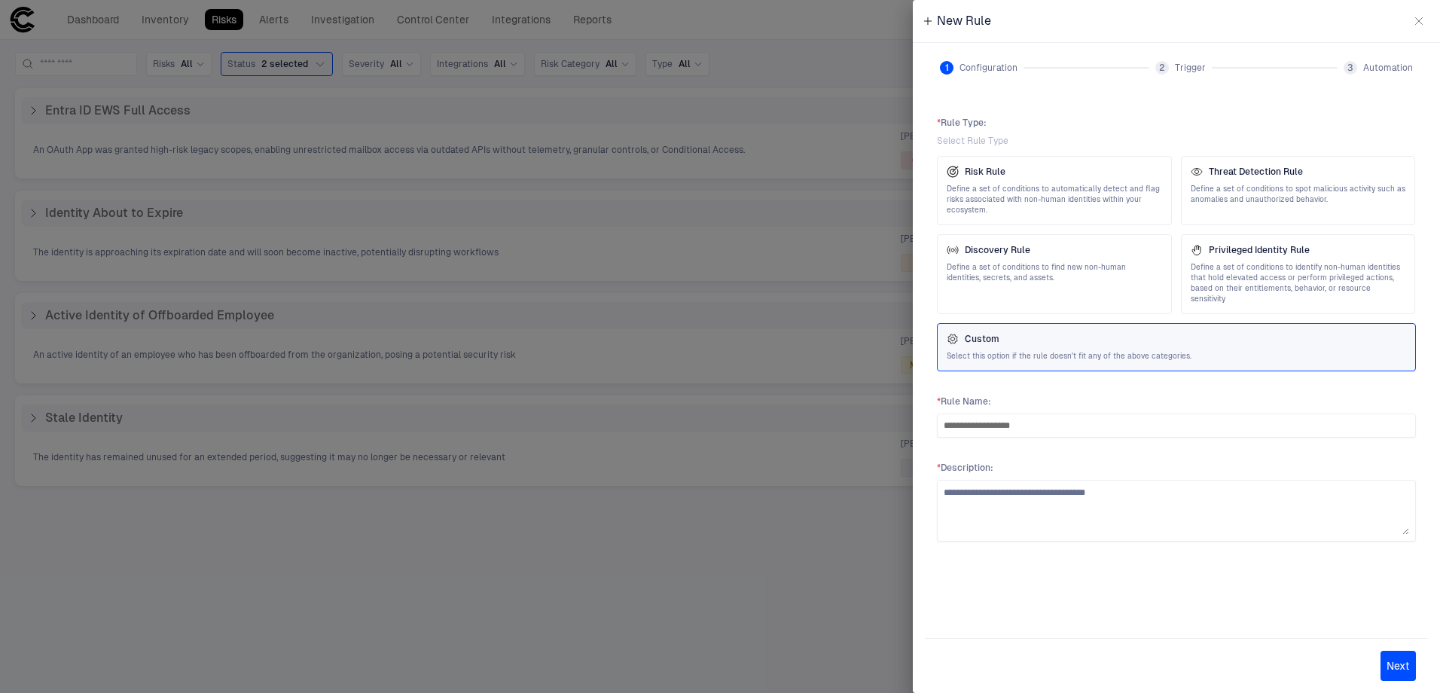
click at [1396, 658] on button "Next" at bounding box center [1398, 666] width 35 height 30
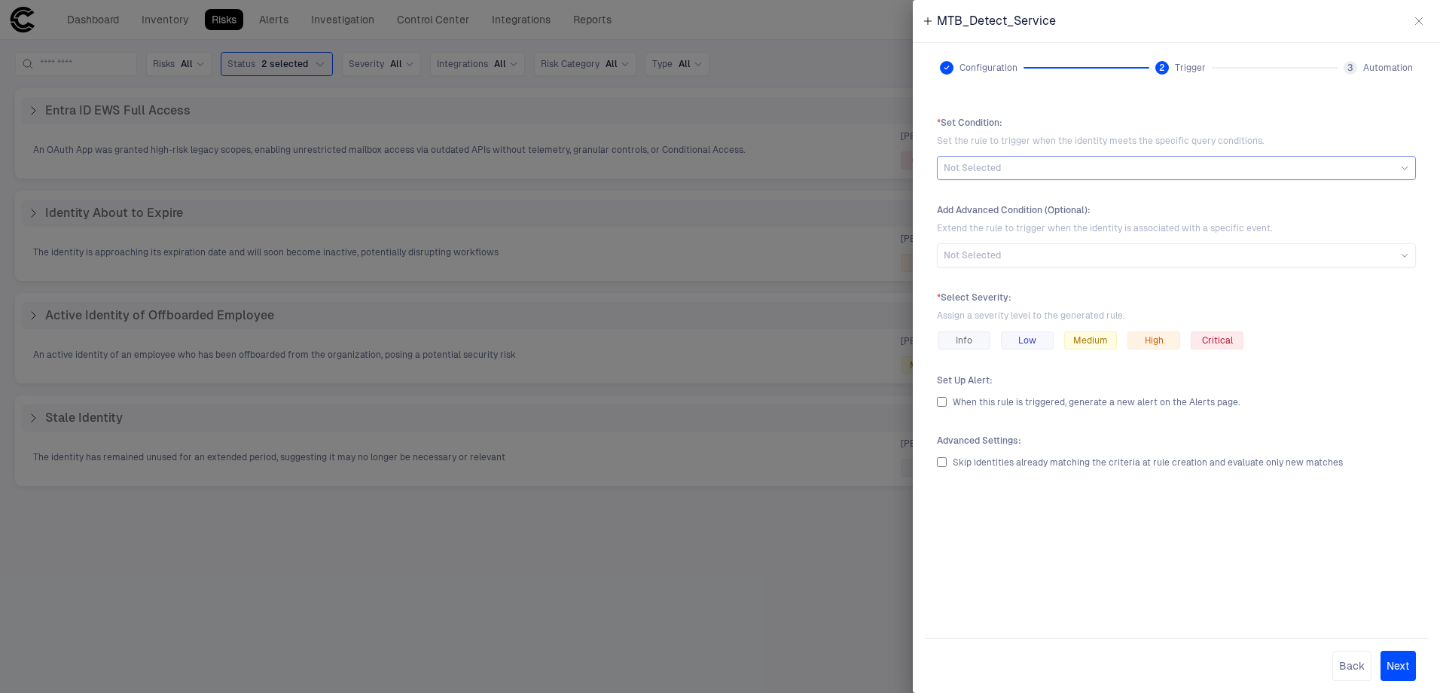
click at [1067, 161] on div "Not Selected" at bounding box center [1177, 168] width 466 height 17
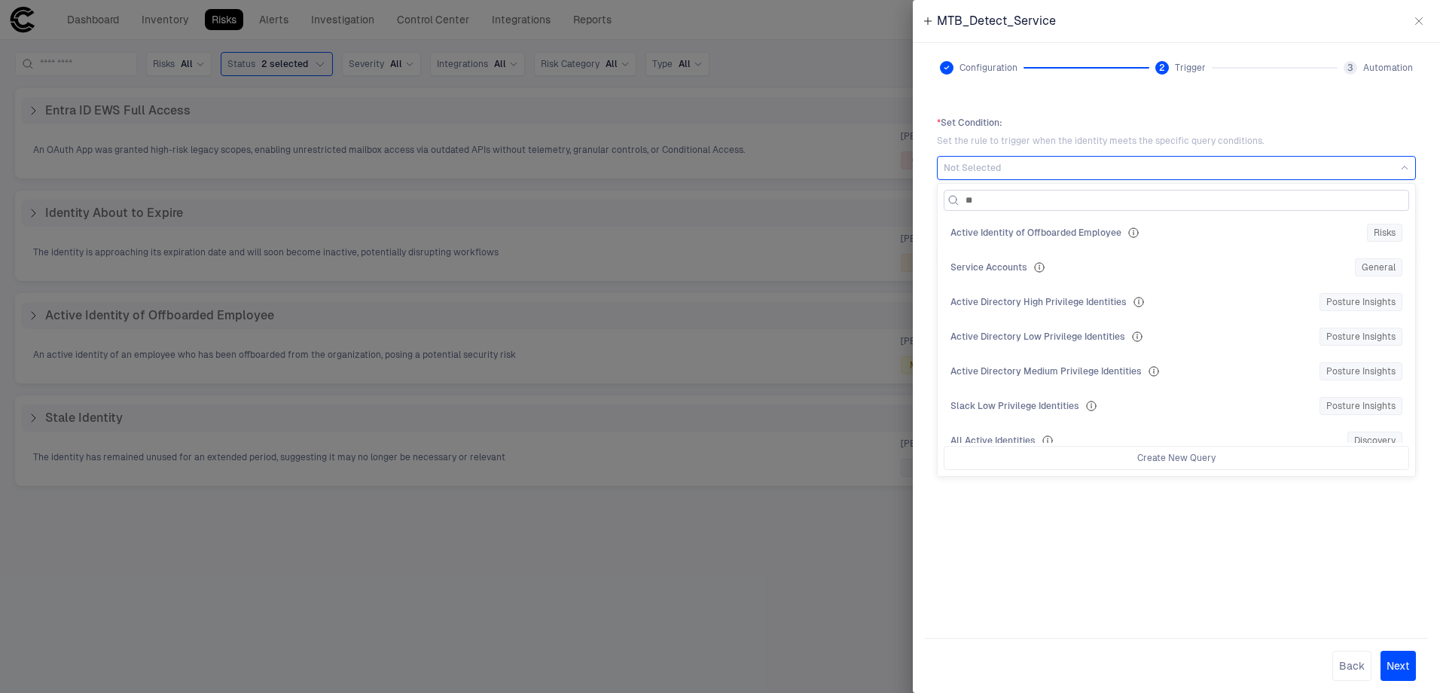
type input "***"
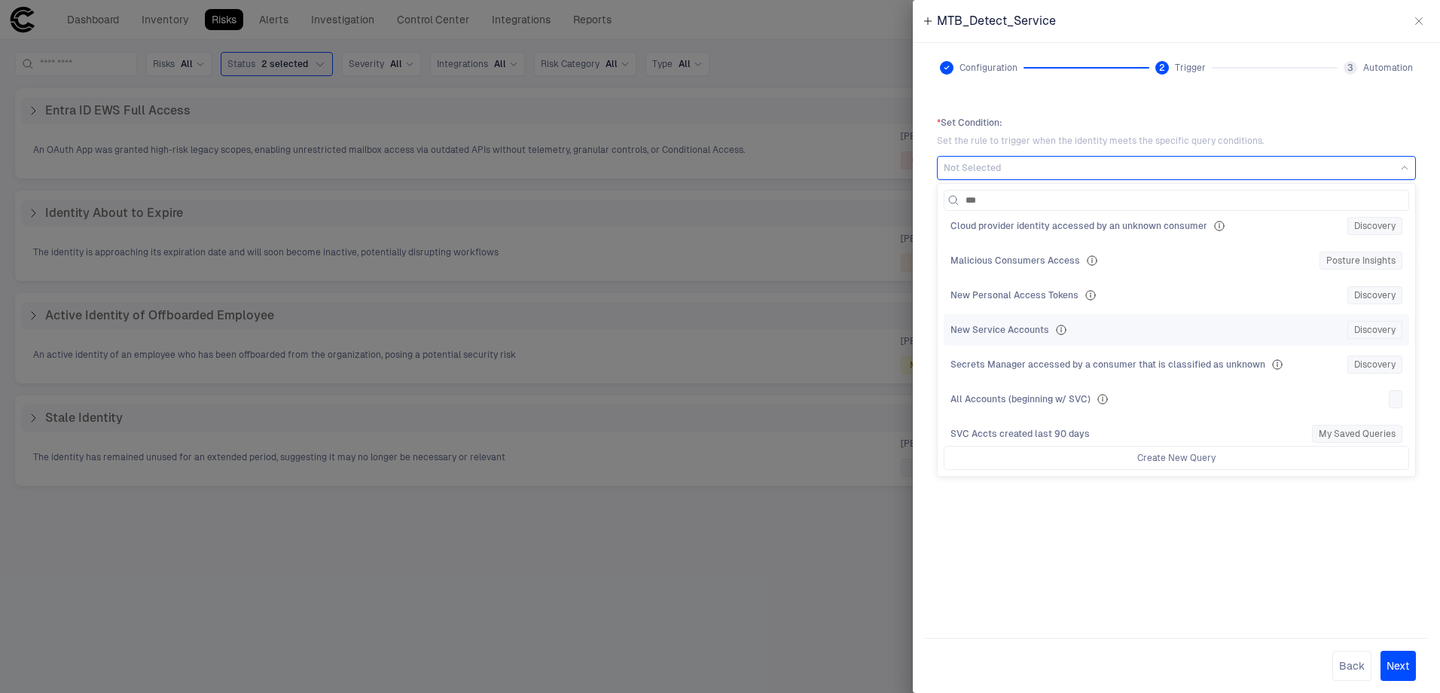
scroll to position [226, 0]
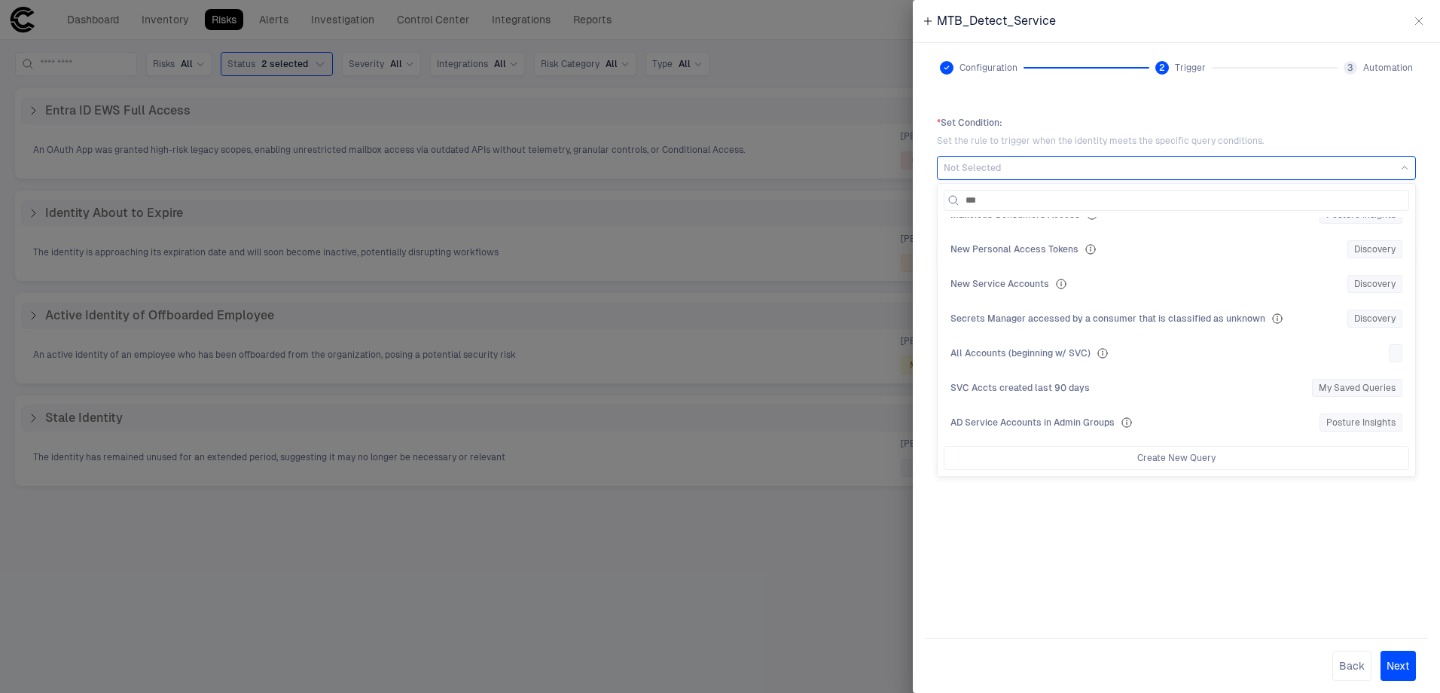
click at [1069, 352] on span "All Accounts (beginning w/ SVC)" at bounding box center [1021, 353] width 140 height 12
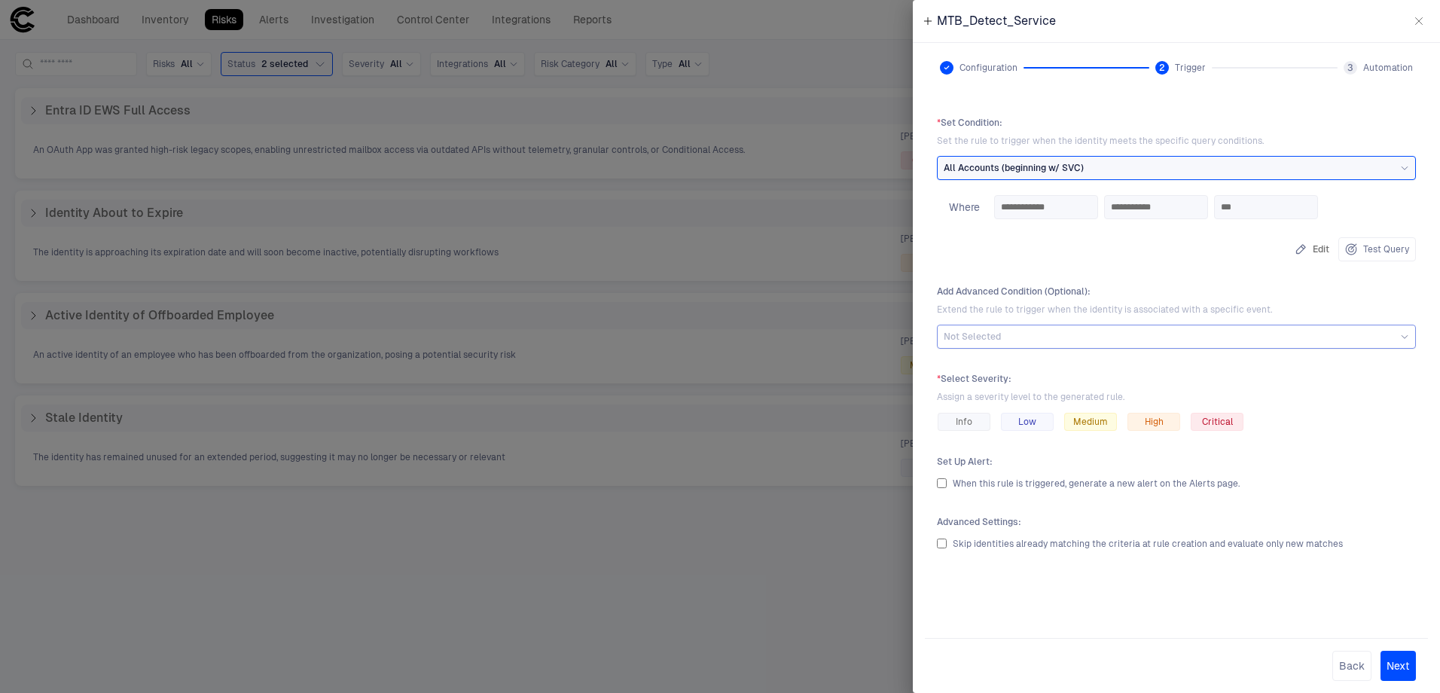
click at [1038, 332] on div "Not Selected" at bounding box center [1177, 337] width 466 height 12
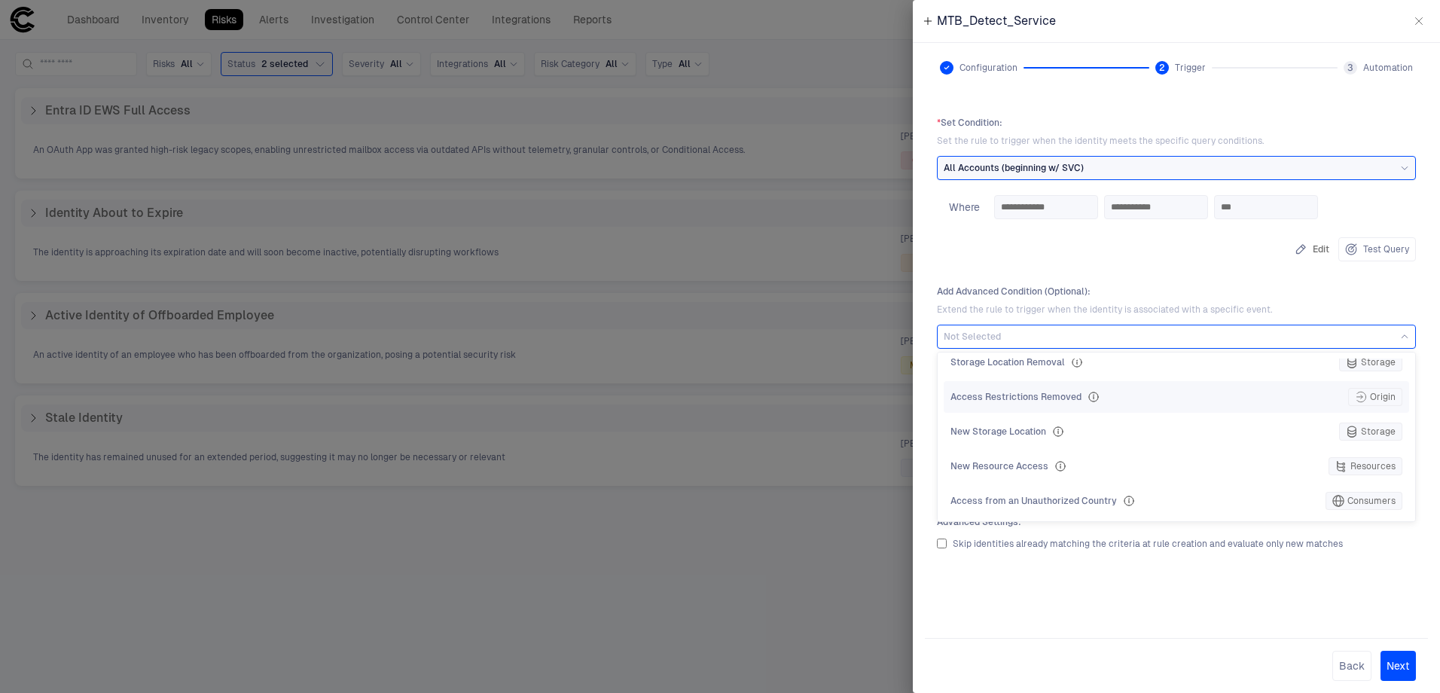
scroll to position [190, 0]
drag, startPoint x: 1410, startPoint y: 499, endPoint x: 1410, endPoint y: 468, distance: 30.9
click at [1410, 468] on div "Access Restrictions Changed Origin New User Association People Access Restricti…" at bounding box center [1177, 437] width 478 height 169
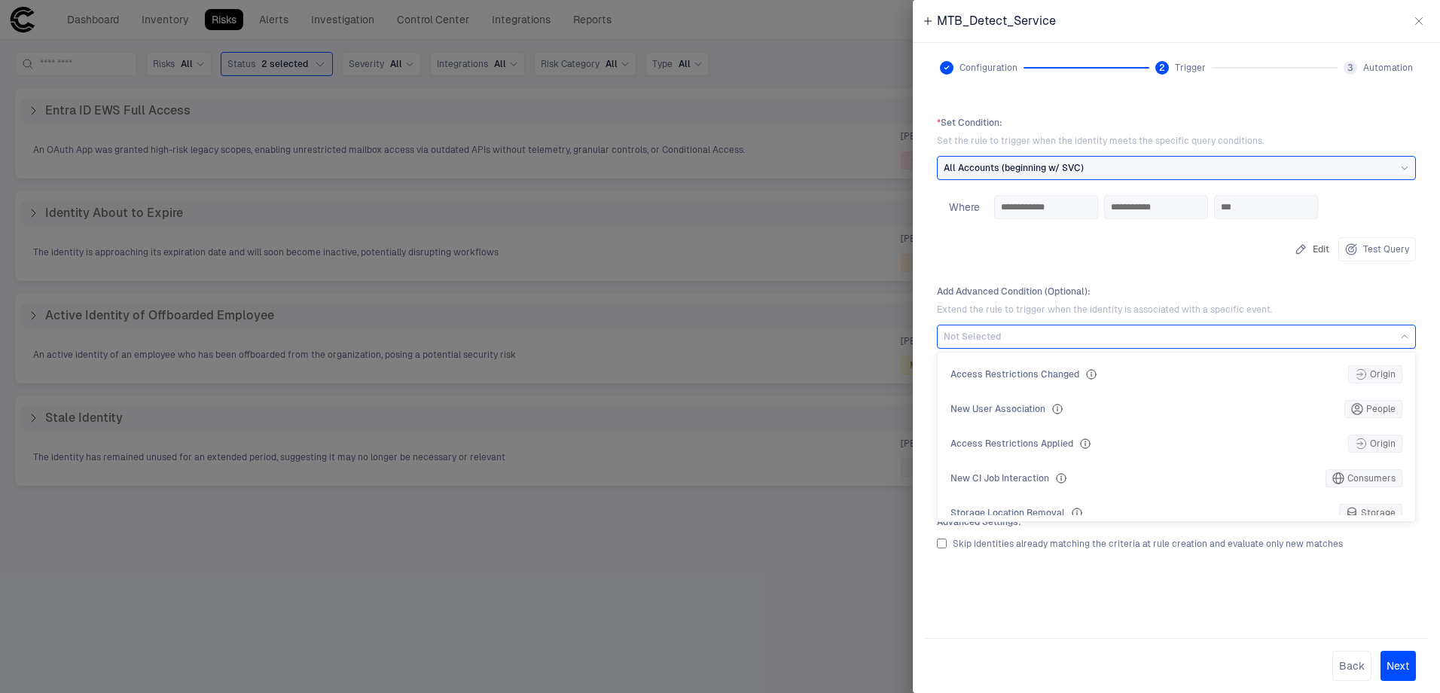
click at [1390, 295] on span "Add Advanced Condition (Optional) :" at bounding box center [1176, 292] width 479 height 12
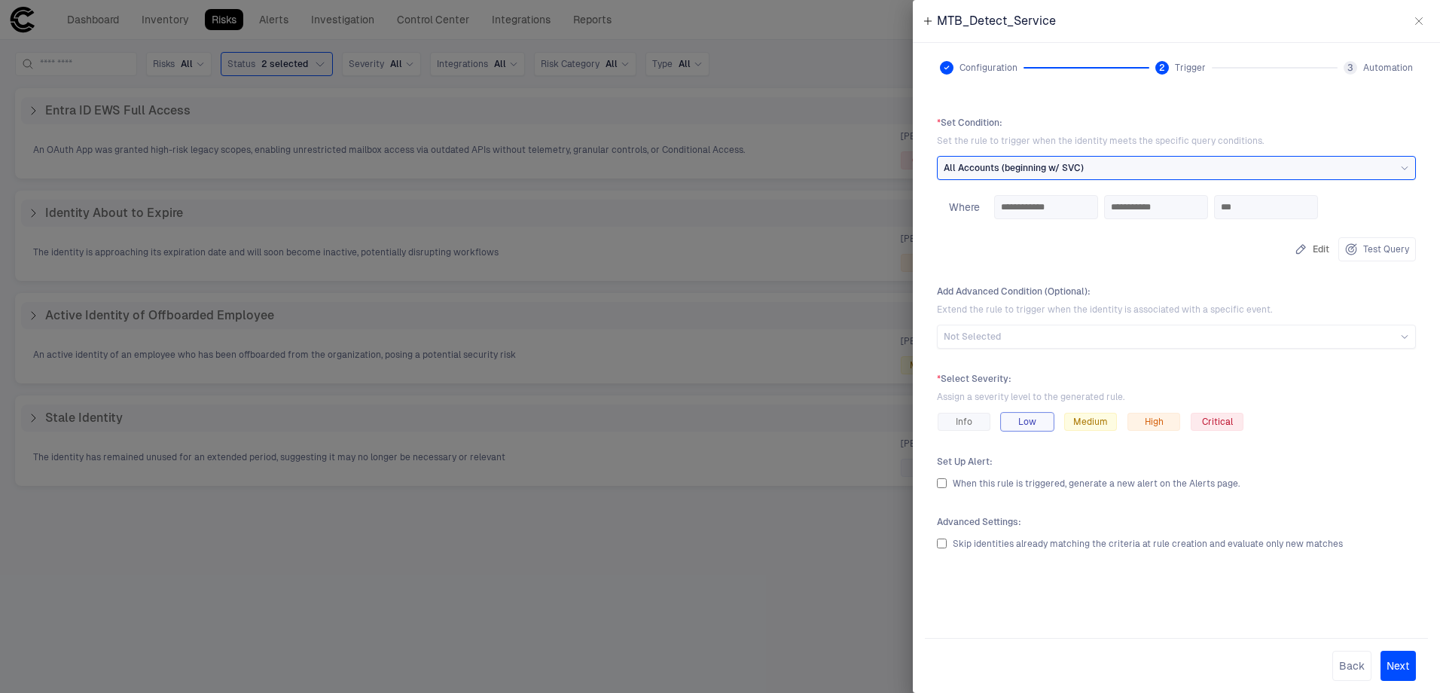
click at [1026, 416] on span "Low" at bounding box center [1028, 422] width 18 height 12
click at [1067, 543] on span "Skip identities already matching the criteria at rule creation and evaluate onl…" at bounding box center [1148, 544] width 390 height 11
click at [1407, 670] on button "Next" at bounding box center [1398, 666] width 35 height 30
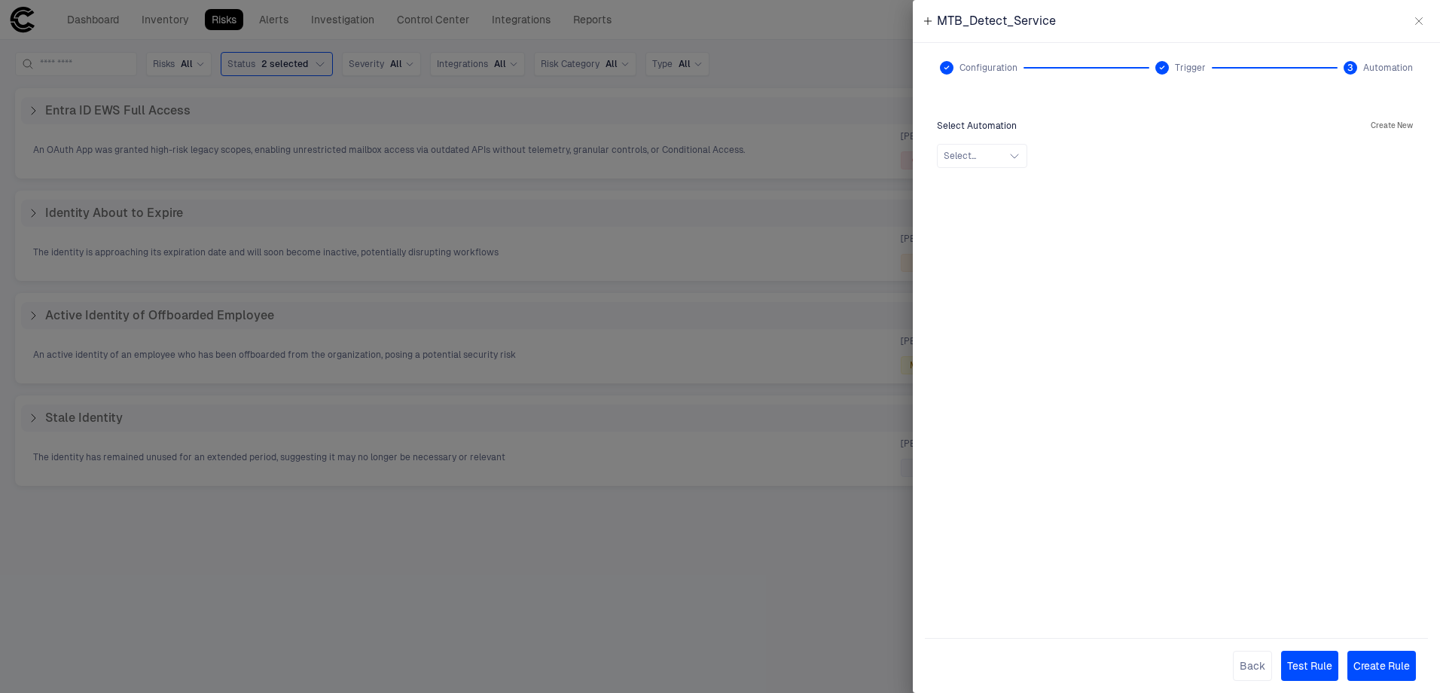
click at [991, 142] on div "Select Automation Create New Select..." at bounding box center [1176, 142] width 479 height 51
click at [1010, 166] on button "Select..." at bounding box center [982, 156] width 90 height 24
drag, startPoint x: 1275, startPoint y: 411, endPoint x: 1314, endPoint y: 312, distance: 106.6
click at [1276, 411] on div "Select Automation Create New Select... No Search Results 0 selected" at bounding box center [1176, 359] width 503 height 509
click at [1402, 128] on button "Create New" at bounding box center [1392, 126] width 48 height 18
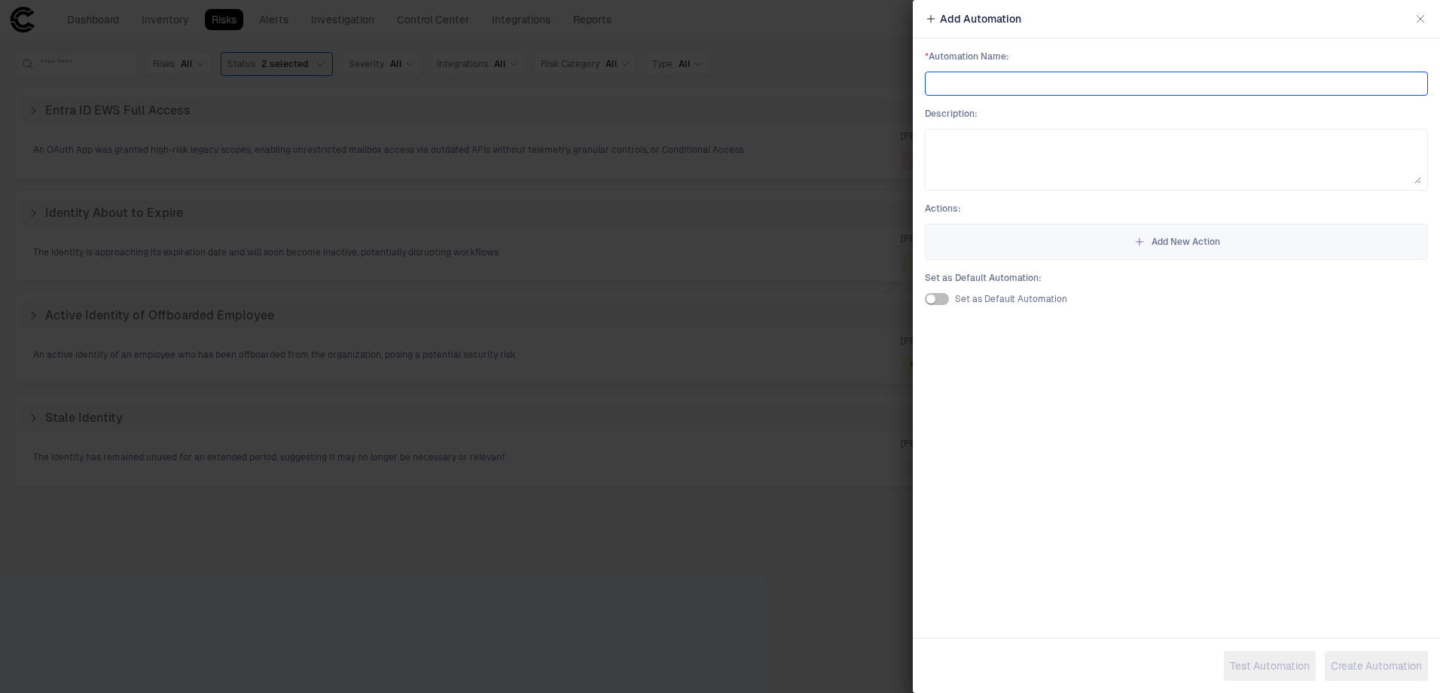
click at [1002, 87] on input at bounding box center [1177, 83] width 490 height 23
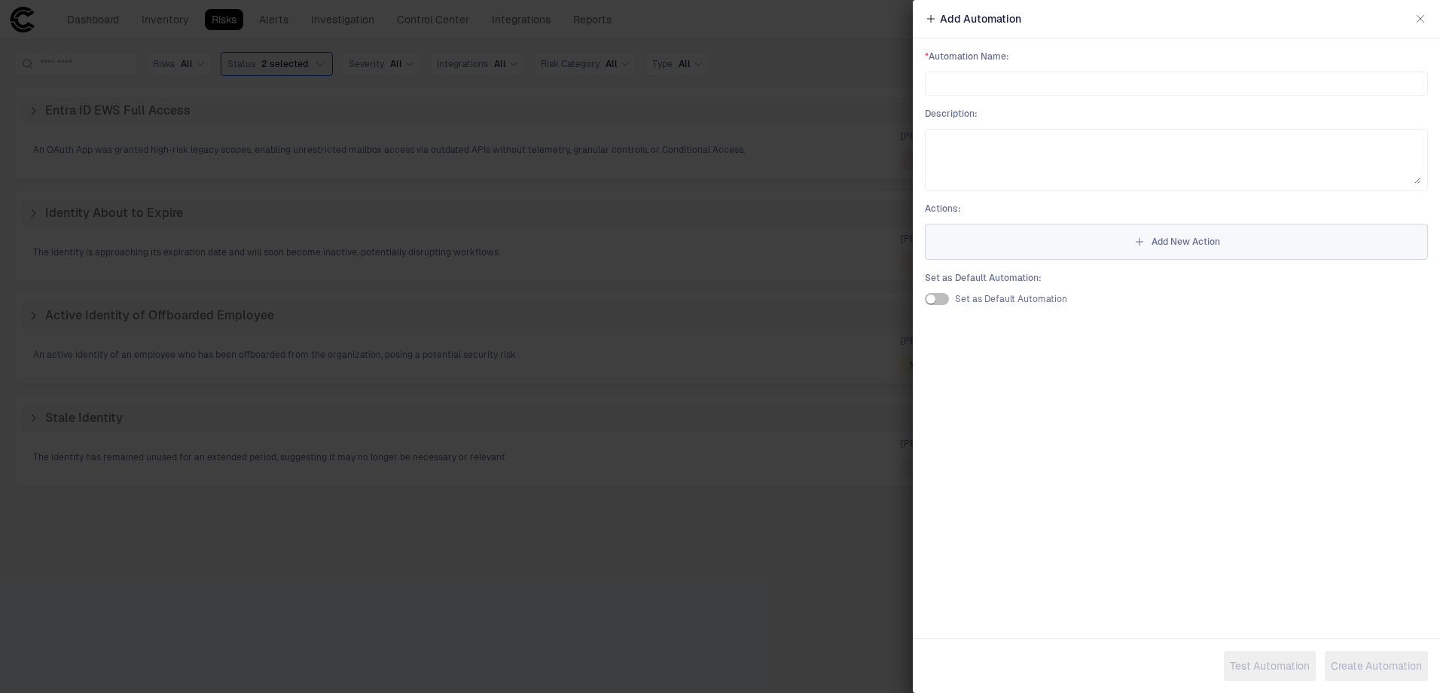
click at [1154, 237] on span "Add New Action" at bounding box center [1186, 242] width 69 height 12
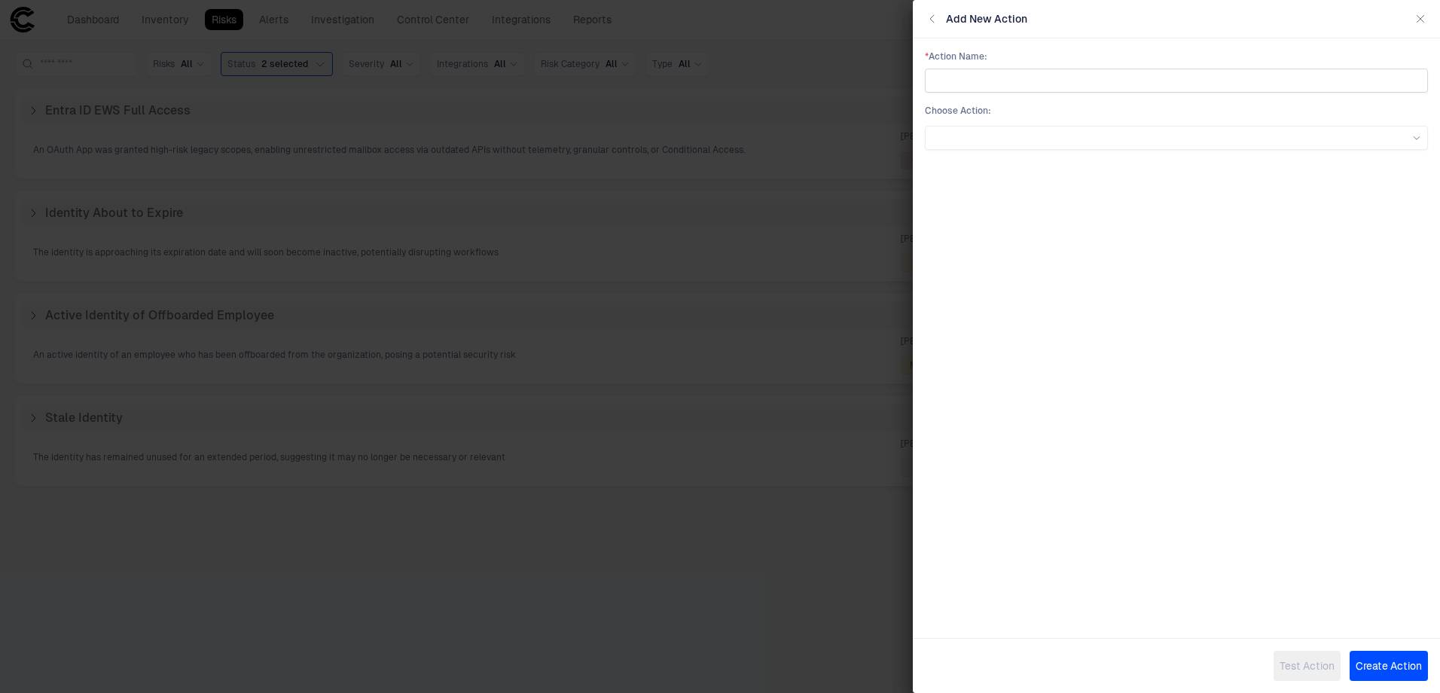
click at [1037, 87] on input "text" at bounding box center [1177, 80] width 490 height 23
click at [1020, 163] on div "* Action Name : Choose Action :" at bounding box center [1176, 326] width 527 height 576
click at [1038, 142] on div at bounding box center [1177, 137] width 490 height 9
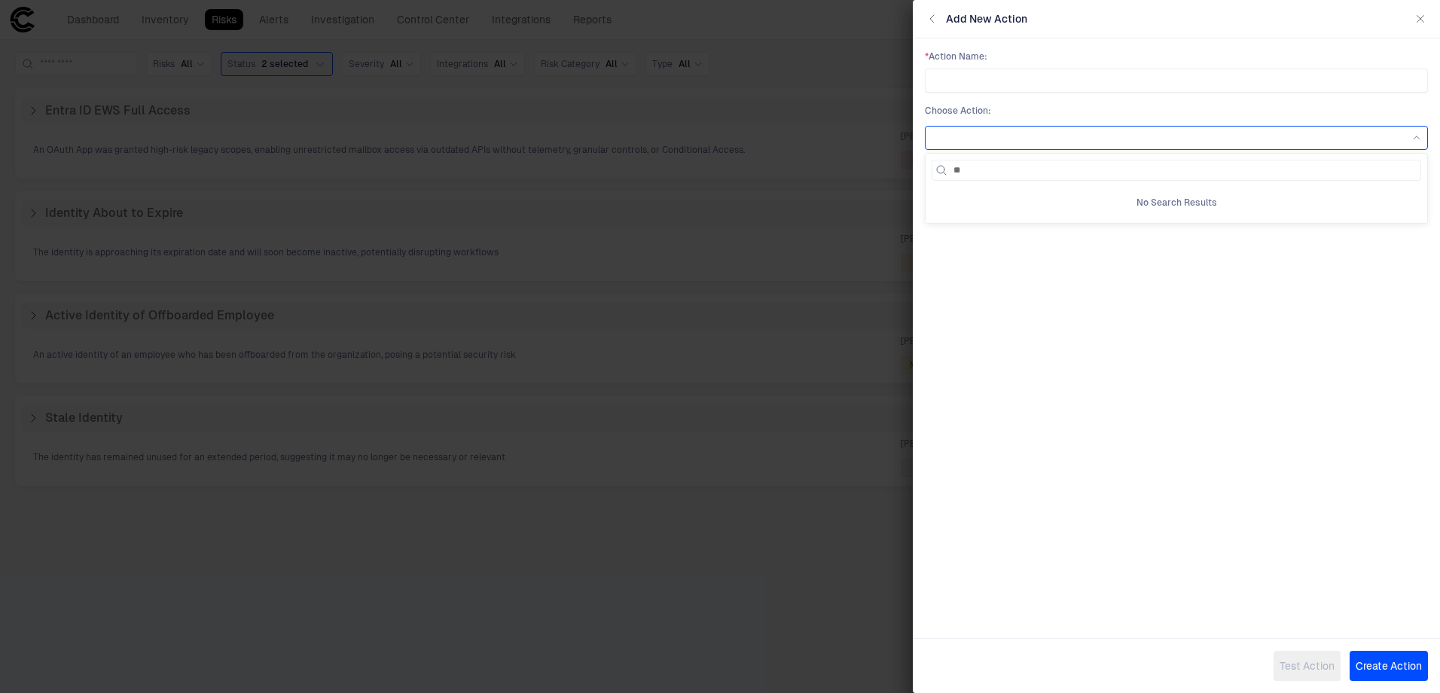
type input "*"
type input "***"
click at [1042, 204] on div "ServiceNow" at bounding box center [1177, 200] width 476 height 12
click at [1042, 130] on div "ServiceNow" at bounding box center [1177, 138] width 490 height 17
type input "*******"
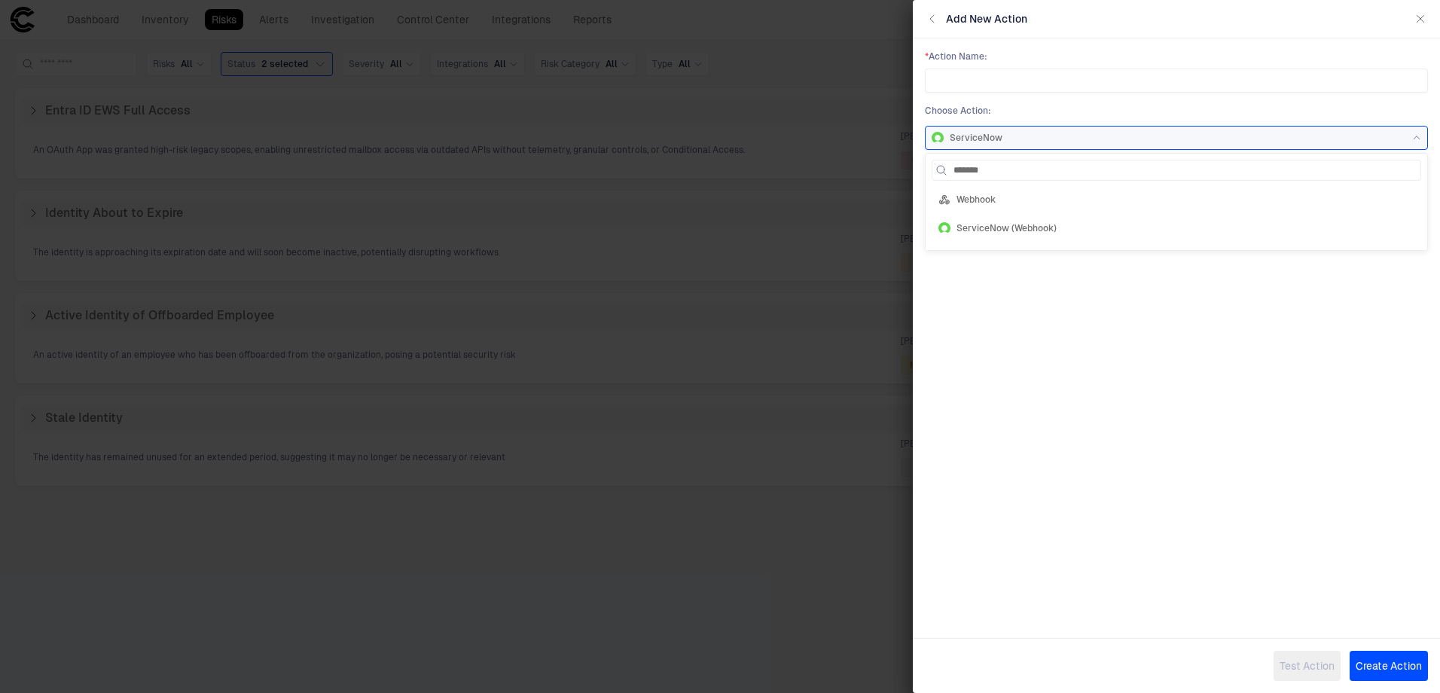
click at [1068, 193] on div "Webhook" at bounding box center [1177, 200] width 490 height 26
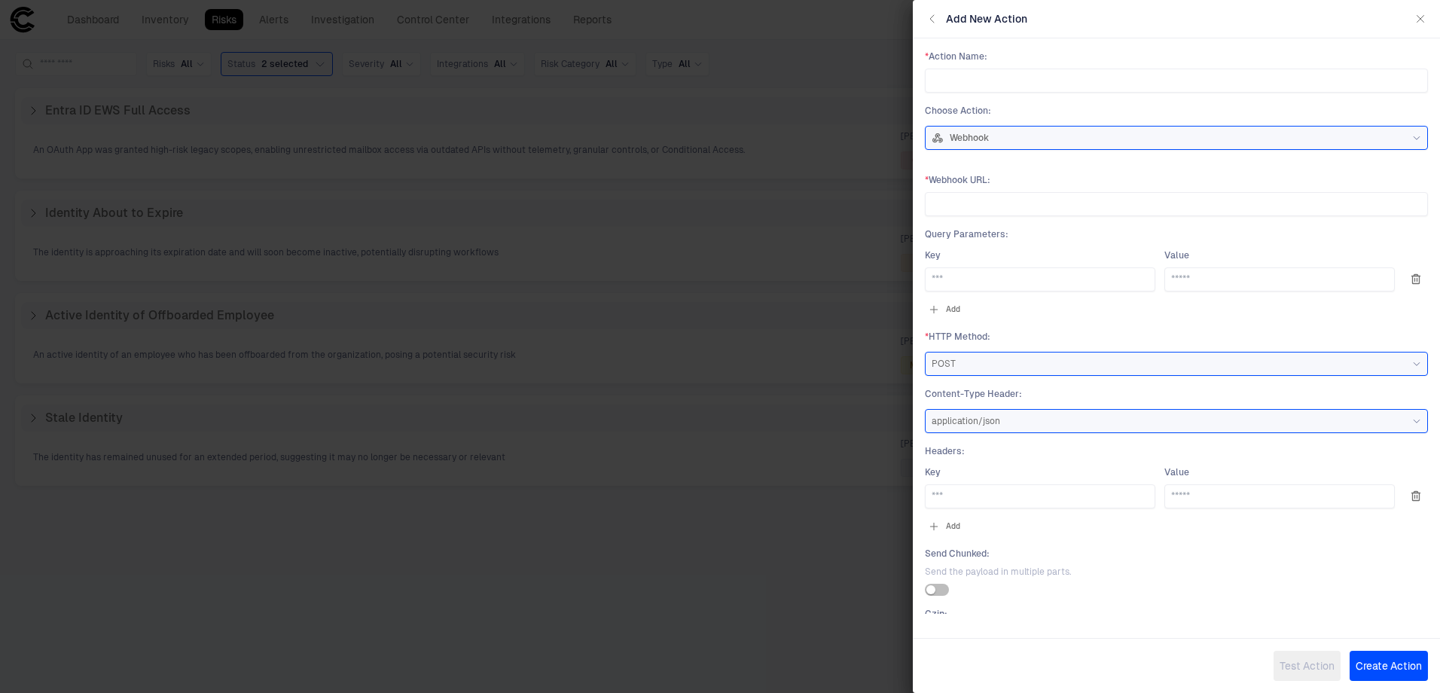
click at [1195, 49] on div "* Action Name : Choose Action : Webhook * Webhook URL : Query Parameters : Key …" at bounding box center [1176, 326] width 527 height 576
click at [1300, 31] on div "Add New Action" at bounding box center [1176, 19] width 527 height 38
click at [1333, 32] on div "Add New Action" at bounding box center [1176, 19] width 527 height 38
click at [931, 18] on icon "button" at bounding box center [932, 19] width 4 height 8
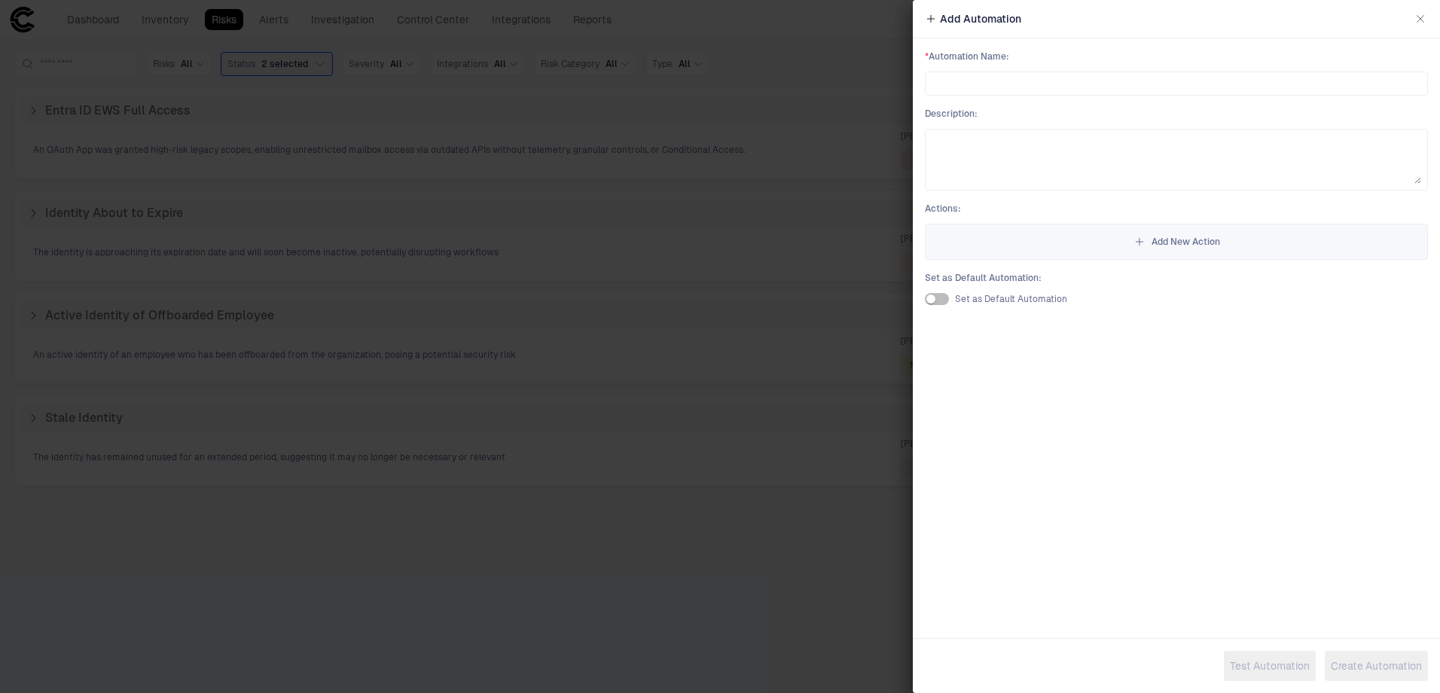
click at [1204, 435] on div "Add Automation * Automation Name : Description : Actions : Add New Action Set a…" at bounding box center [1176, 346] width 527 height 693
click at [1012, 362] on div "Add Automation * Automation Name : Description : Actions : Add New Action Set a…" at bounding box center [1176, 346] width 527 height 693
click at [1421, 23] on icon "button" at bounding box center [1421, 19] width 12 height 12
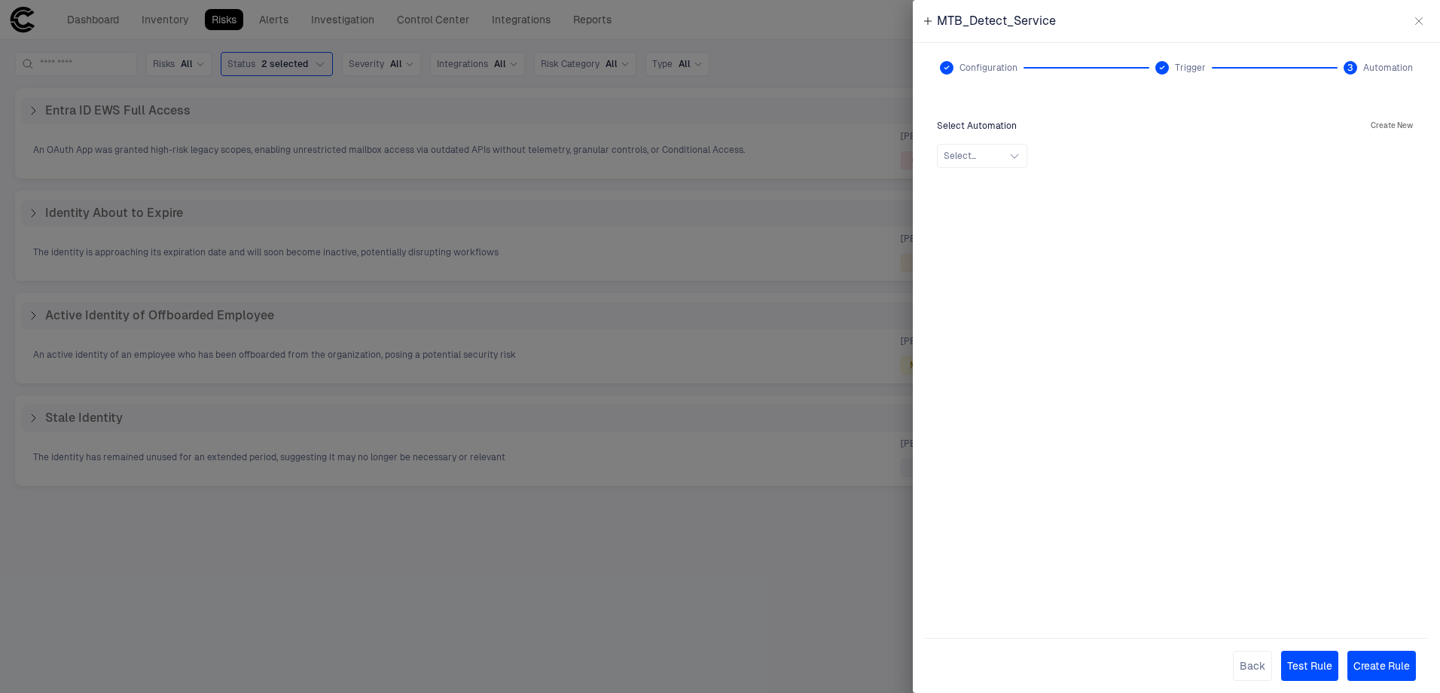
click at [1166, 393] on div "Select Automation Create New Select..." at bounding box center [1176, 359] width 503 height 509
click at [1311, 672] on button "Test Rule" at bounding box center [1310, 666] width 57 height 30
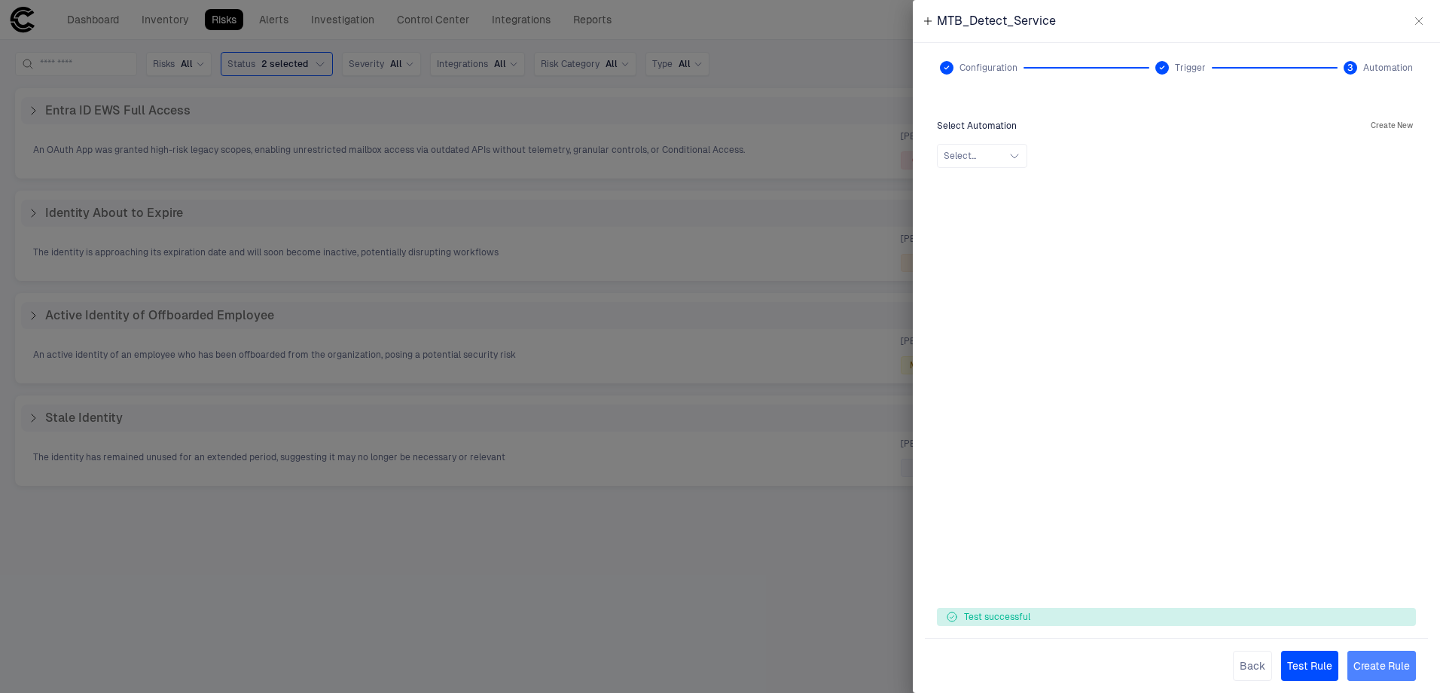
click at [1389, 670] on button "Create Rule" at bounding box center [1382, 666] width 69 height 30
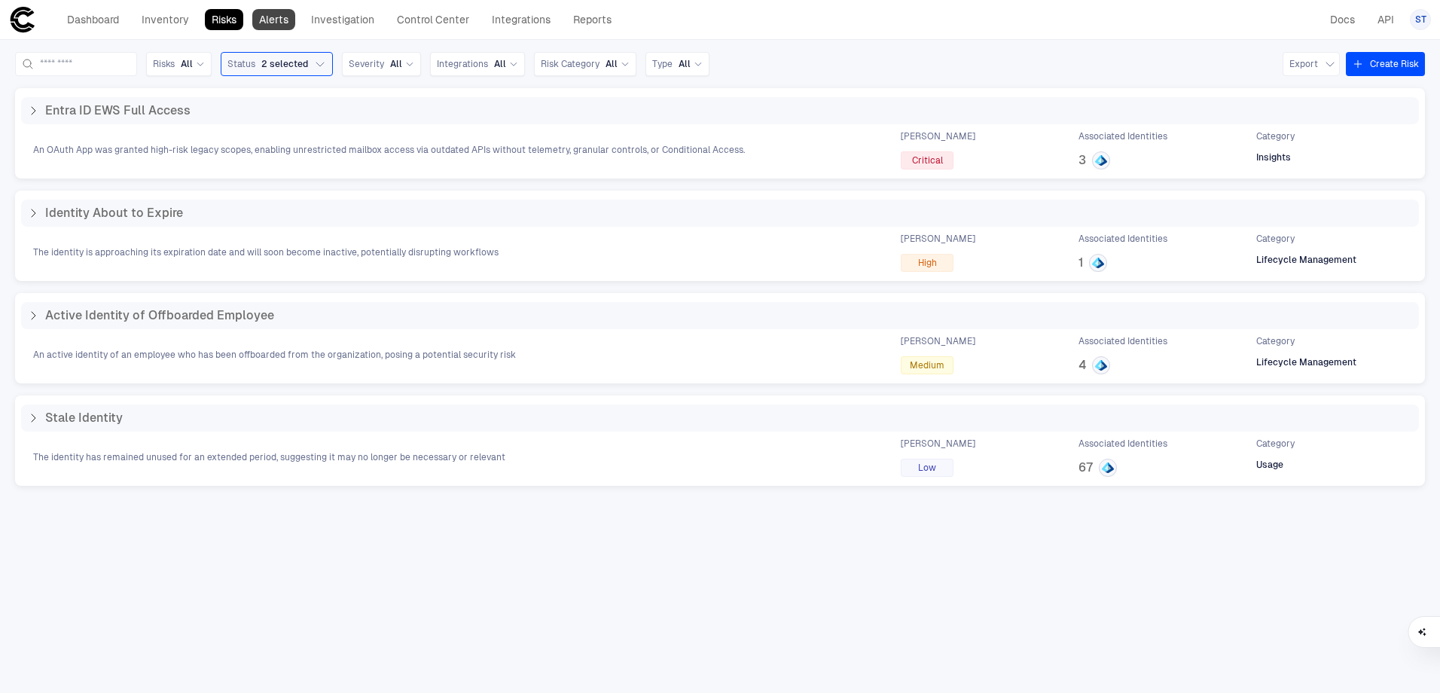
click at [292, 22] on link "Alerts" at bounding box center [273, 19] width 43 height 21
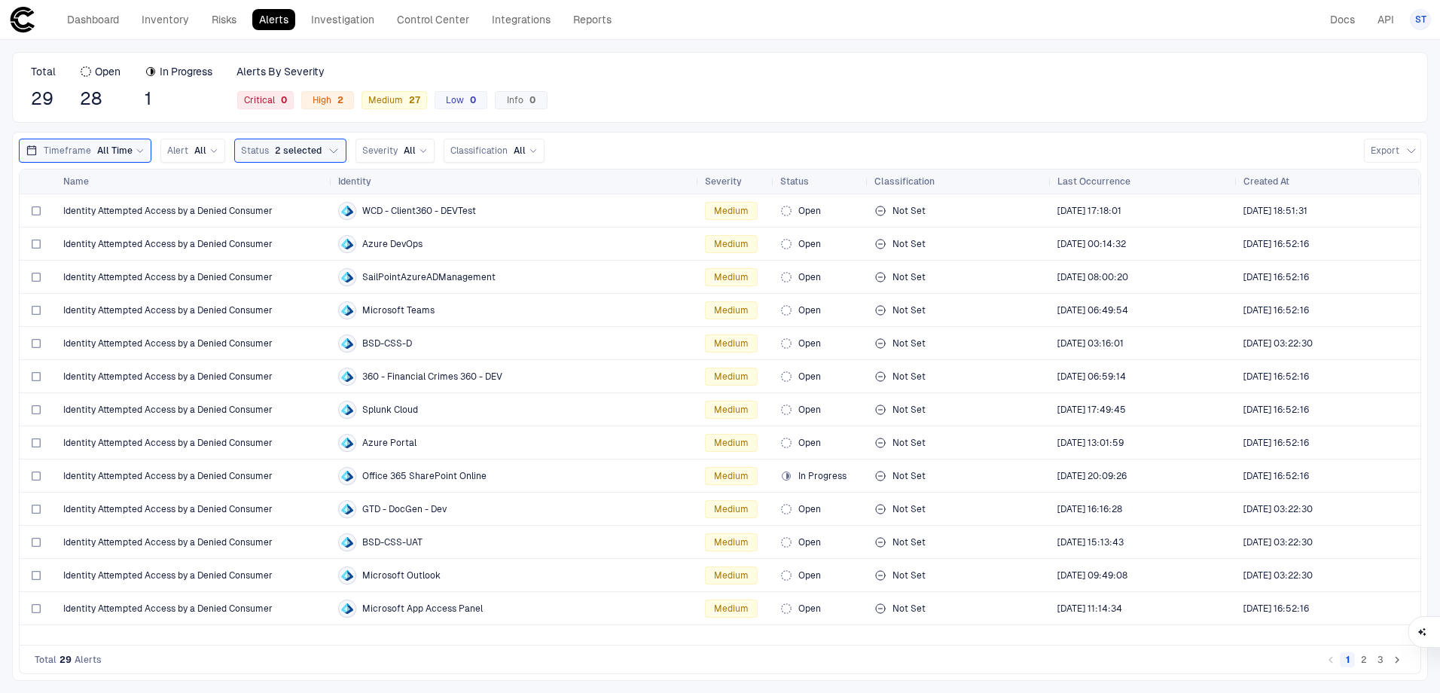
click at [733, 50] on div "Total 29 Open 28 In Progress 1 Alerts By Severity Critical 0 High 2 Medium 27 L…" at bounding box center [720, 366] width 1440 height 653
click at [781, 102] on div "Total 29 Open 28 In Progress 1 Alerts By Severity Critical 0 High 2 Medium 27 L…" at bounding box center [720, 87] width 1416 height 71
click at [830, 22] on div "Dashboard Inventory Risks Alerts Investigation Control Center Integrations Repo…" at bounding box center [720, 19] width 1422 height 27
drag, startPoint x: 639, startPoint y: 92, endPoint x: 614, endPoint y: 93, distance: 24.9
click at [640, 92] on div "Total 29 Open 28 In Progress 1 Alerts By Severity Critical 0 High 2 Medium 27 L…" at bounding box center [720, 87] width 1416 height 71
